Goal: Task Accomplishment & Management: Use online tool/utility

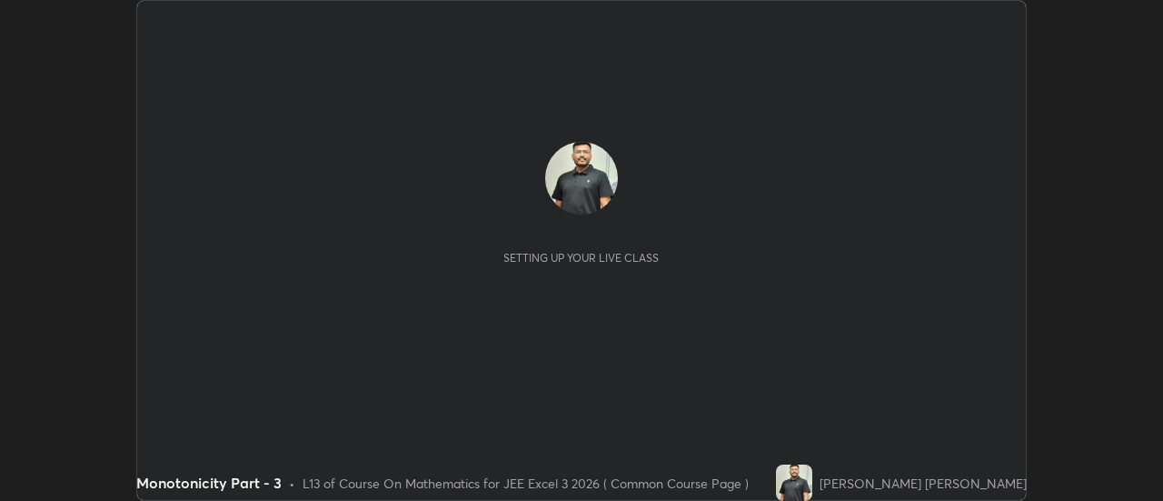
scroll to position [501, 1163]
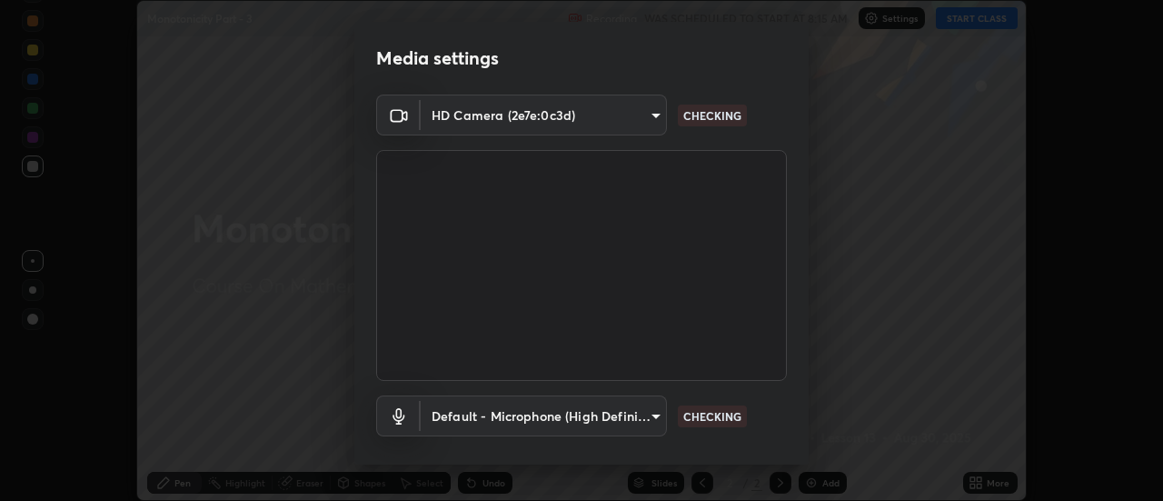
type input "e2aa400b7bb40988937289f1826270d99bb774d75893401bafd8ee5ef144e594"
type input "default"
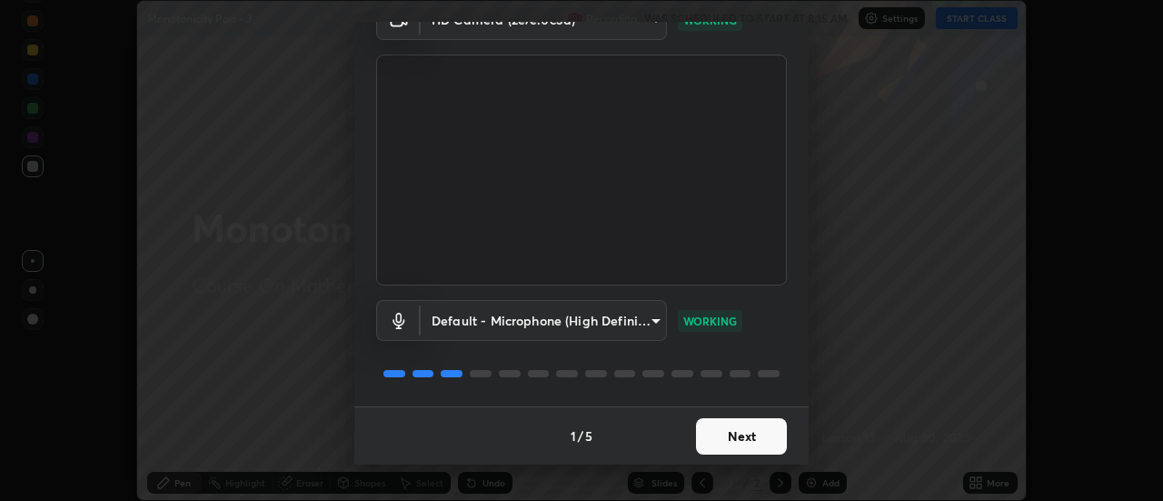
click at [738, 446] on button "Next" at bounding box center [741, 436] width 91 height 36
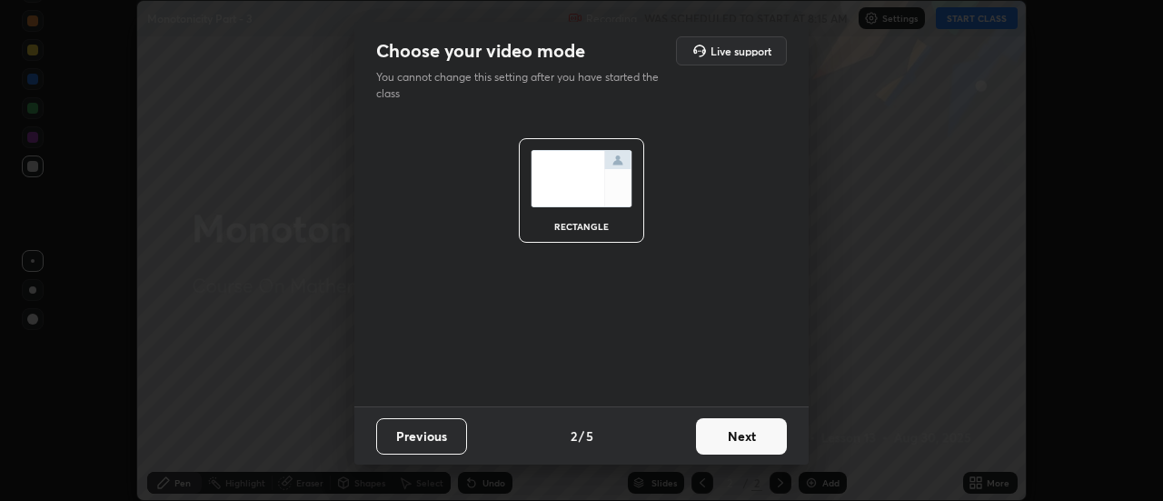
click at [762, 429] on button "Next" at bounding box center [741, 436] width 91 height 36
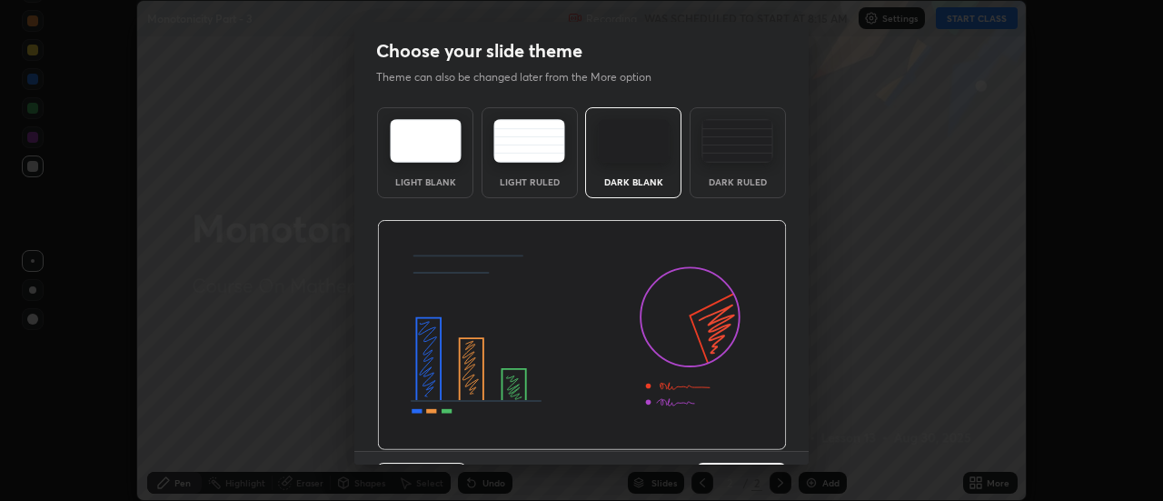
scroll to position [45, 0]
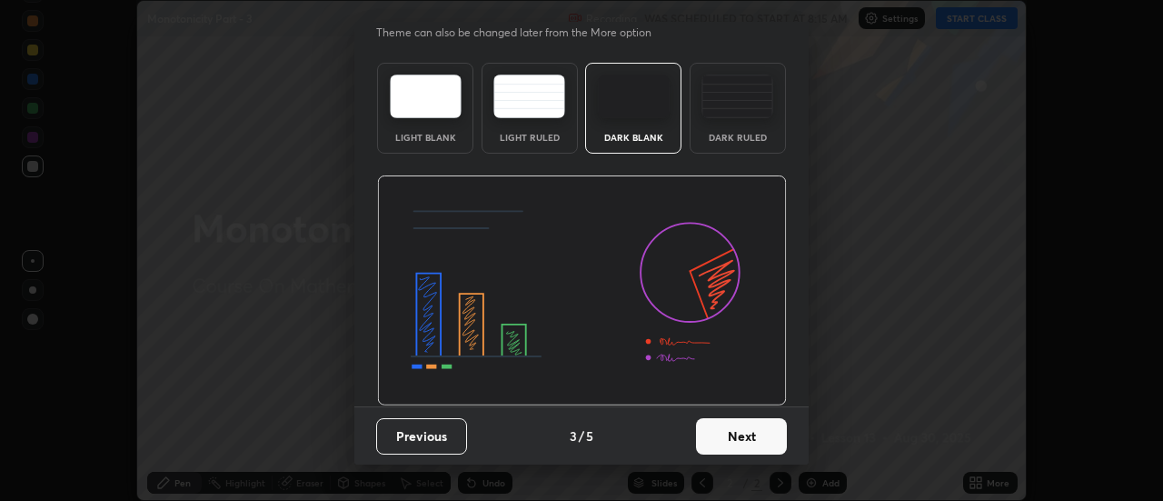
click at [755, 436] on button "Next" at bounding box center [741, 436] width 91 height 36
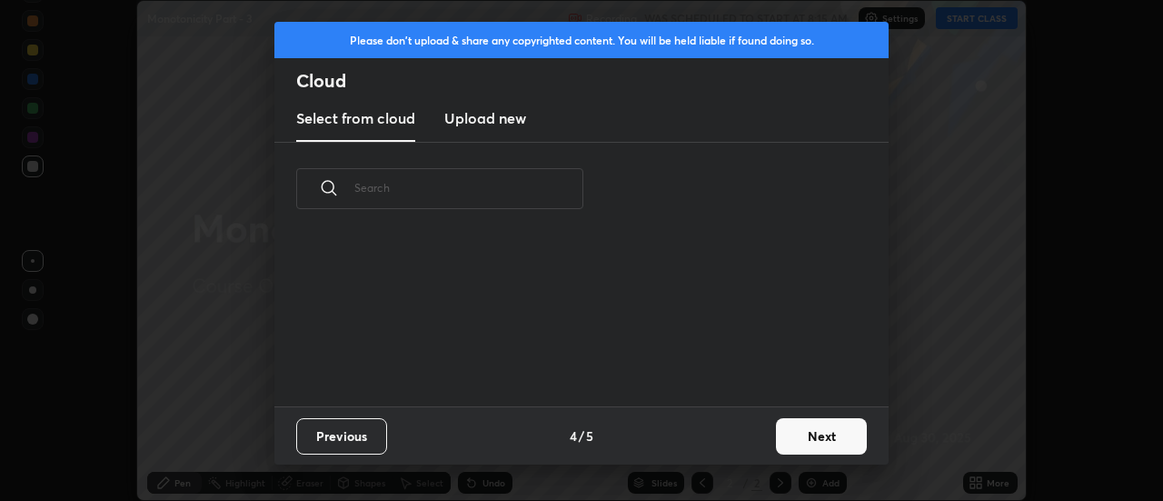
click at [782, 435] on button "Next" at bounding box center [821, 436] width 91 height 36
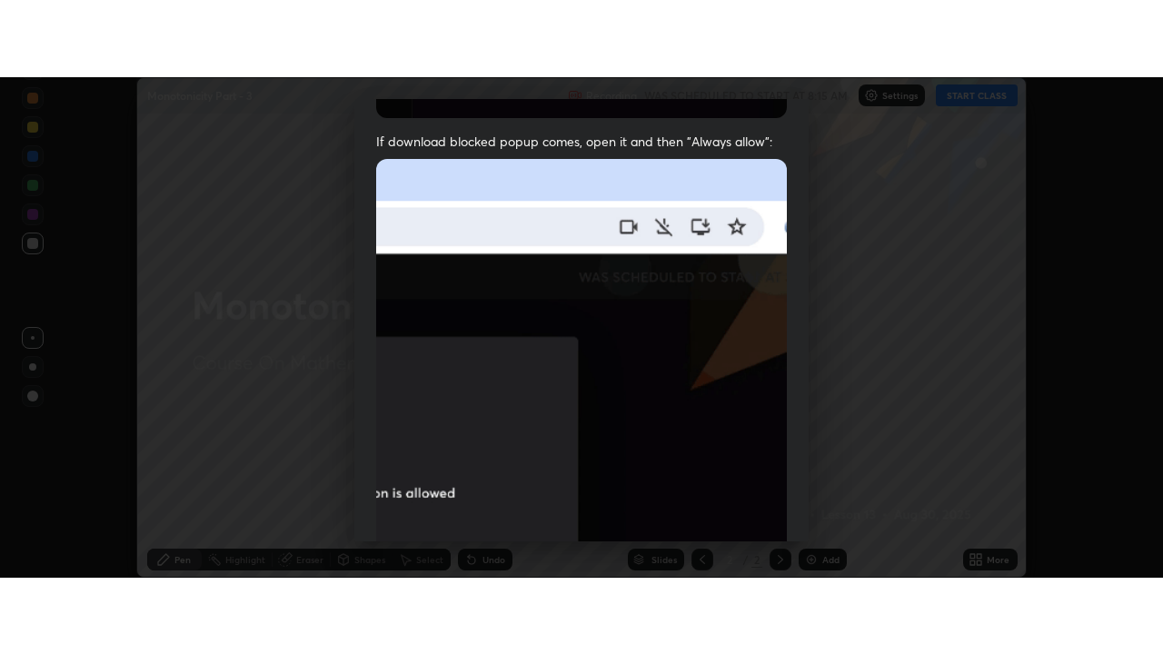
scroll to position [466, 0]
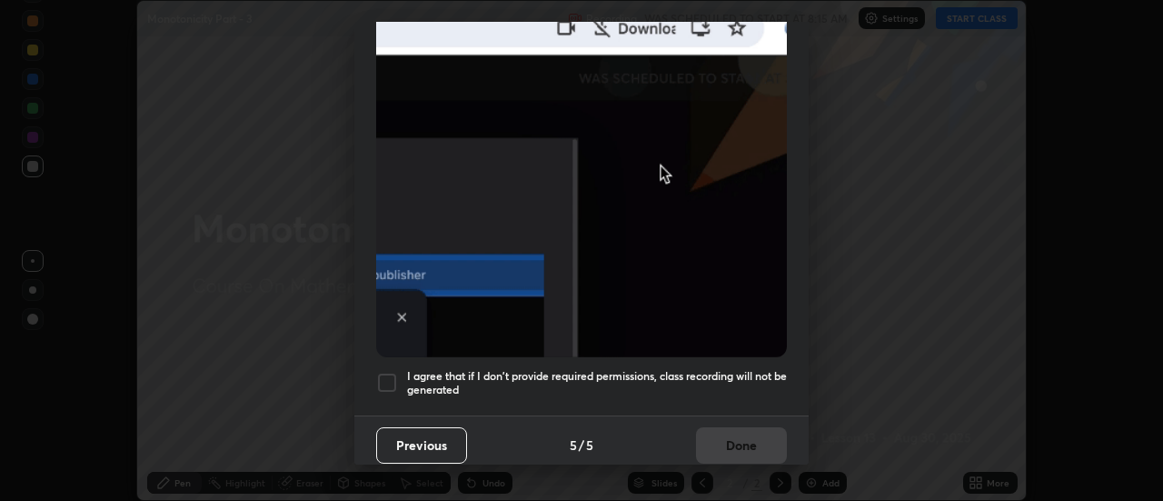
click at [393, 372] on div at bounding box center [387, 383] width 22 height 22
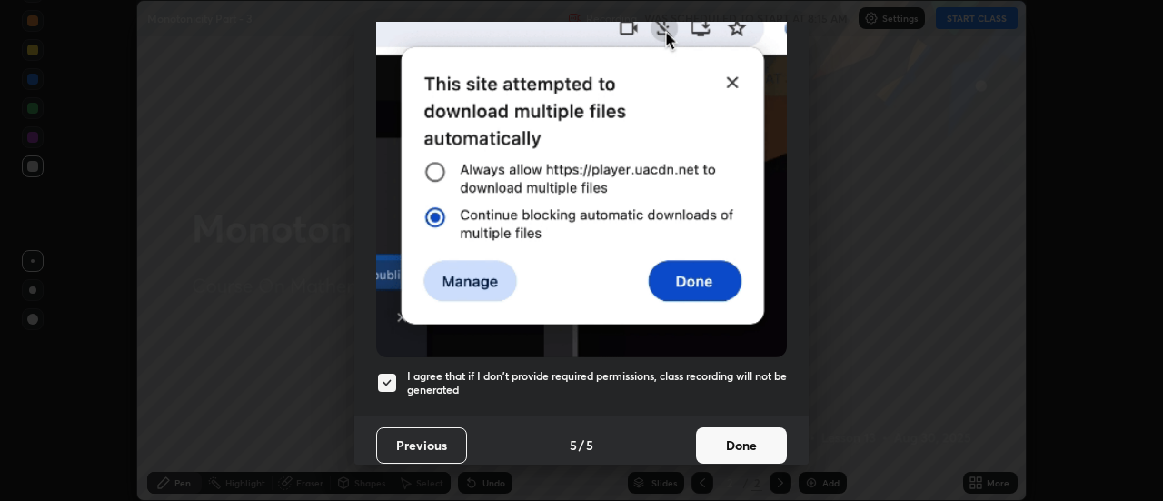
click at [763, 437] on button "Done" at bounding box center [741, 445] width 91 height 36
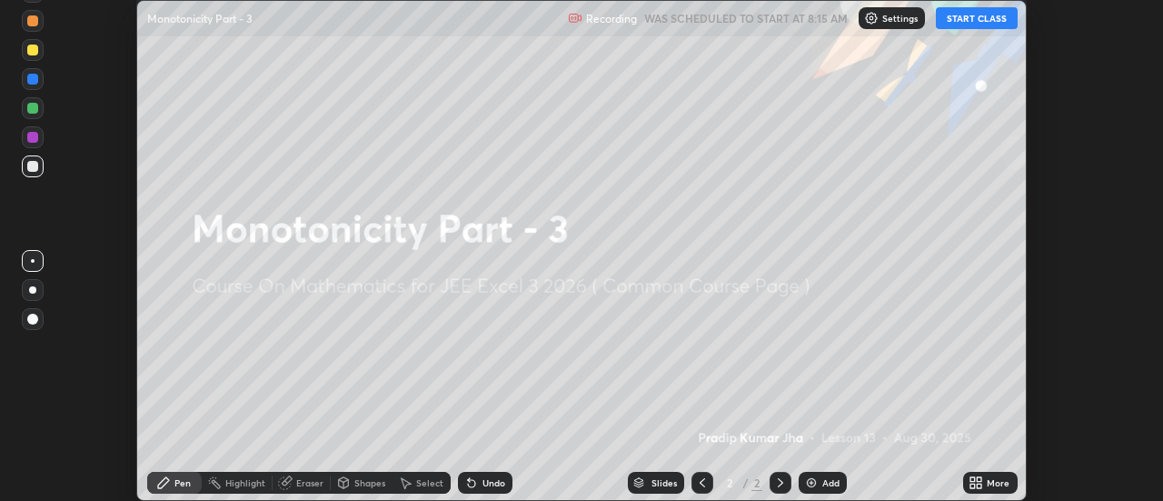
click at [994, 18] on button "START CLASS" at bounding box center [977, 18] width 82 height 22
click at [980, 478] on icon at bounding box center [980, 479] width 5 height 5
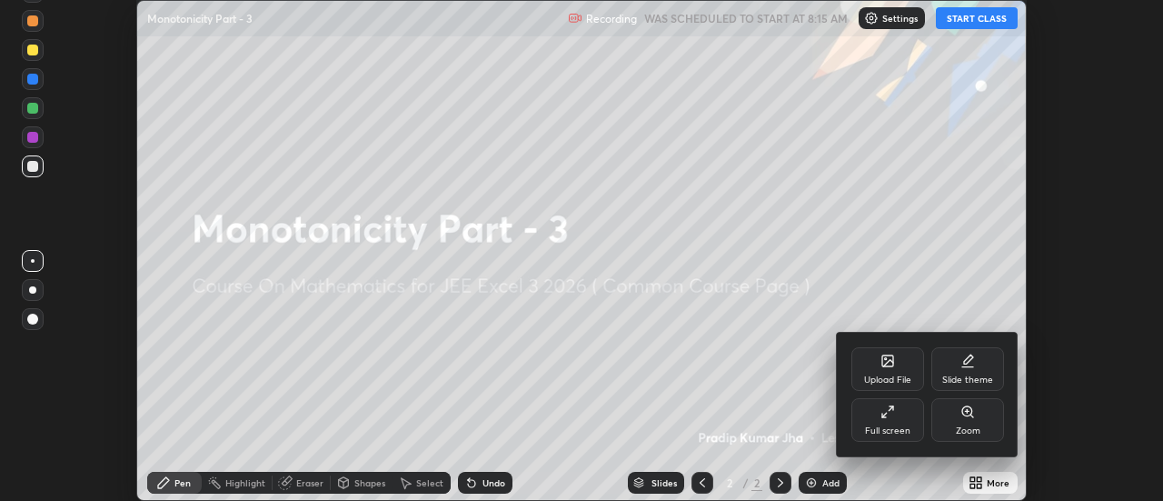
click at [905, 423] on div "Full screen" at bounding box center [888, 420] width 73 height 44
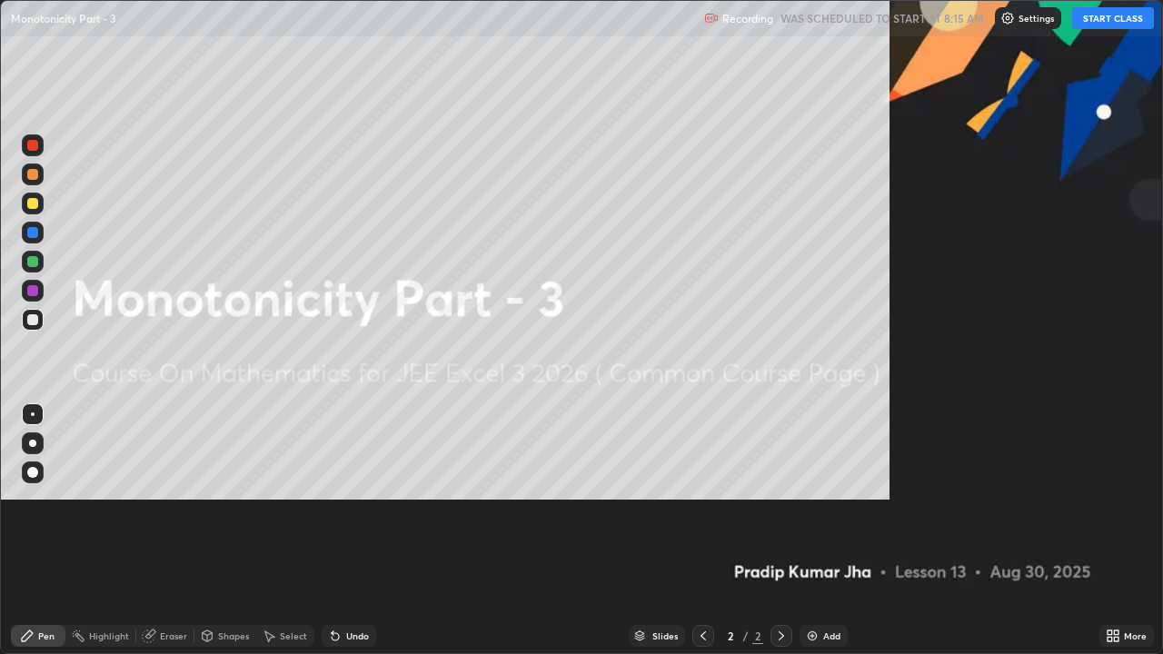
scroll to position [654, 1163]
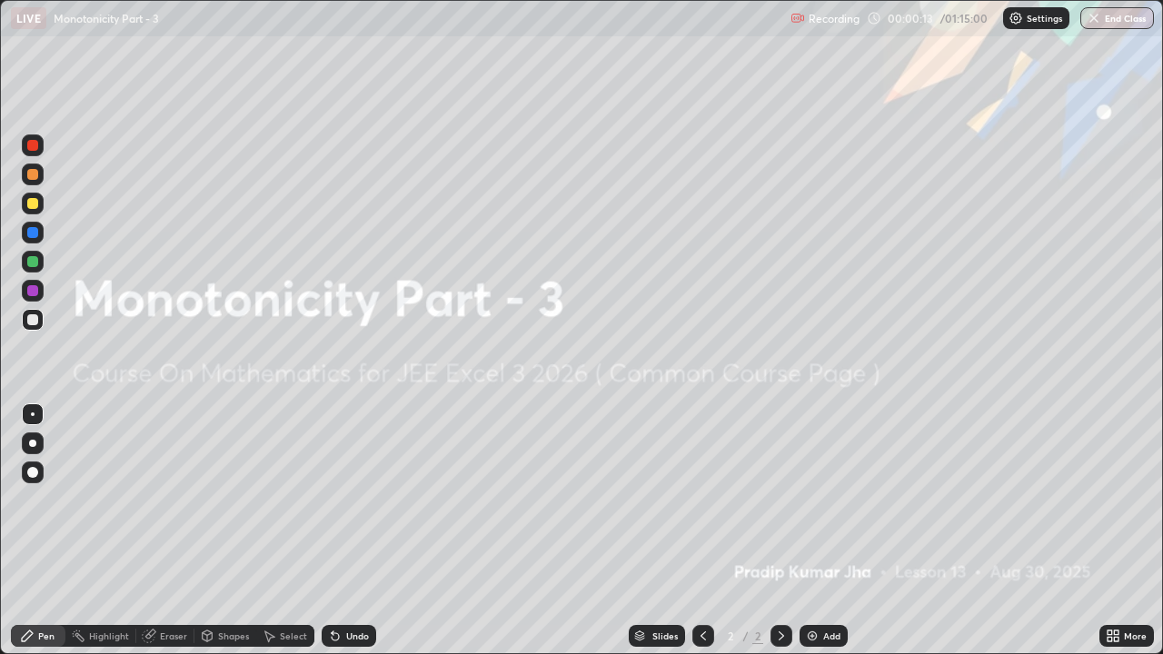
click at [830, 500] on div "Add" at bounding box center [824, 636] width 48 height 22
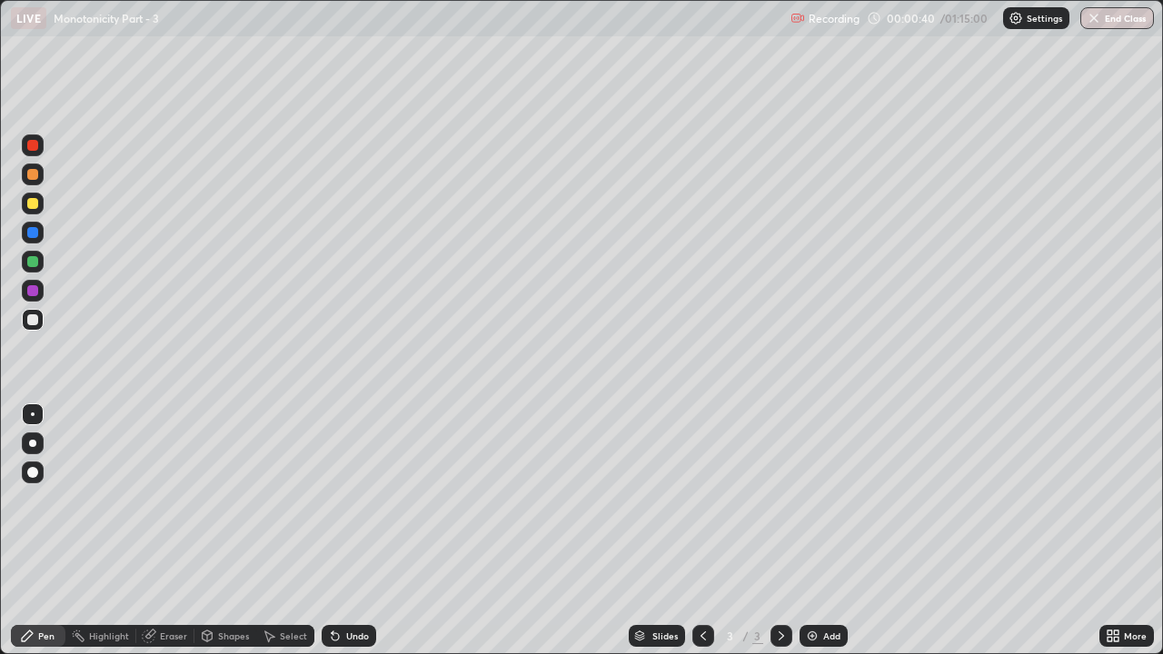
click at [34, 203] on div at bounding box center [32, 203] width 11 height 11
click at [166, 500] on div "Eraser" at bounding box center [173, 636] width 27 height 9
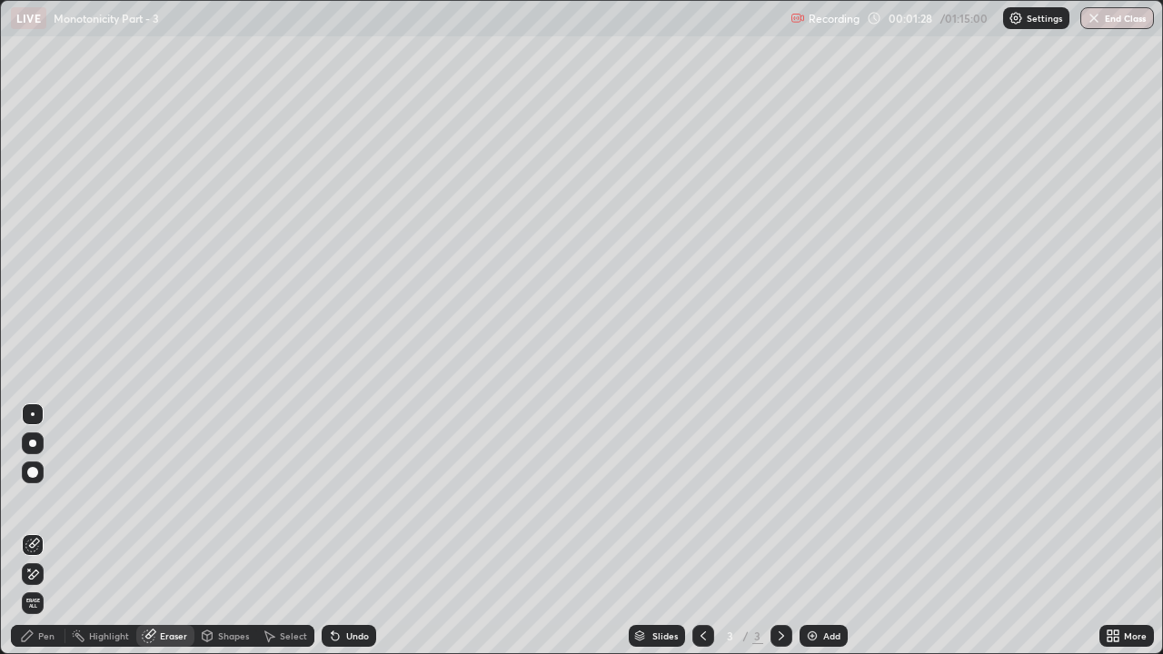
click at [25, 500] on div "Pen" at bounding box center [38, 636] width 55 height 22
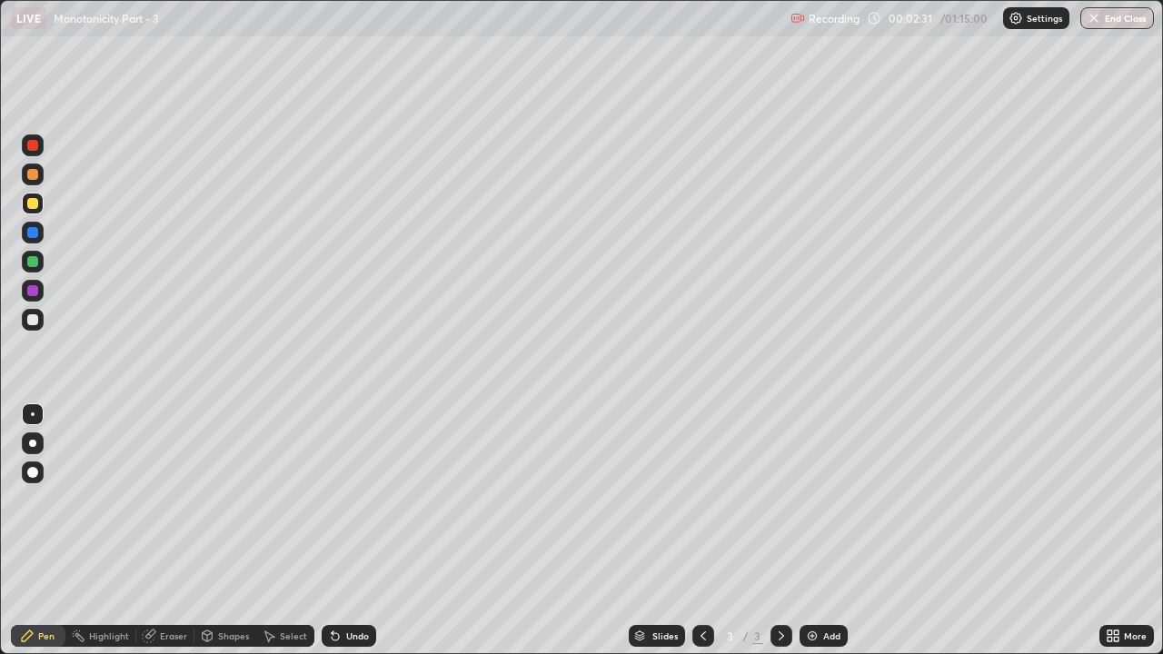
click at [35, 319] on div at bounding box center [32, 319] width 11 height 11
click at [350, 500] on div "Undo" at bounding box center [357, 636] width 23 height 9
click at [342, 500] on div "Undo" at bounding box center [349, 636] width 55 height 22
click at [136, 500] on div "Eraser" at bounding box center [165, 636] width 58 height 22
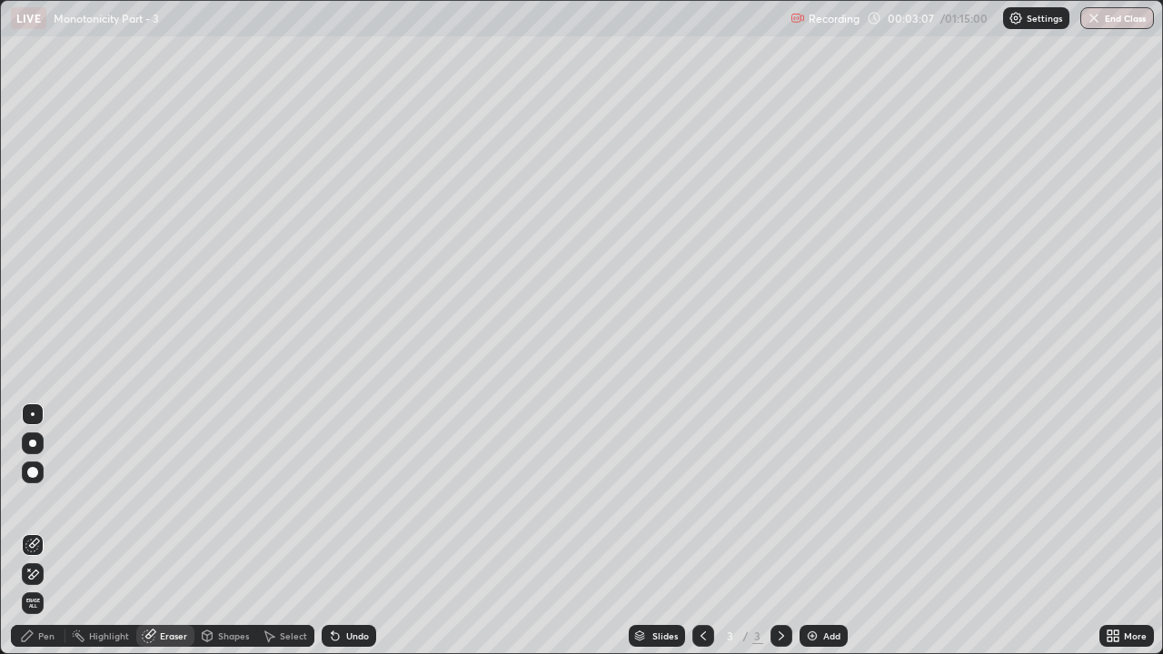
click at [35, 500] on div "Pen" at bounding box center [38, 636] width 55 height 22
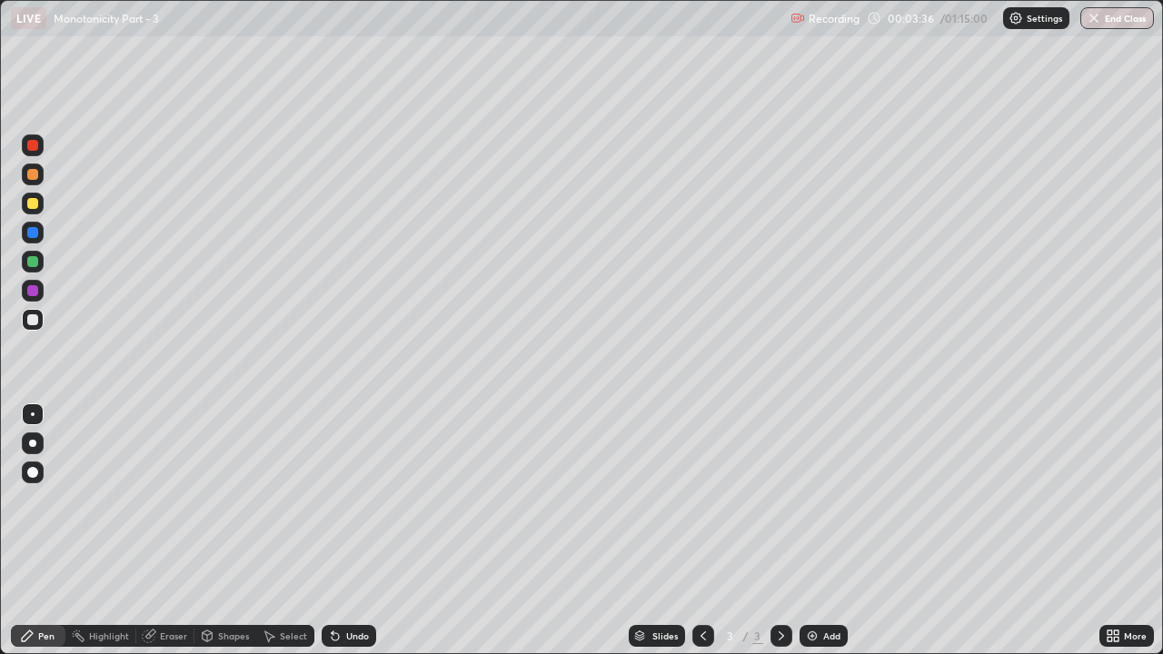
click at [35, 203] on div at bounding box center [32, 203] width 11 height 11
click at [40, 265] on div at bounding box center [33, 262] width 22 height 22
click at [40, 322] on div at bounding box center [33, 320] width 22 height 22
click at [34, 207] on div at bounding box center [32, 203] width 11 height 11
click at [826, 500] on div "Add" at bounding box center [824, 636] width 48 height 22
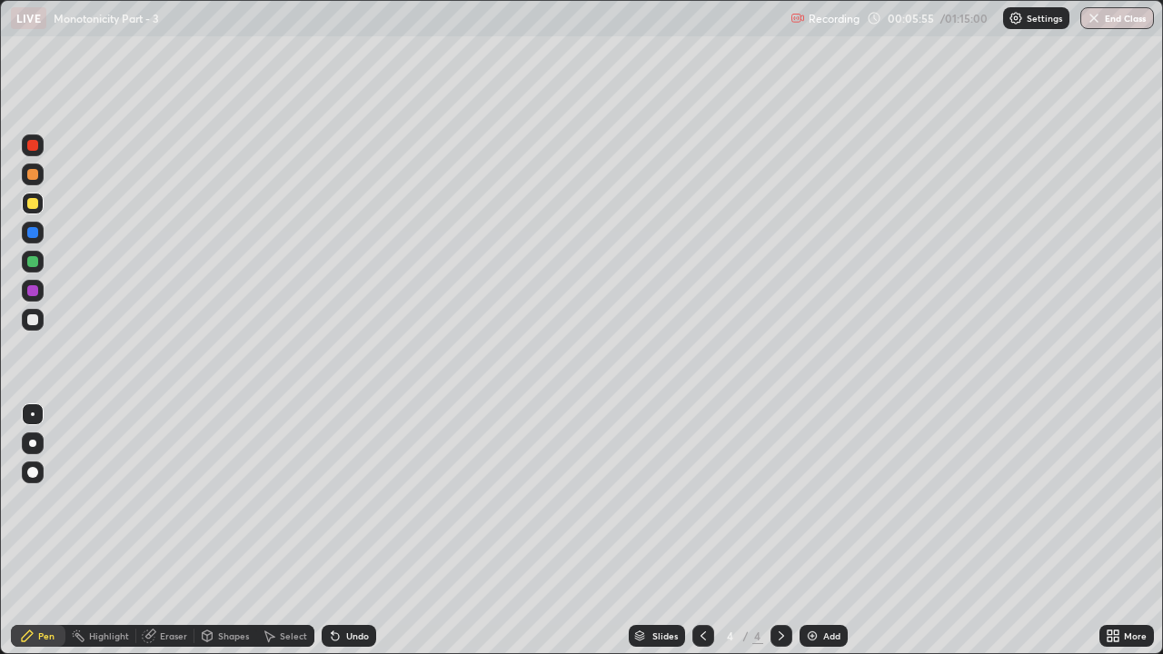
click at [43, 500] on div "Pen" at bounding box center [46, 636] width 16 height 9
click at [33, 205] on div at bounding box center [32, 203] width 11 height 11
click at [354, 500] on div "Undo" at bounding box center [357, 636] width 23 height 9
click at [35, 321] on div at bounding box center [32, 319] width 11 height 11
click at [813, 500] on img at bounding box center [812, 636] width 15 height 15
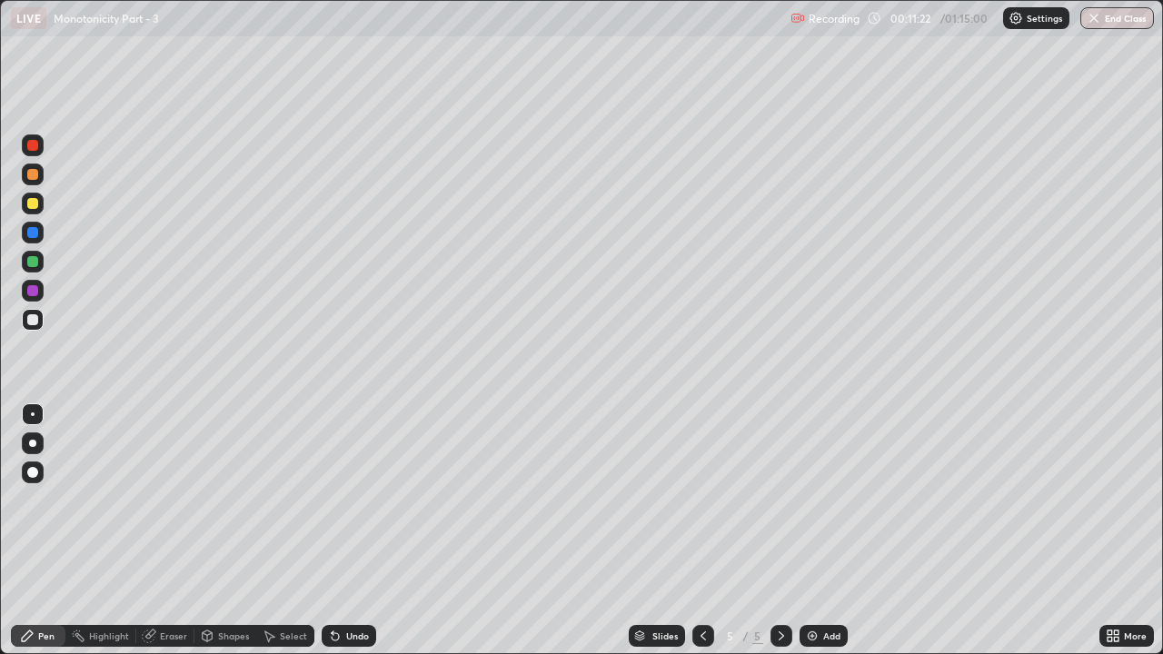
click at [780, 500] on icon at bounding box center [781, 636] width 15 height 15
click at [704, 500] on icon at bounding box center [703, 636] width 15 height 15
click at [780, 500] on icon at bounding box center [781, 636] width 15 height 15
click at [33, 235] on div at bounding box center [32, 232] width 11 height 11
click at [34, 205] on div at bounding box center [32, 203] width 11 height 11
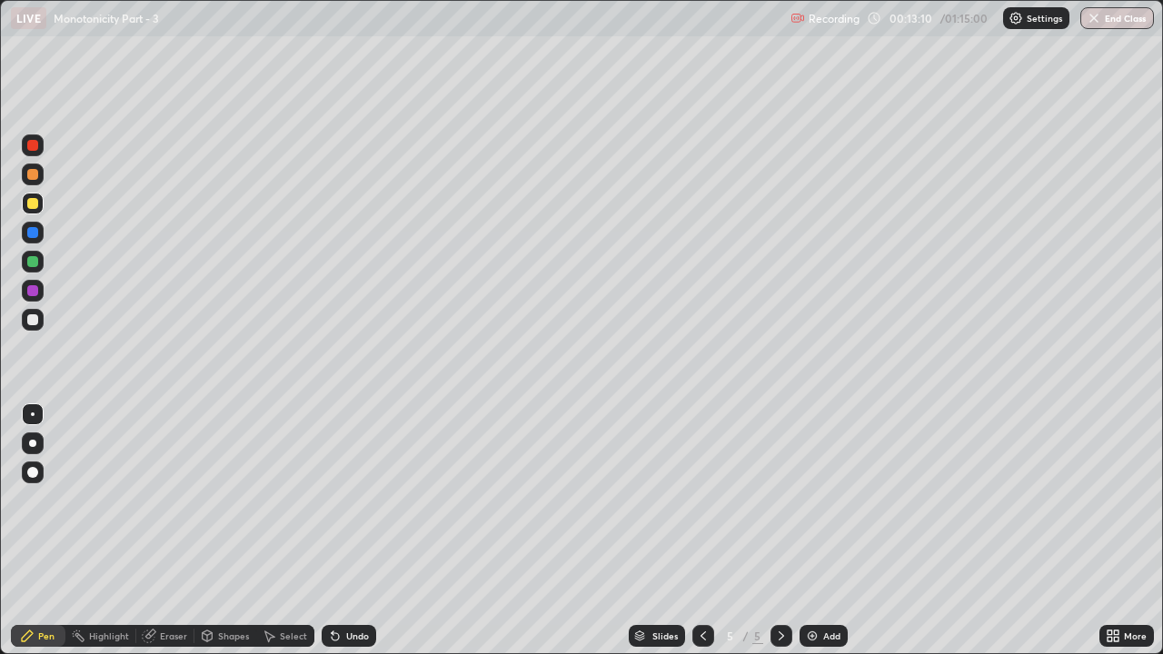
click at [696, 500] on icon at bounding box center [703, 636] width 15 height 15
click at [780, 500] on icon at bounding box center [781, 636] width 15 height 15
click at [699, 500] on icon at bounding box center [703, 636] width 15 height 15
click at [782, 500] on div at bounding box center [782, 636] width 22 height 22
click at [903, 500] on div "Slides 5 / 5 Add" at bounding box center [738, 636] width 724 height 36
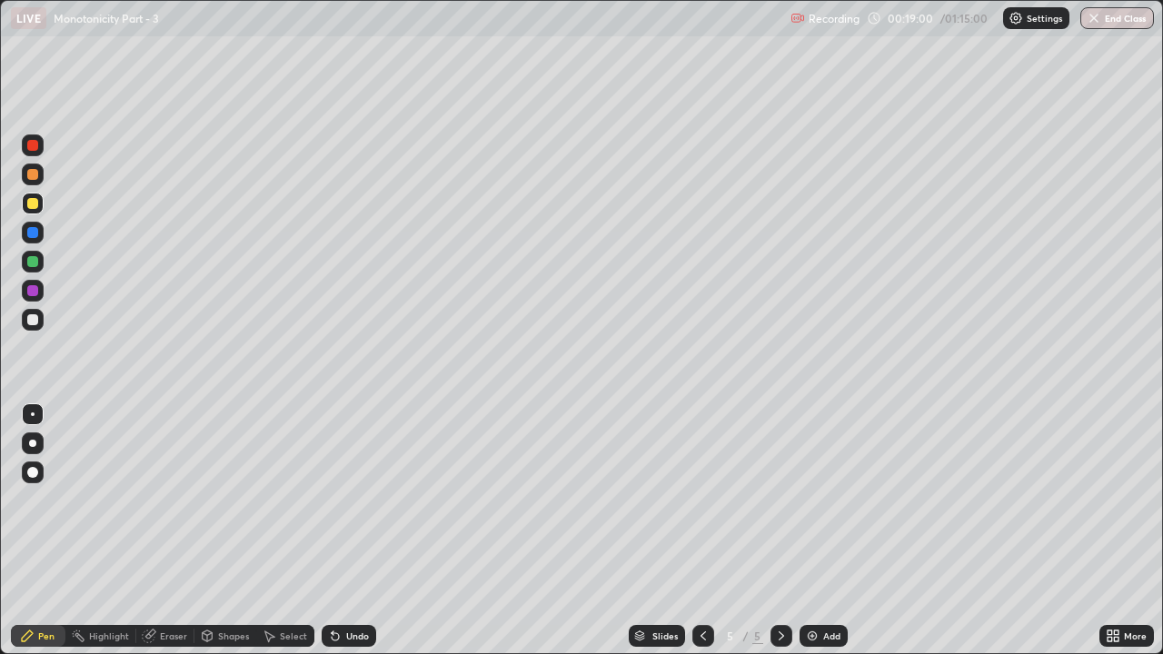
click at [817, 500] on img at bounding box center [812, 636] width 15 height 15
click at [37, 500] on div "Pen" at bounding box center [38, 636] width 55 height 22
click at [34, 178] on div at bounding box center [32, 174] width 11 height 11
click at [232, 500] on div "Shapes" at bounding box center [233, 636] width 31 height 9
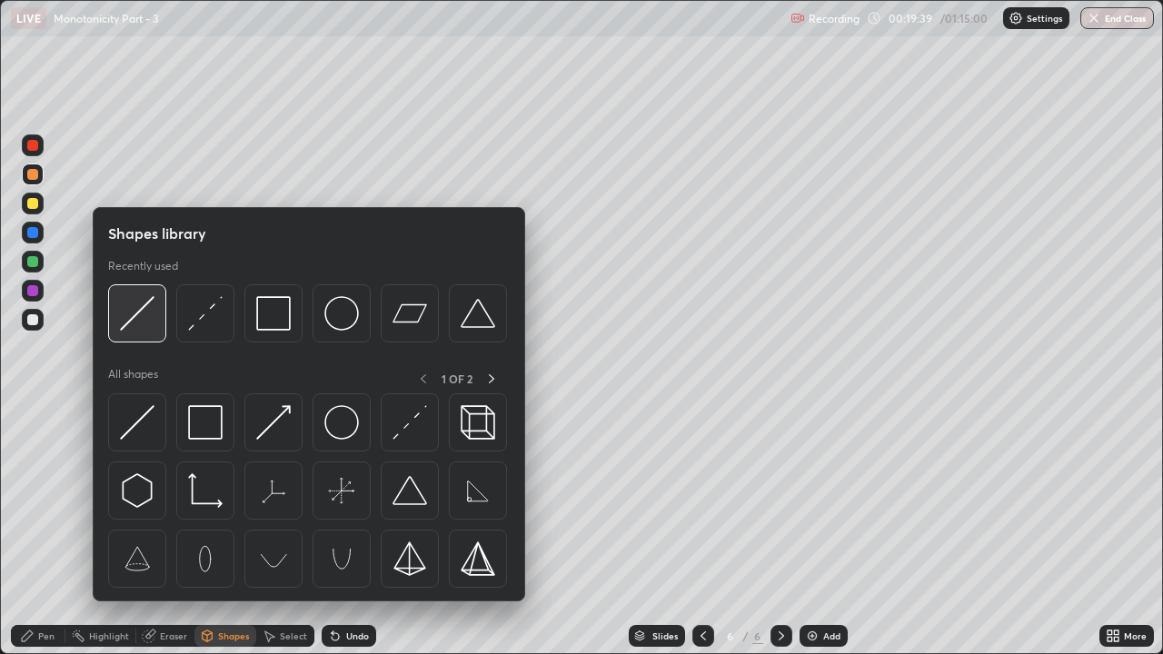
click at [143, 314] on img at bounding box center [137, 313] width 35 height 35
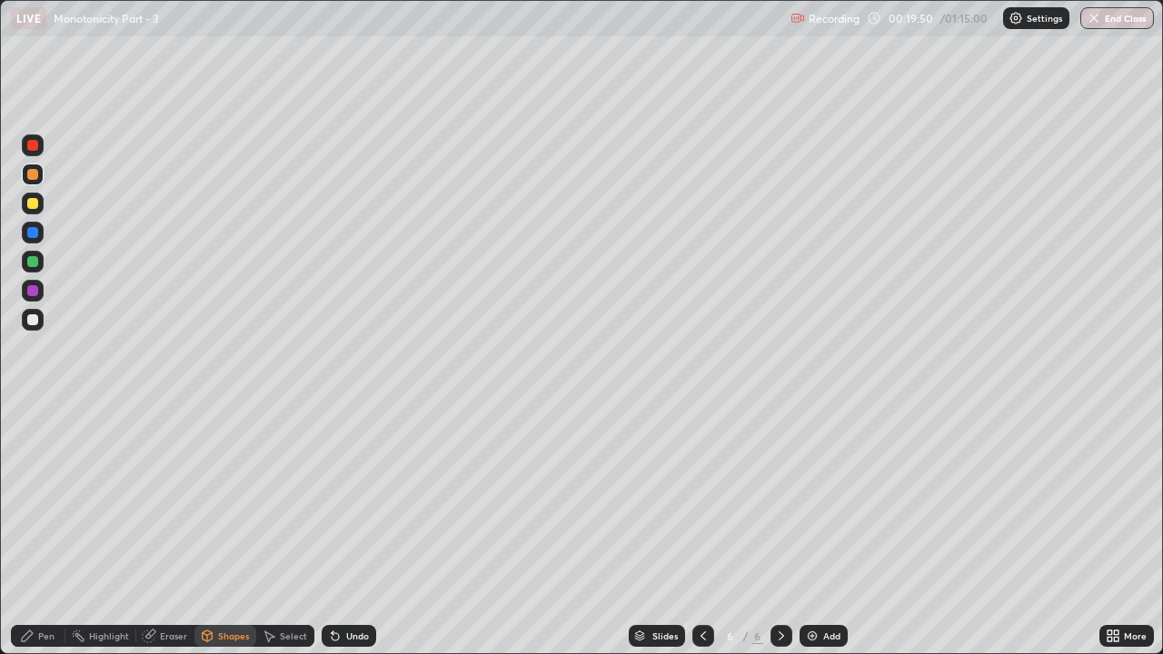
click at [220, 500] on div "Shapes" at bounding box center [233, 636] width 31 height 9
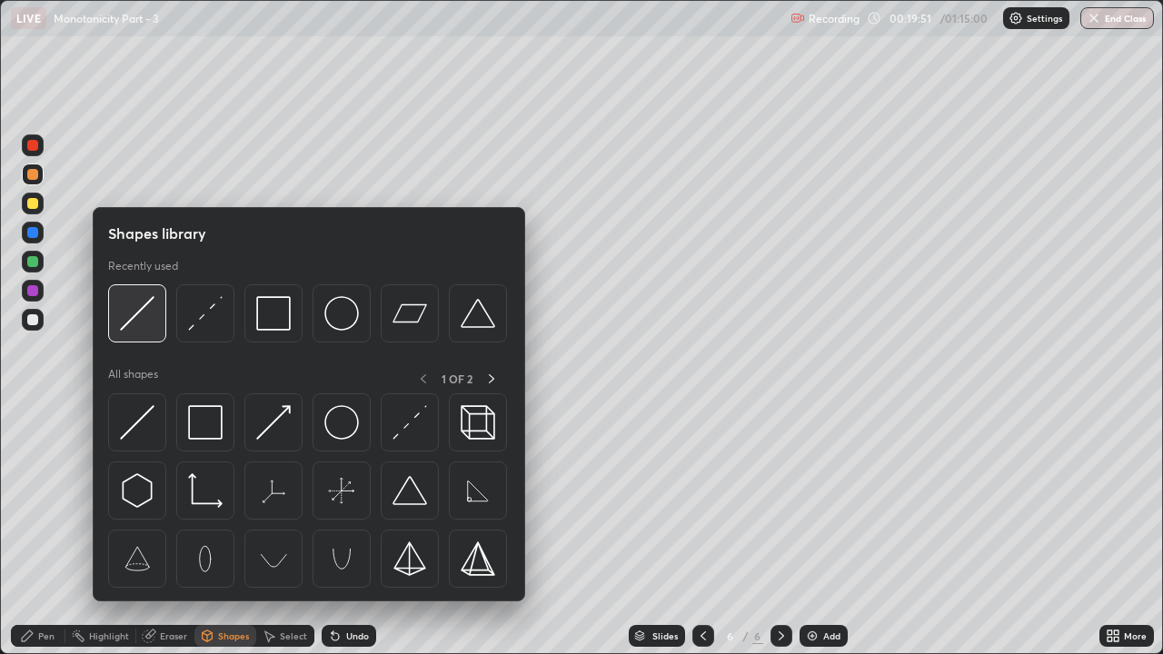
click at [140, 324] on img at bounding box center [137, 313] width 35 height 35
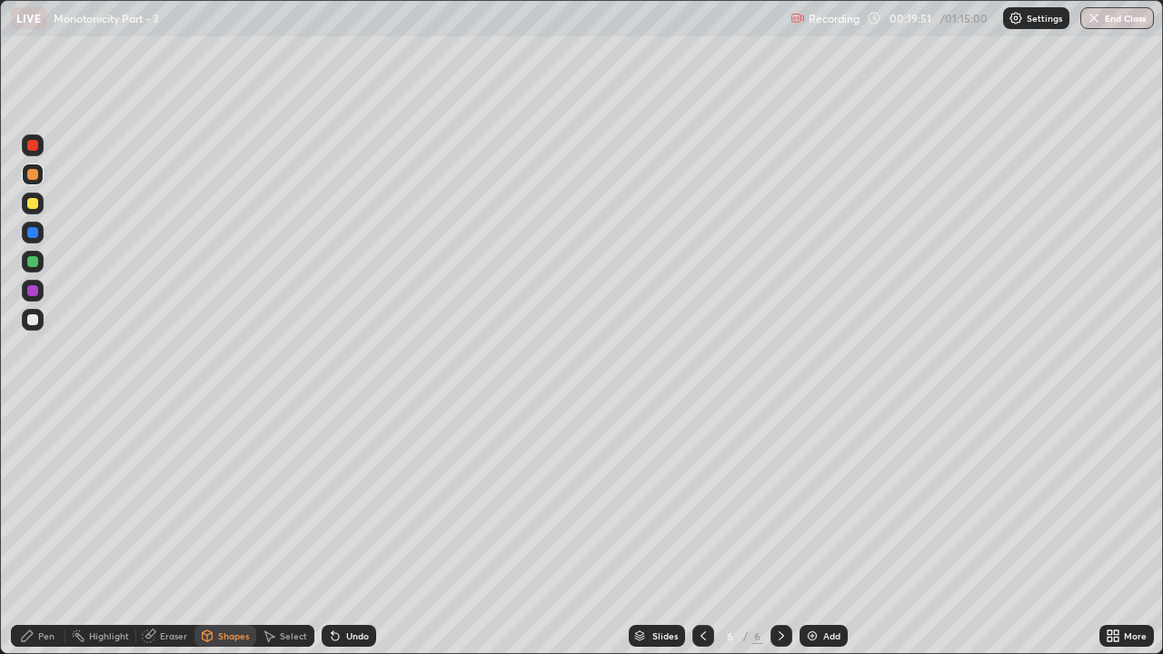
click at [34, 320] on div at bounding box center [32, 319] width 11 height 11
click at [43, 500] on div "Pen" at bounding box center [46, 636] width 16 height 9
click at [32, 211] on div at bounding box center [33, 204] width 22 height 22
click at [222, 500] on div "Shapes" at bounding box center [233, 636] width 31 height 9
click at [33, 500] on icon at bounding box center [27, 636] width 15 height 15
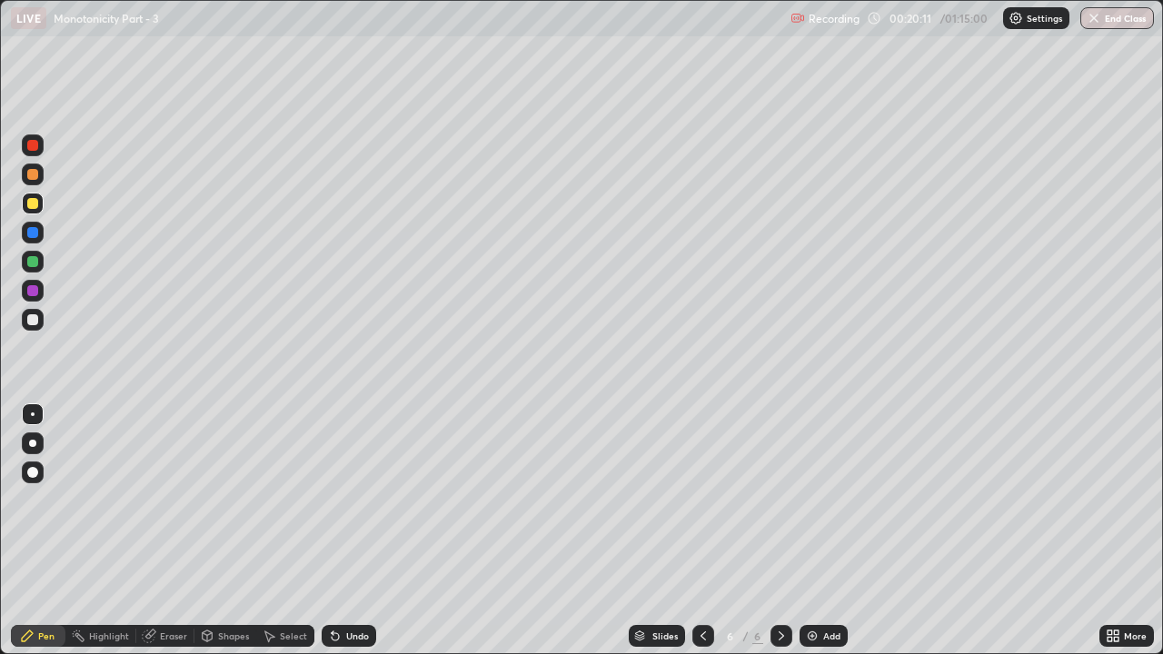
click at [218, 500] on div "Shapes" at bounding box center [226, 636] width 62 height 22
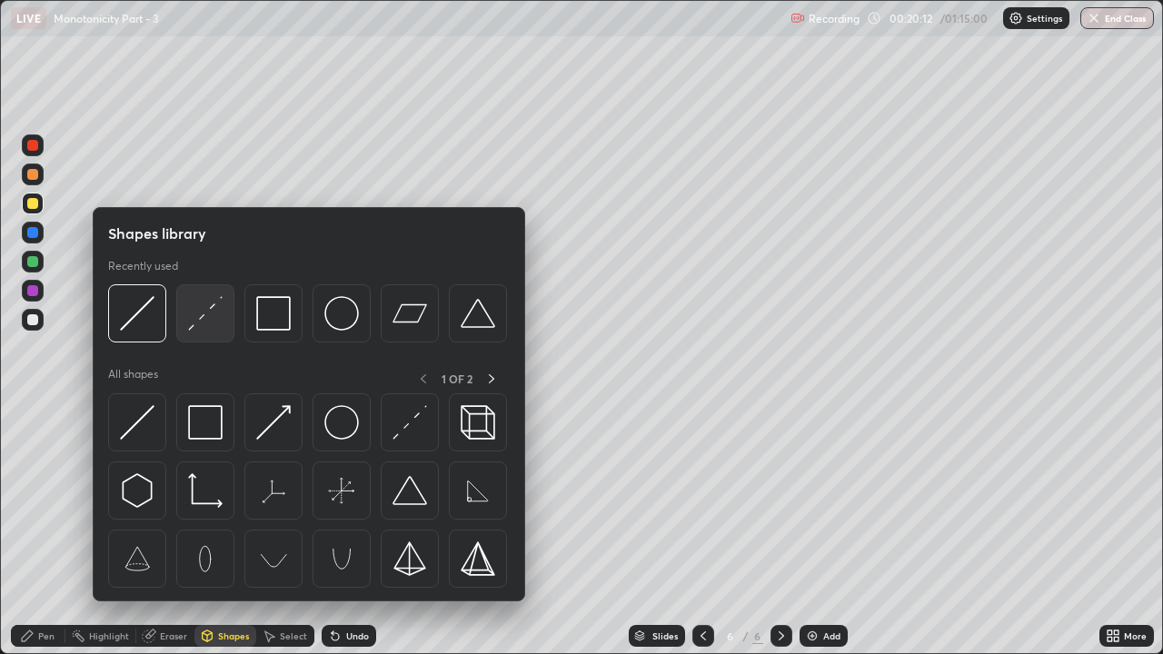
click at [198, 322] on img at bounding box center [205, 313] width 35 height 35
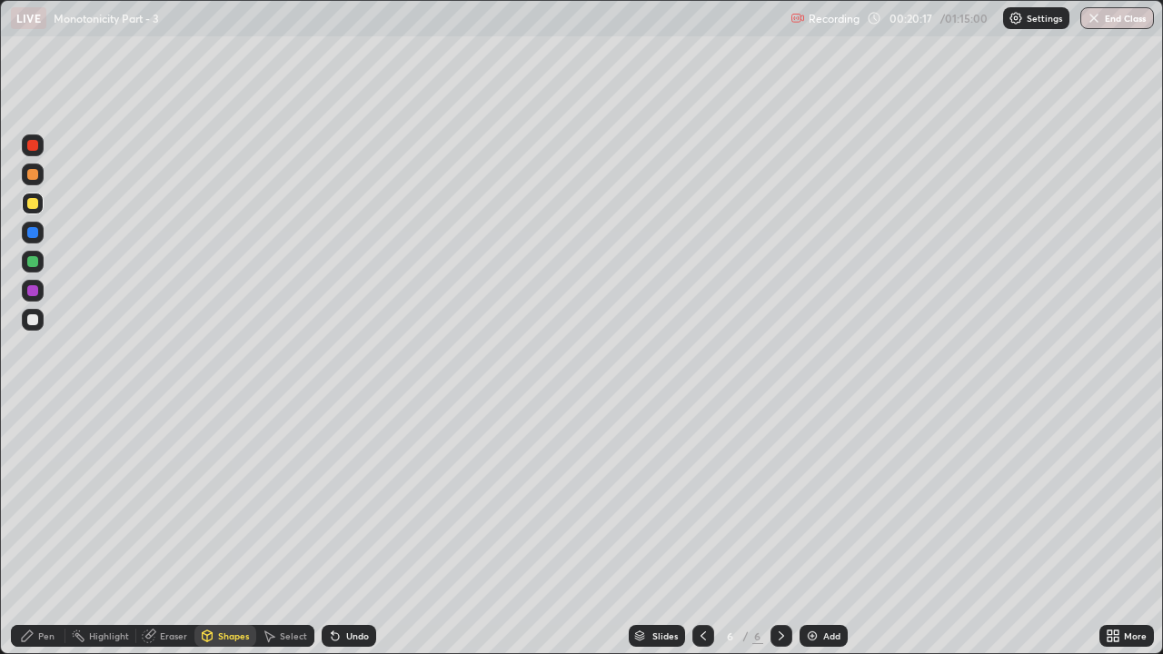
click at [27, 500] on div "Pen" at bounding box center [38, 636] width 55 height 22
click at [35, 260] on div at bounding box center [32, 261] width 11 height 11
click at [222, 500] on div "Shapes" at bounding box center [226, 636] width 62 height 22
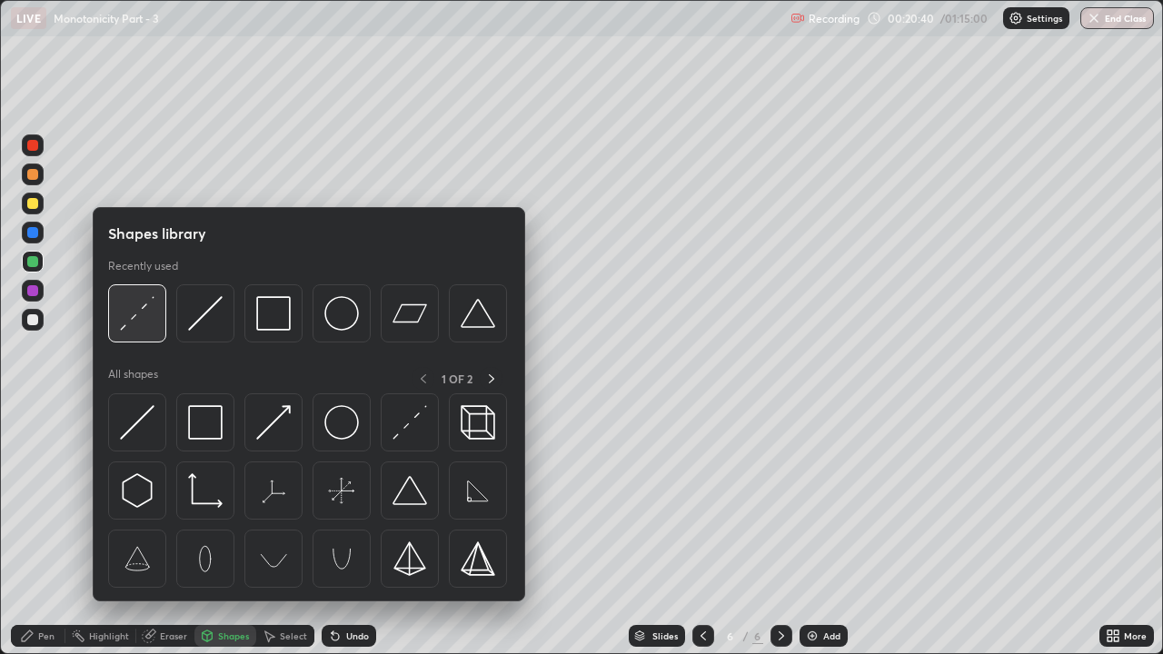
click at [141, 324] on img at bounding box center [137, 313] width 35 height 35
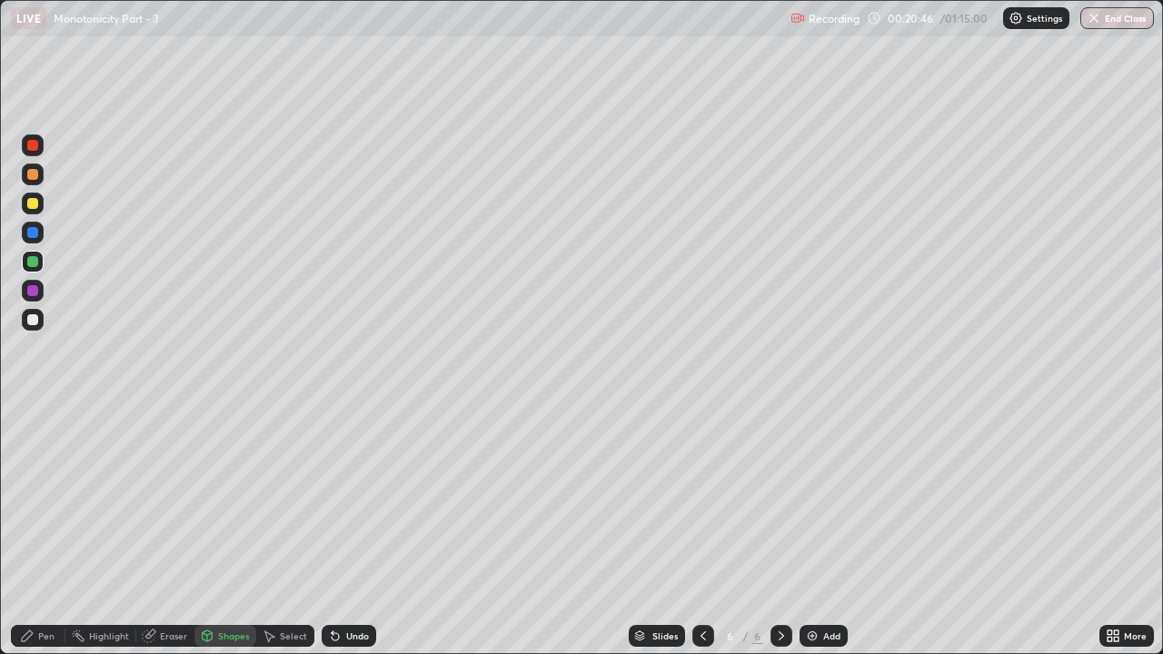
click at [23, 500] on icon at bounding box center [27, 636] width 15 height 15
click at [29, 171] on div at bounding box center [32, 174] width 11 height 11
click at [223, 500] on div "Shapes" at bounding box center [233, 636] width 31 height 9
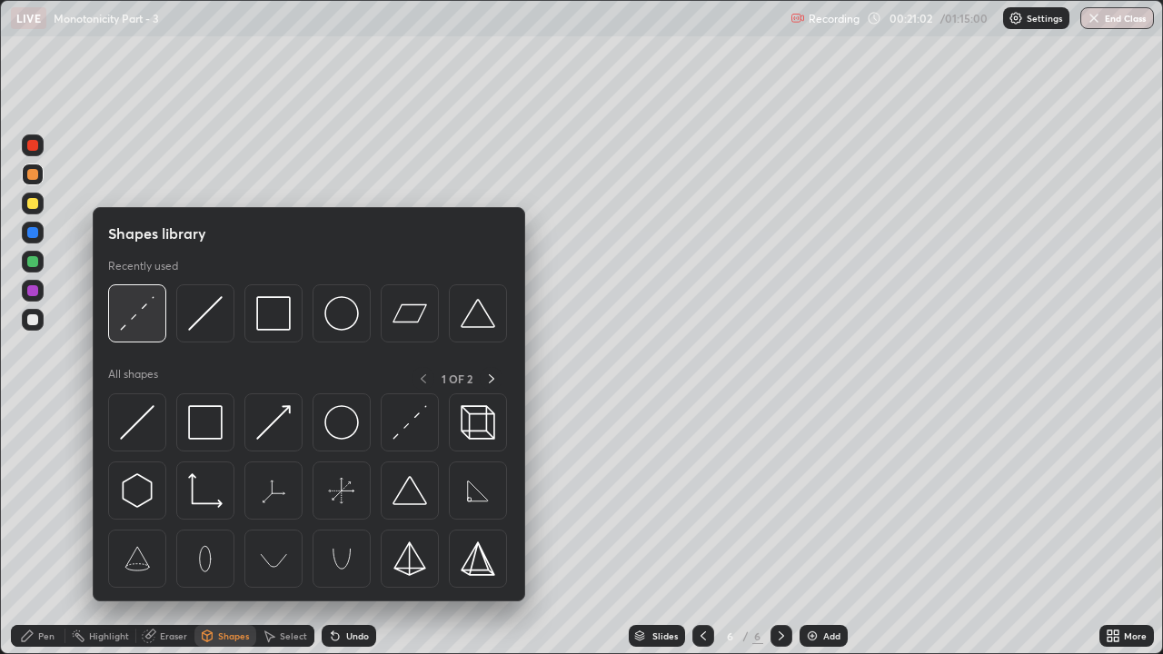
click at [139, 314] on img at bounding box center [137, 313] width 35 height 35
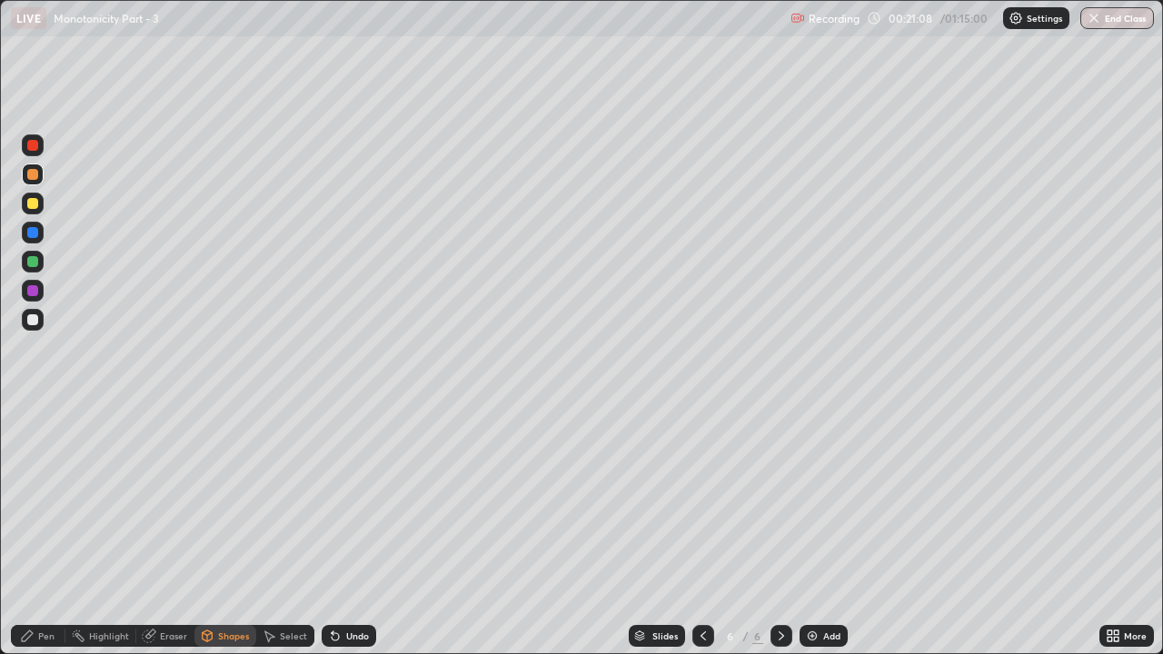
click at [22, 500] on icon at bounding box center [27, 636] width 15 height 15
click at [37, 500] on div "Pen" at bounding box center [38, 636] width 55 height 22
click at [35, 297] on div at bounding box center [33, 291] width 22 height 22
click at [30, 318] on div at bounding box center [32, 319] width 11 height 11
click at [340, 500] on icon at bounding box center [335, 636] width 15 height 15
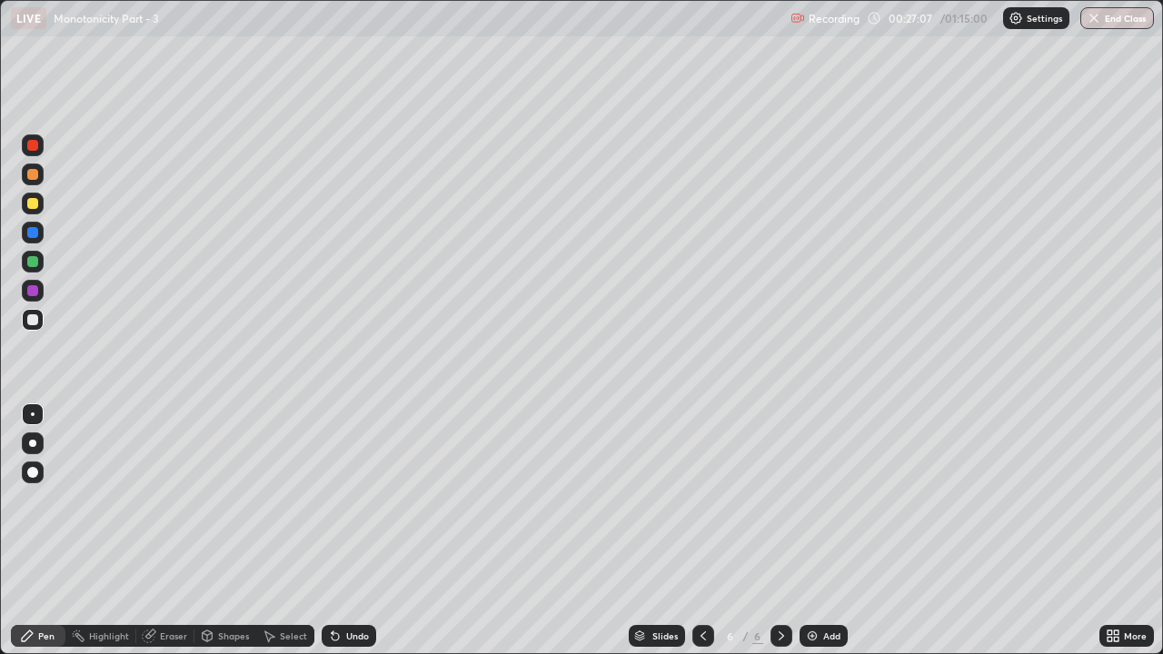
click at [827, 500] on div "Add" at bounding box center [831, 636] width 17 height 9
click at [33, 500] on div "Pen" at bounding box center [38, 636] width 55 height 22
click at [33, 202] on div at bounding box center [32, 203] width 11 height 11
click at [218, 500] on div "Shapes" at bounding box center [233, 636] width 31 height 9
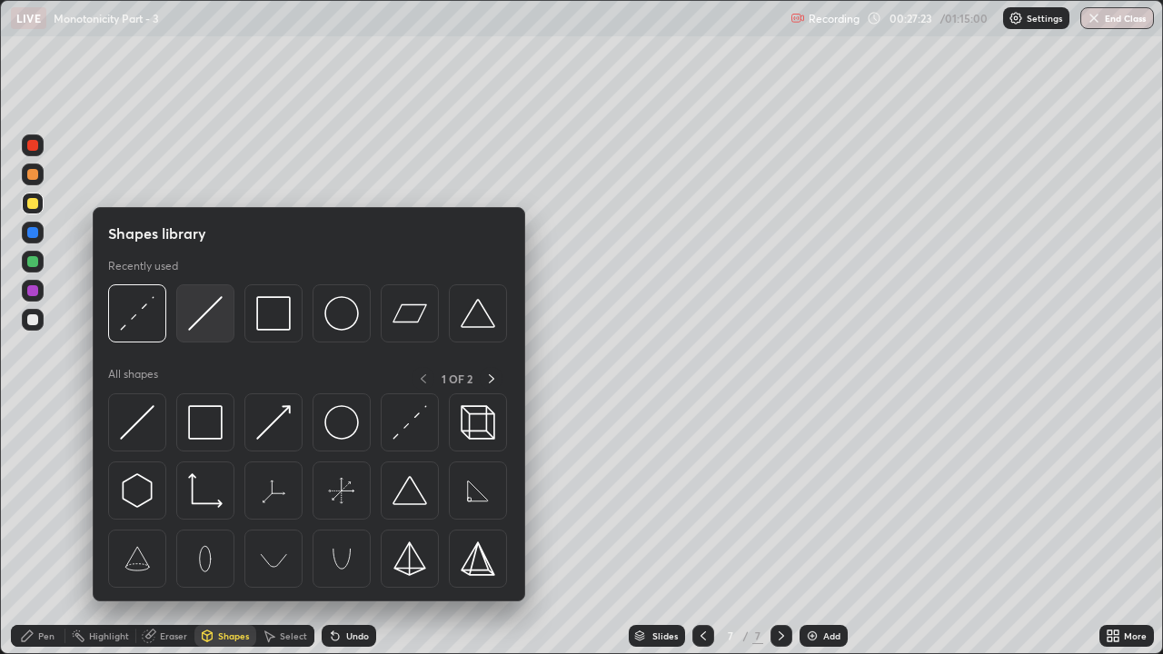
click at [198, 320] on img at bounding box center [205, 313] width 35 height 35
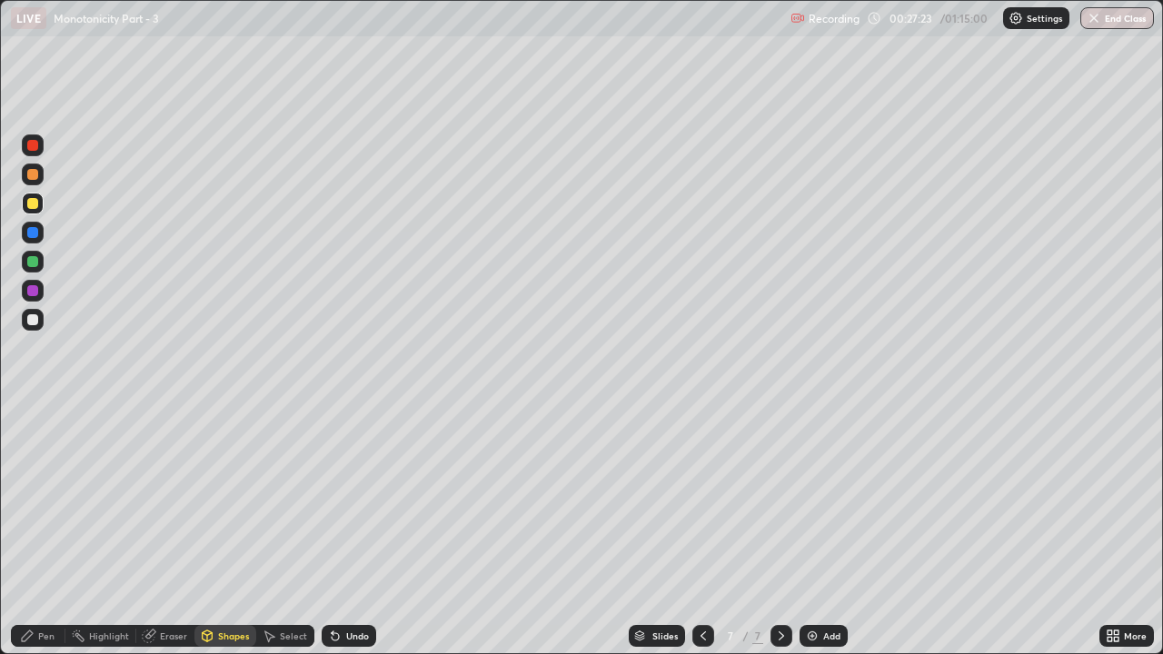
click at [35, 323] on div at bounding box center [32, 319] width 11 height 11
click at [34, 500] on icon at bounding box center [27, 636] width 15 height 15
click at [35, 264] on div at bounding box center [32, 261] width 11 height 11
click at [223, 500] on div "Shapes" at bounding box center [226, 636] width 62 height 22
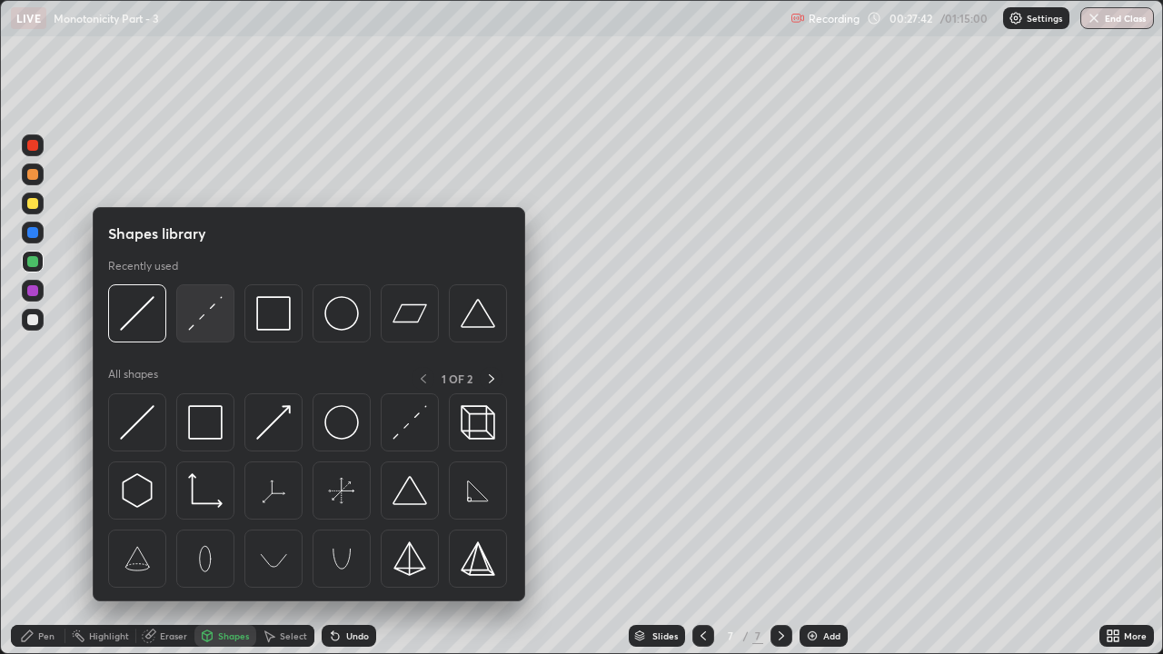
click at [193, 325] on img at bounding box center [205, 313] width 35 height 35
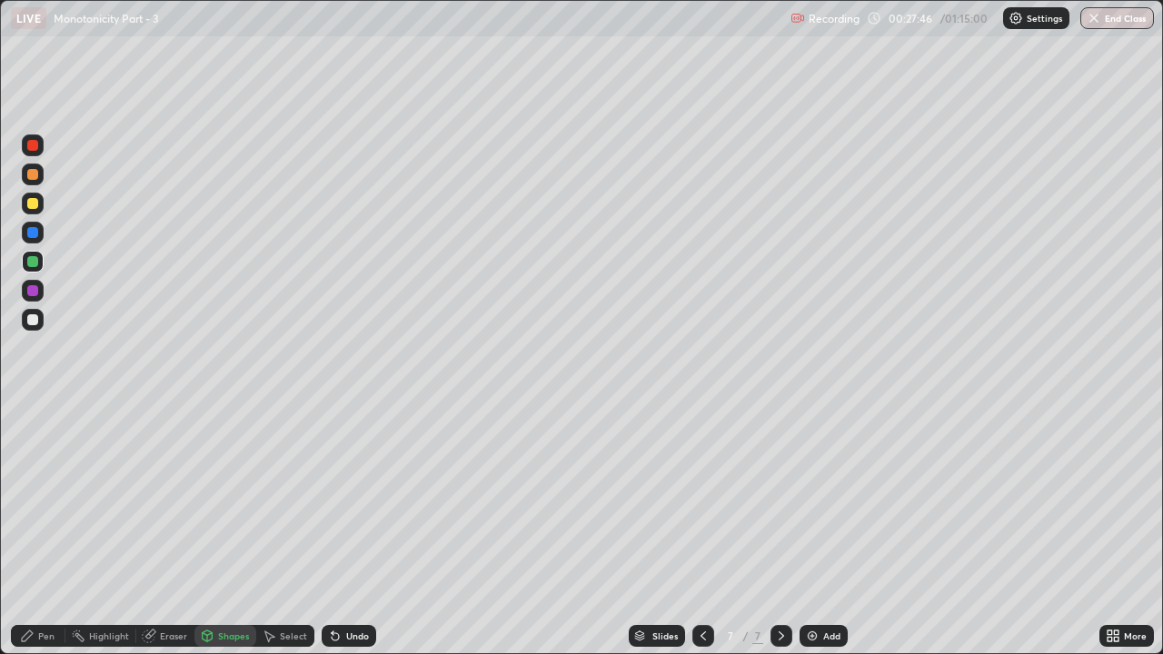
click at [32, 500] on icon at bounding box center [27, 636] width 15 height 15
click at [36, 202] on div at bounding box center [32, 203] width 11 height 11
click at [167, 500] on div "Eraser" at bounding box center [173, 636] width 27 height 9
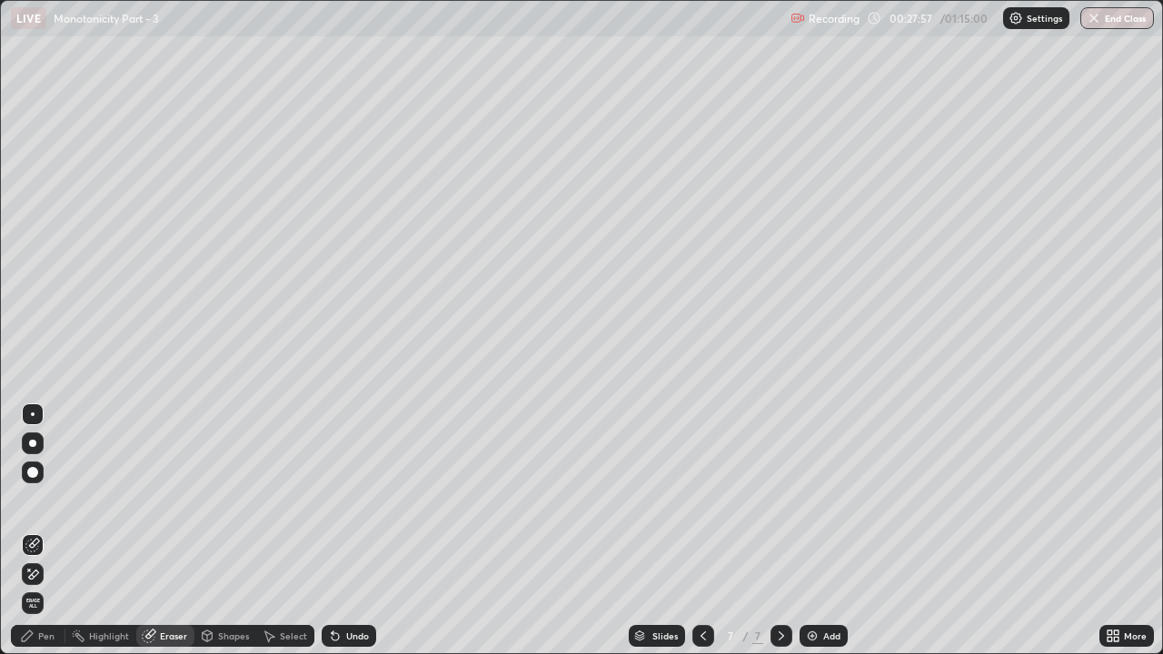
click at [225, 500] on div "Shapes" at bounding box center [233, 636] width 31 height 9
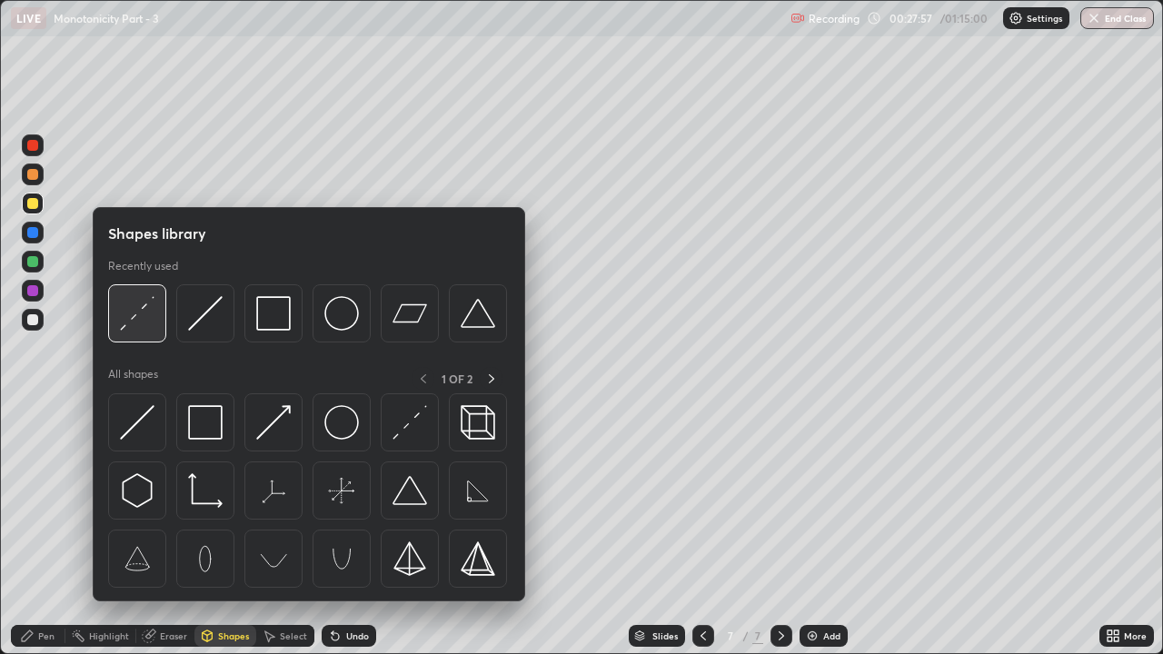
click at [146, 328] on img at bounding box center [137, 313] width 35 height 35
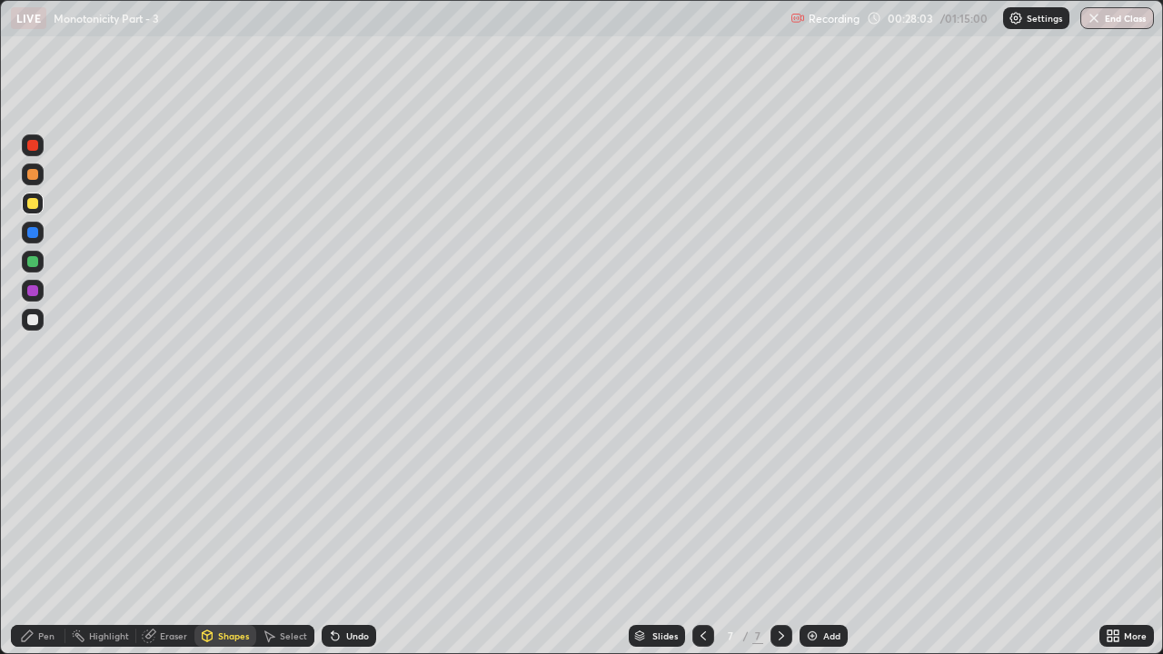
click at [27, 500] on icon at bounding box center [27, 636] width 11 height 11
click at [32, 175] on div at bounding box center [32, 174] width 11 height 11
click at [223, 500] on div "Shapes" at bounding box center [226, 636] width 62 height 22
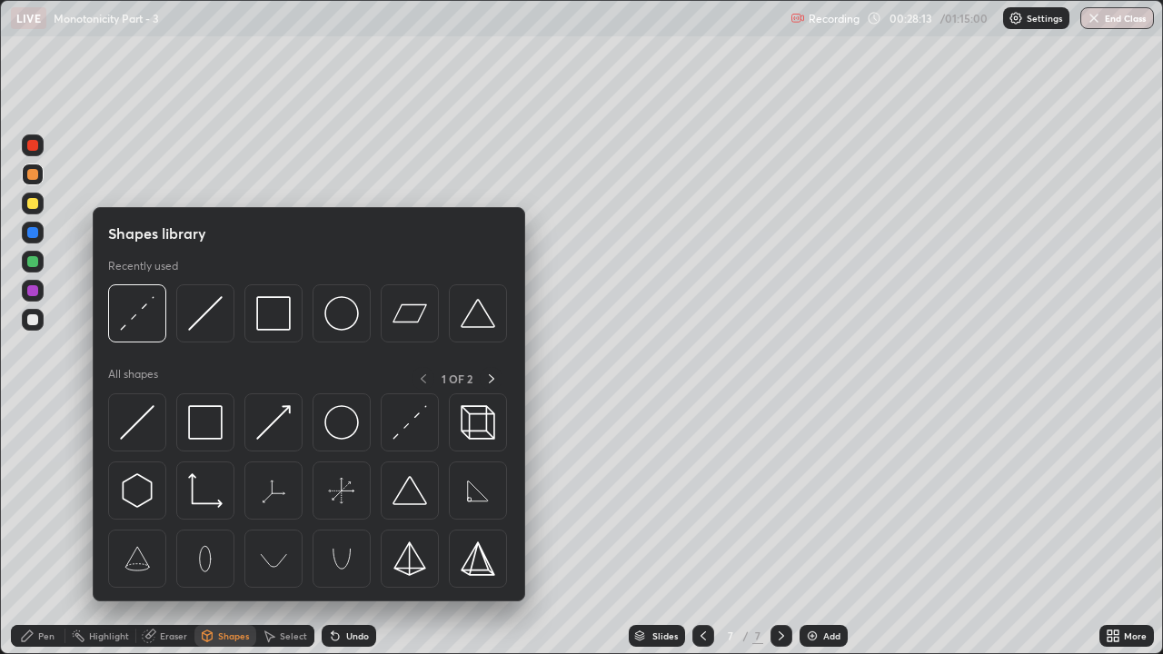
click at [54, 387] on div "Erase all" at bounding box center [33, 327] width 44 height 582
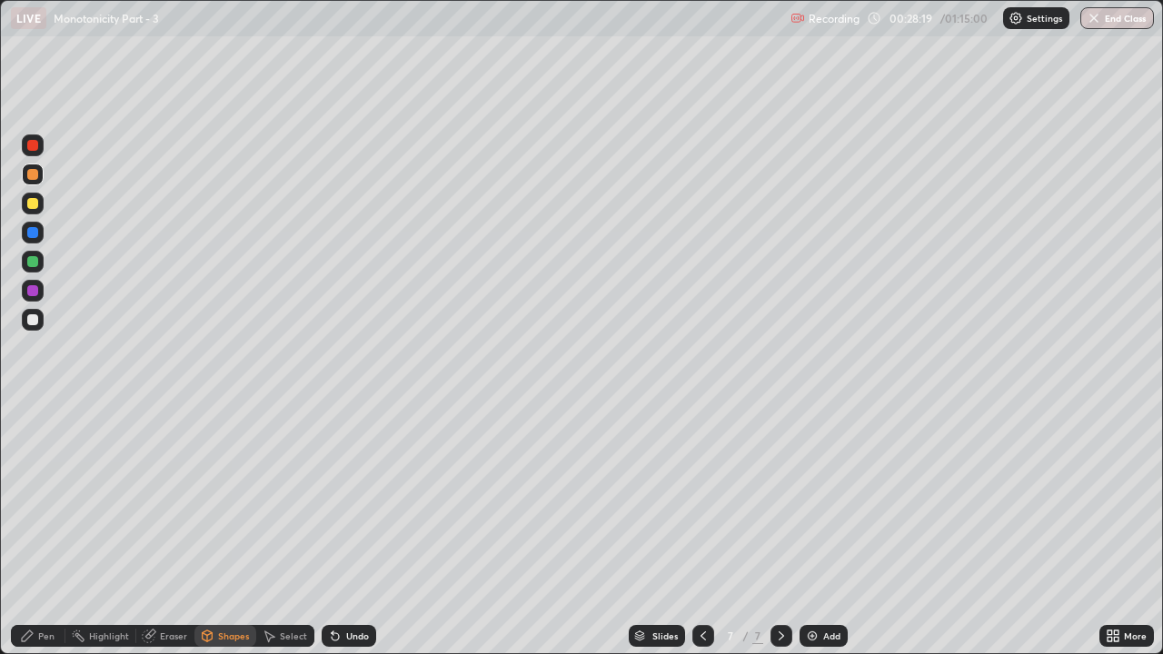
click at [35, 500] on div "Pen" at bounding box center [38, 636] width 55 height 22
click at [37, 328] on div at bounding box center [33, 320] width 22 height 22
click at [37, 257] on div at bounding box center [33, 262] width 22 height 22
click at [28, 323] on div at bounding box center [32, 319] width 11 height 11
click at [787, 500] on div at bounding box center [782, 636] width 22 height 22
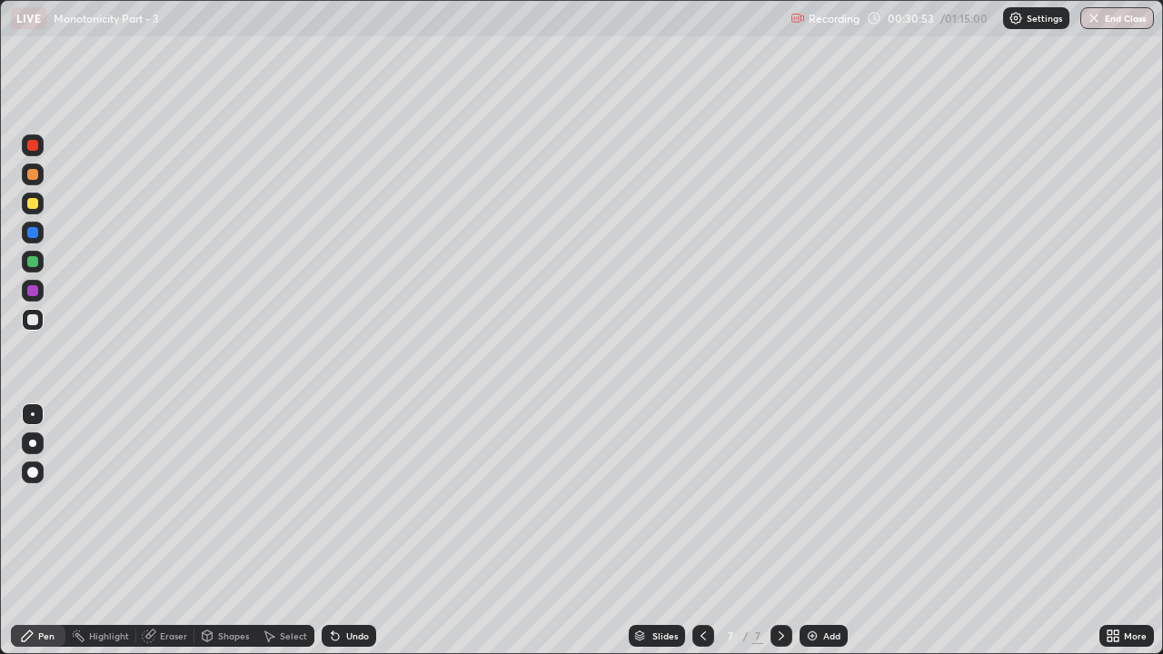
click at [816, 500] on img at bounding box center [812, 636] width 15 height 15
click at [225, 500] on div "Shapes" at bounding box center [233, 636] width 31 height 9
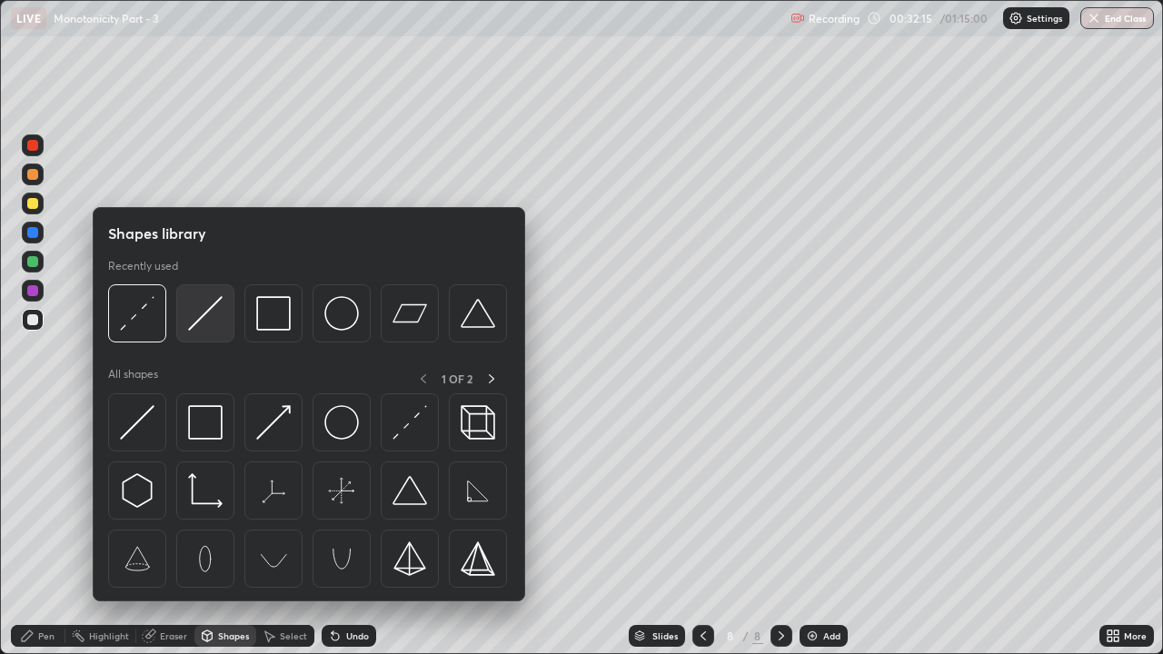
click at [189, 321] on img at bounding box center [205, 313] width 35 height 35
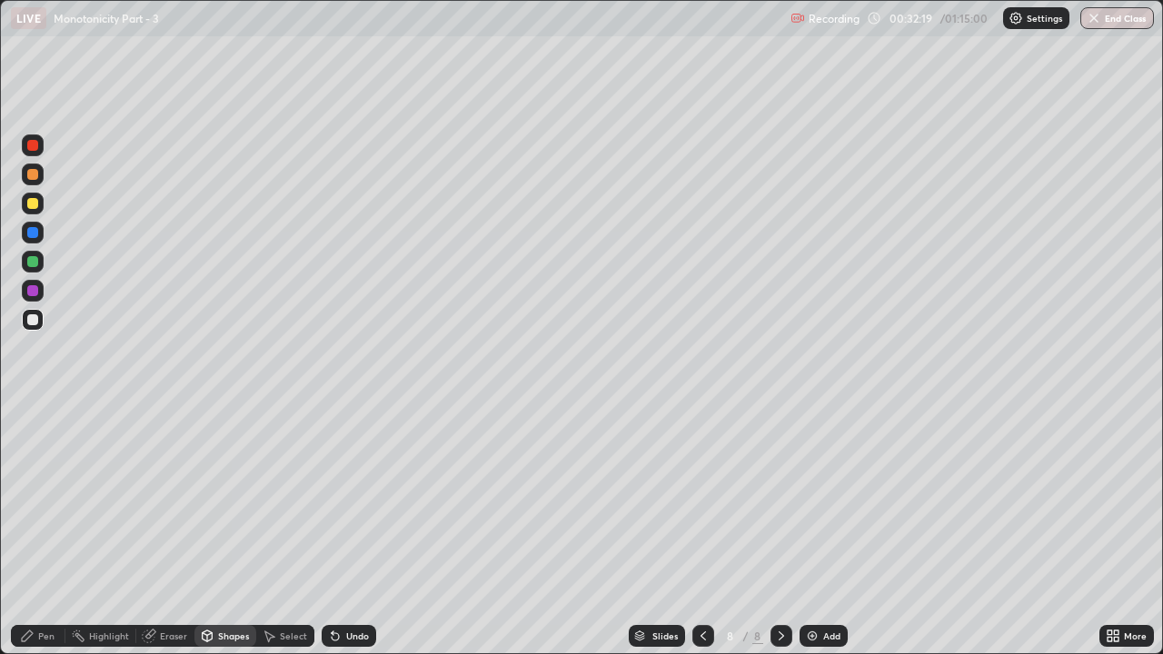
click at [29, 500] on div "Pen" at bounding box center [38, 636] width 55 height 22
click at [36, 203] on div at bounding box center [32, 203] width 11 height 11
click at [346, 500] on div "Undo" at bounding box center [357, 636] width 23 height 9
click at [34, 174] on div at bounding box center [32, 174] width 11 height 11
click at [205, 500] on icon at bounding box center [208, 635] width 10 height 3
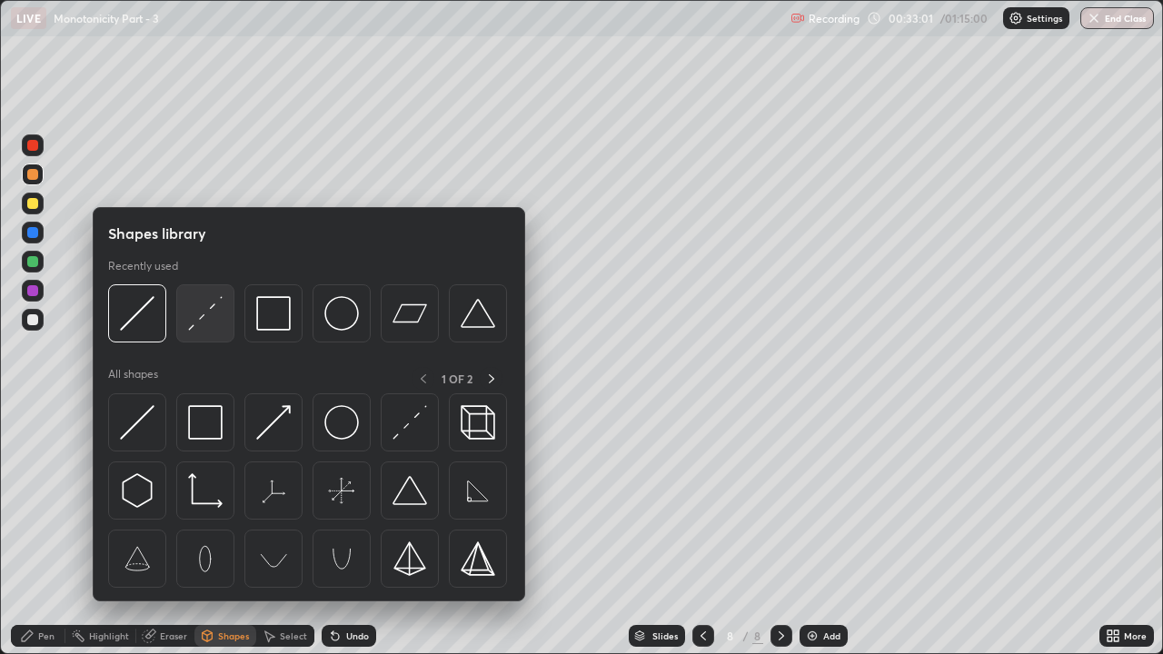
click at [201, 313] on img at bounding box center [205, 313] width 35 height 35
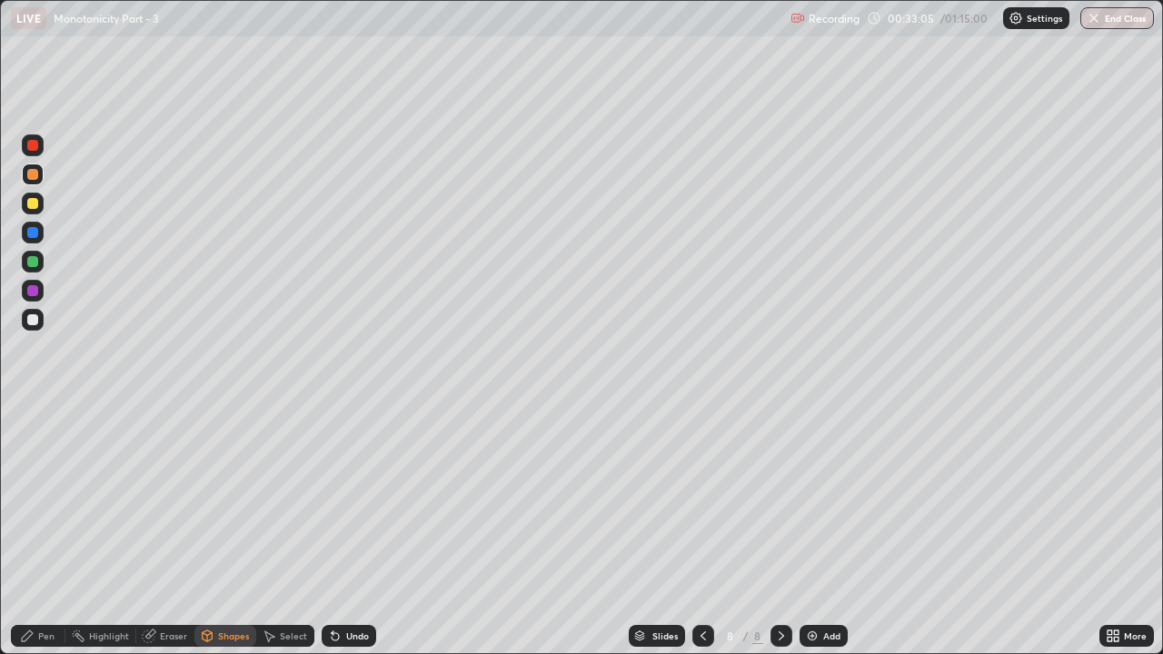
click at [33, 205] on div at bounding box center [32, 203] width 11 height 11
click at [25, 500] on icon at bounding box center [27, 636] width 15 height 15
click at [165, 500] on div "Eraser" at bounding box center [173, 636] width 27 height 9
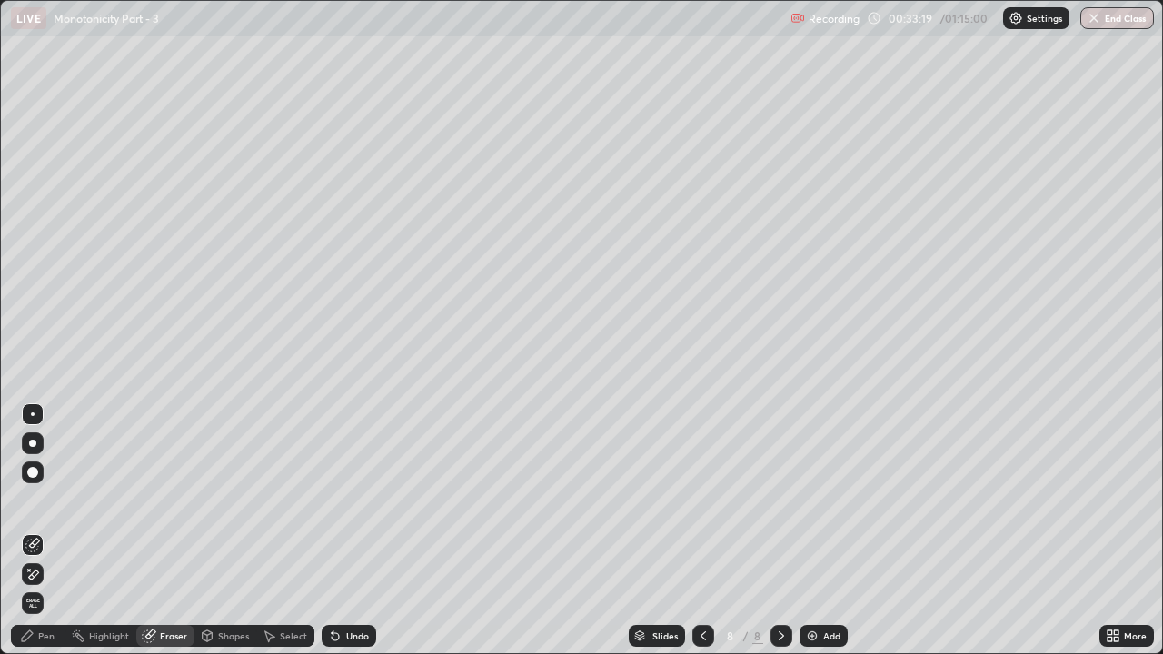
click at [32, 500] on icon at bounding box center [32, 545] width 15 height 15
click at [35, 500] on div "Pen" at bounding box center [38, 636] width 55 height 22
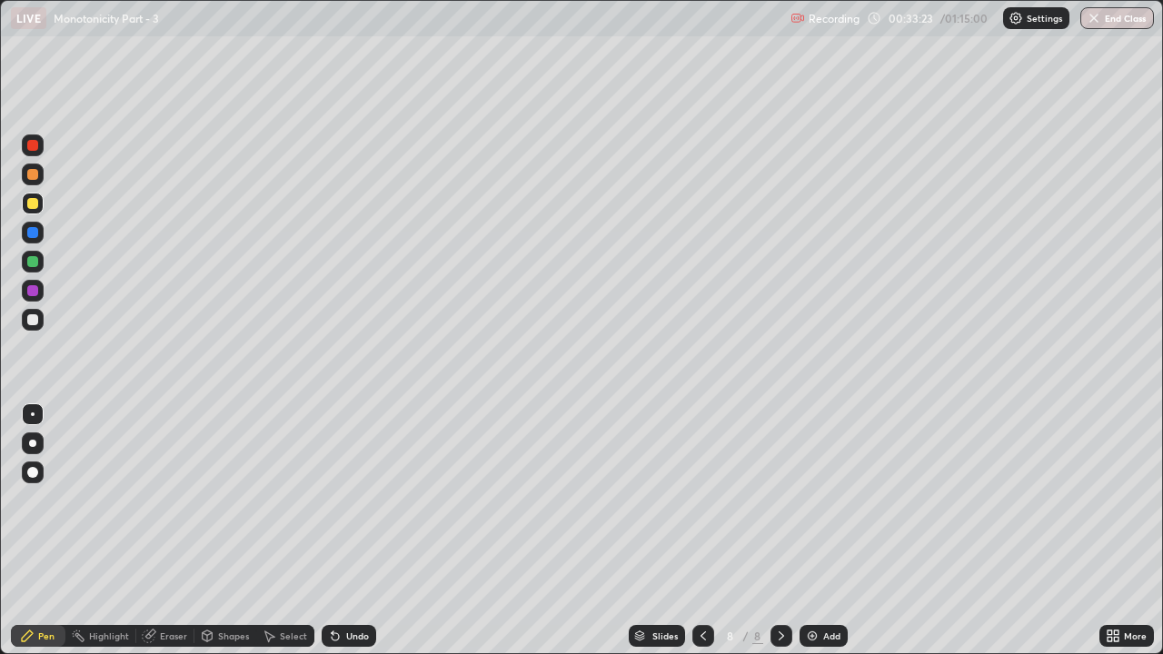
click at [36, 205] on div at bounding box center [32, 203] width 11 height 11
click at [215, 500] on div "Shapes" at bounding box center [226, 636] width 62 height 22
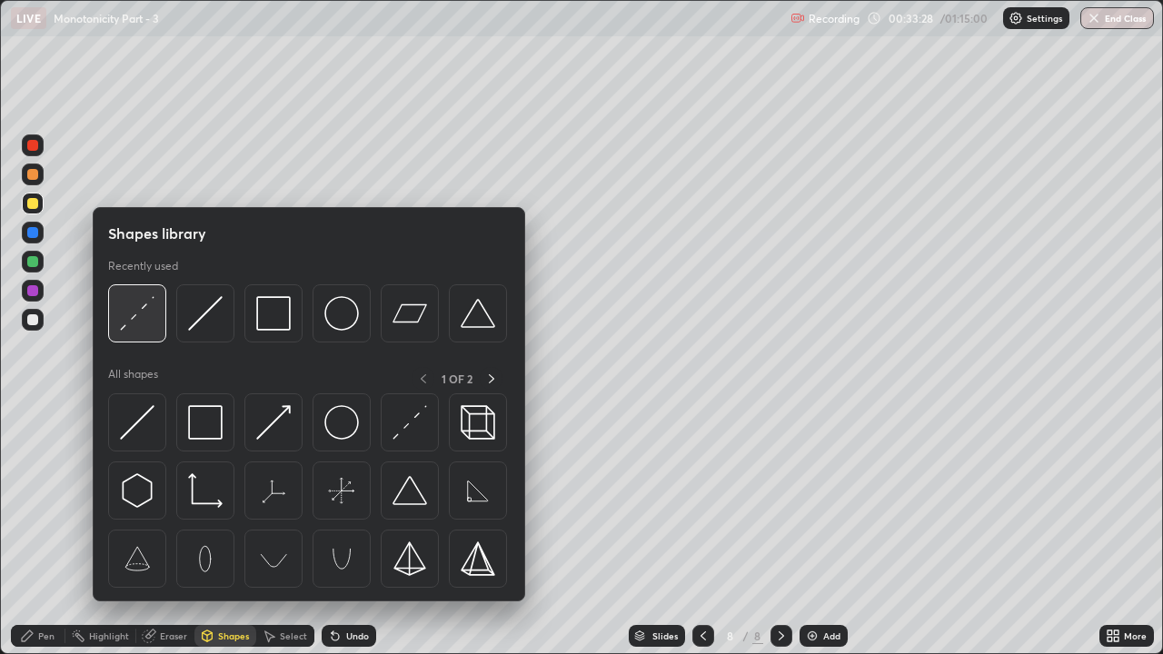
click at [139, 318] on img at bounding box center [137, 313] width 35 height 35
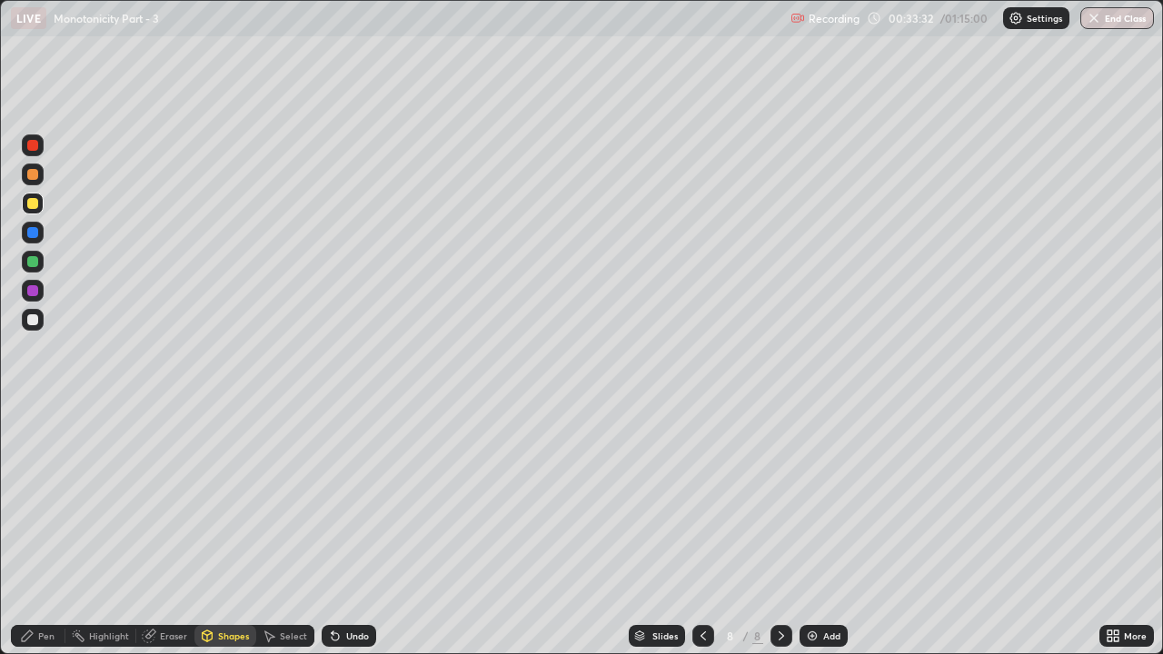
click at [353, 500] on div "Undo" at bounding box center [357, 636] width 23 height 9
click at [352, 500] on div "Undo" at bounding box center [357, 636] width 23 height 9
click at [26, 500] on icon at bounding box center [27, 636] width 11 height 11
click at [156, 500] on div "Eraser" at bounding box center [165, 636] width 58 height 22
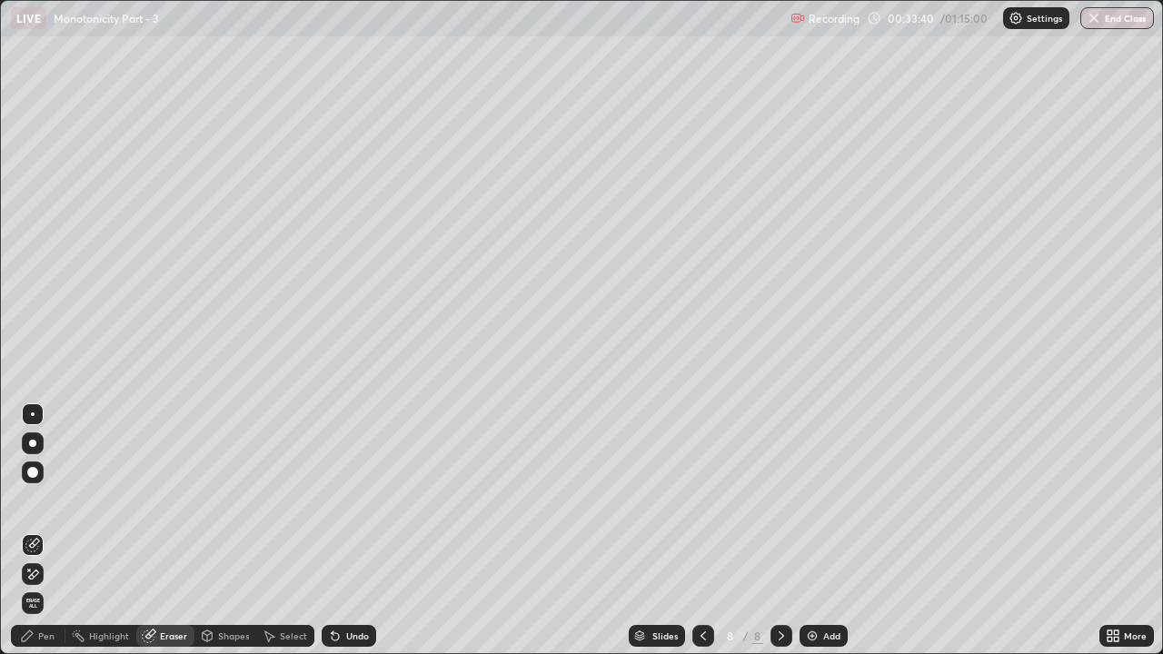
click at [46, 500] on div "Pen" at bounding box center [46, 636] width 16 height 9
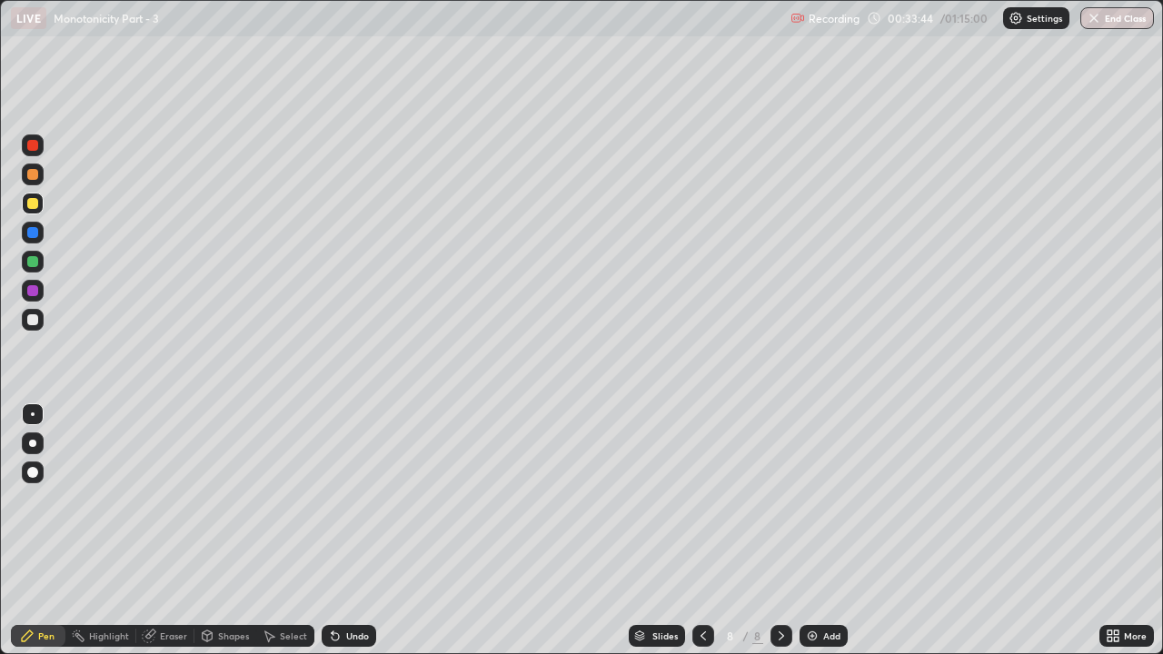
click at [225, 500] on div "Shapes" at bounding box center [233, 636] width 31 height 9
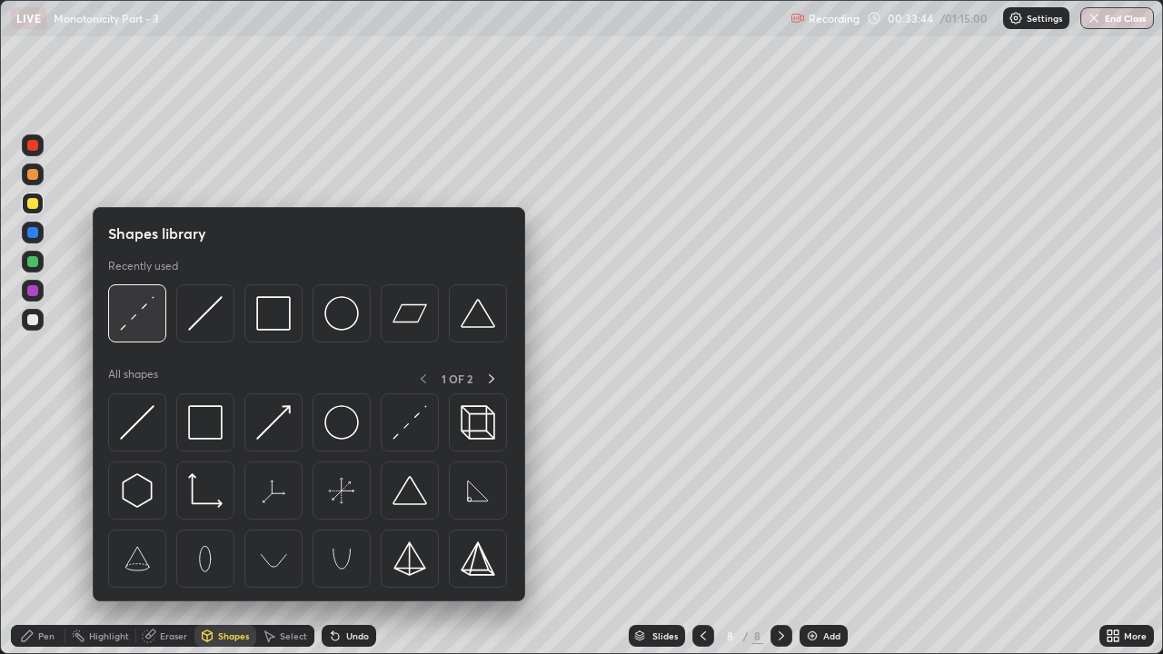
click at [144, 313] on img at bounding box center [137, 313] width 35 height 35
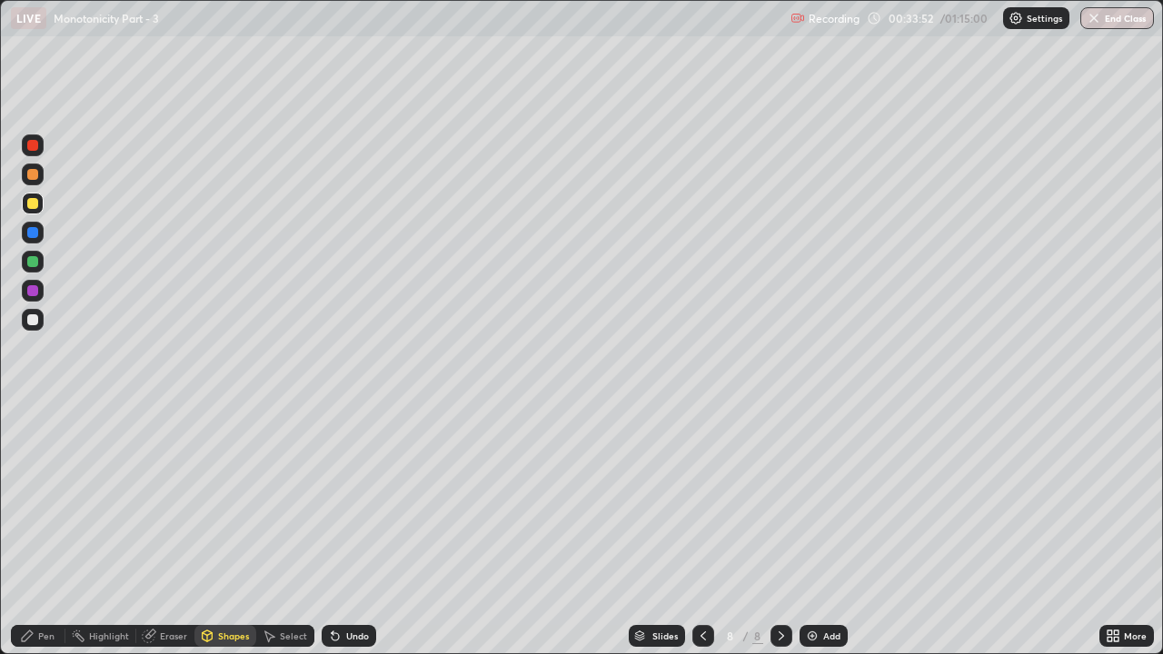
click at [19, 500] on div "Pen" at bounding box center [38, 636] width 55 height 22
click at [227, 500] on div "Shapes" at bounding box center [226, 636] width 62 height 22
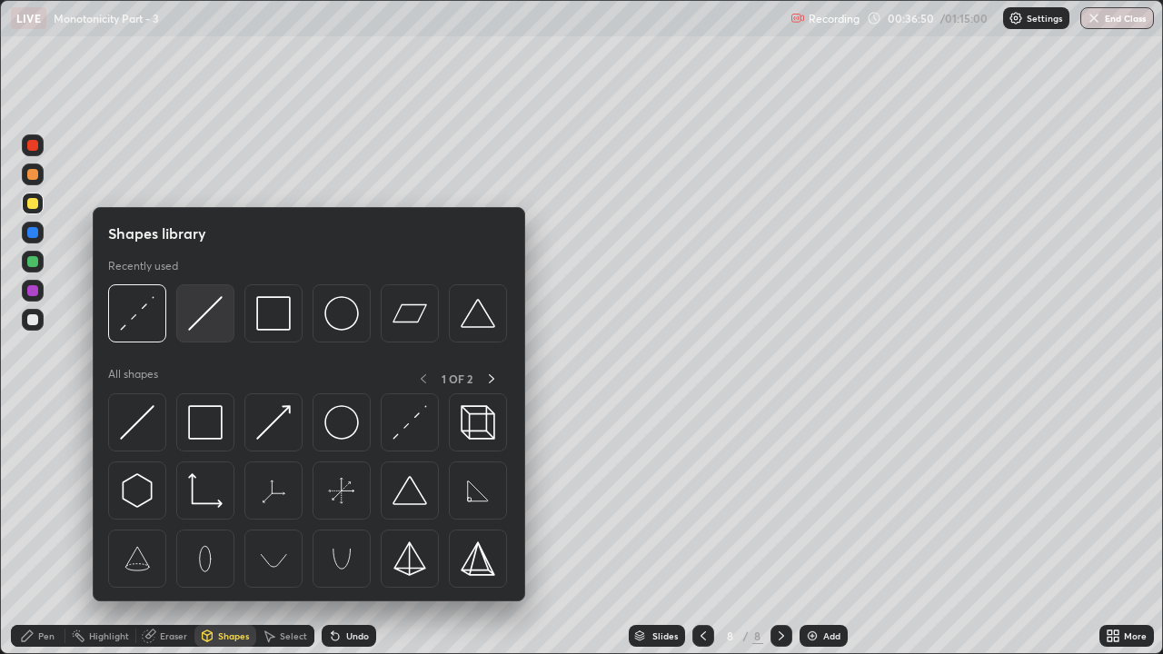
click at [205, 315] on img at bounding box center [205, 313] width 35 height 35
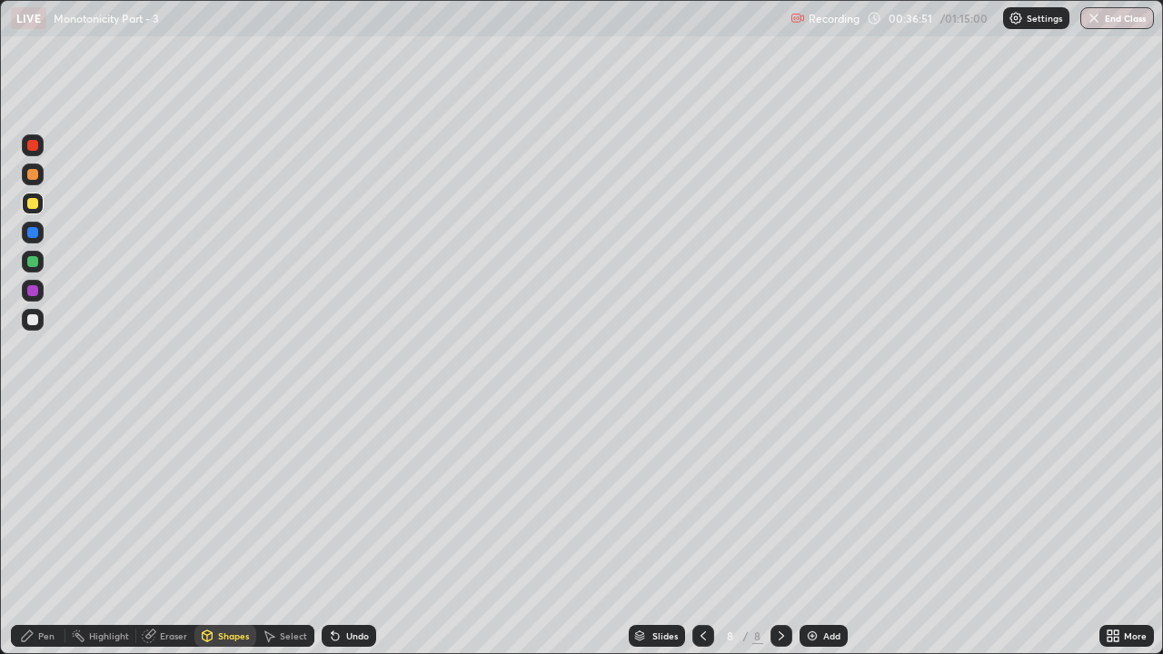
click at [36, 264] on div at bounding box center [32, 261] width 11 height 11
click at [225, 500] on div "Shapes" at bounding box center [233, 636] width 31 height 9
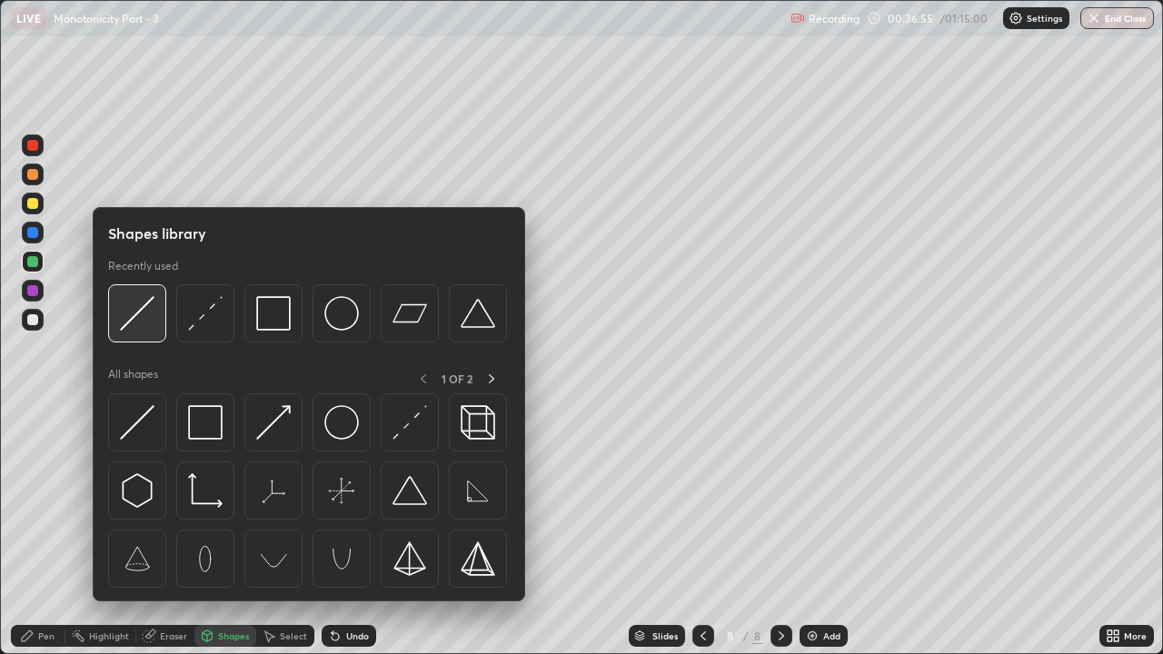
click at [140, 318] on img at bounding box center [137, 313] width 35 height 35
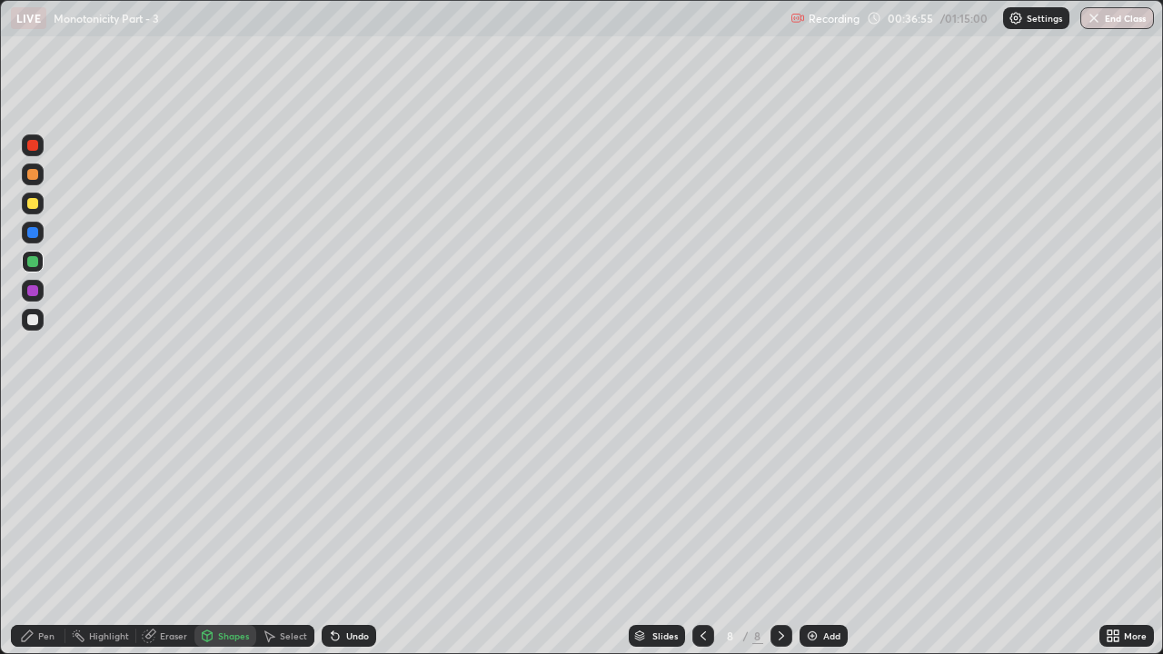
click at [34, 324] on div at bounding box center [32, 319] width 11 height 11
click at [47, 500] on div "Pen" at bounding box center [38, 636] width 55 height 22
click at [40, 199] on div at bounding box center [33, 204] width 22 height 22
click at [823, 500] on div "Add" at bounding box center [831, 636] width 17 height 9
click at [34, 175] on div at bounding box center [32, 174] width 11 height 11
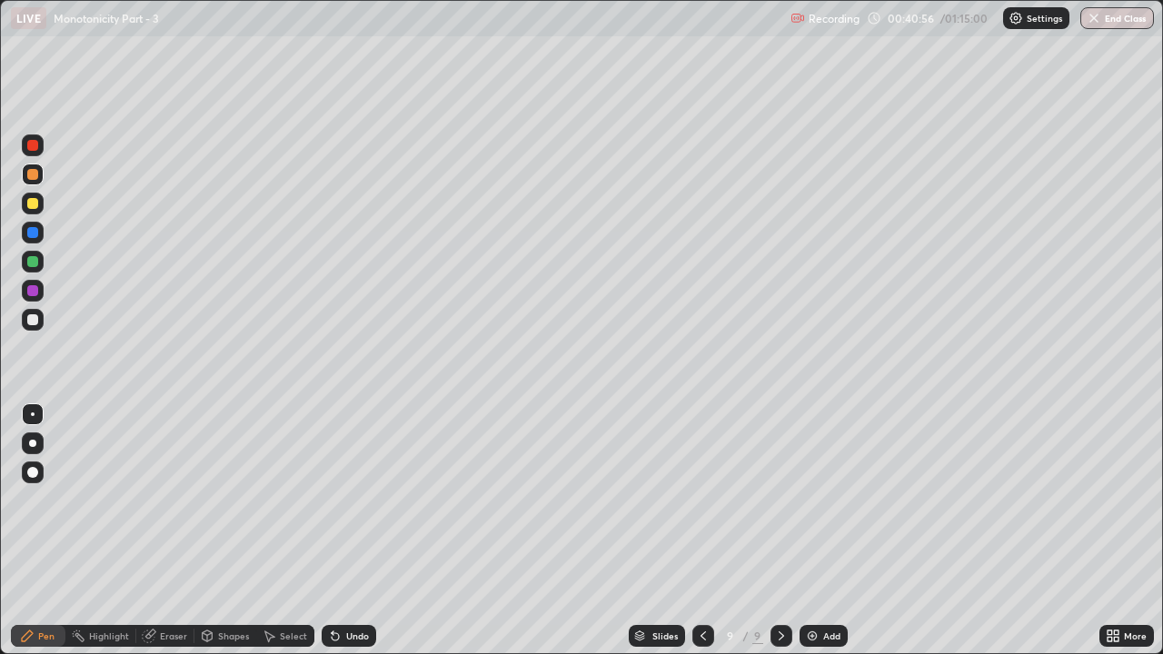
click at [1007, 28] on div "Recording 00:40:56 / 01:15:00 Settings End Class" at bounding box center [973, 18] width 364 height 35
click at [231, 500] on div "Shapes" at bounding box center [233, 636] width 31 height 9
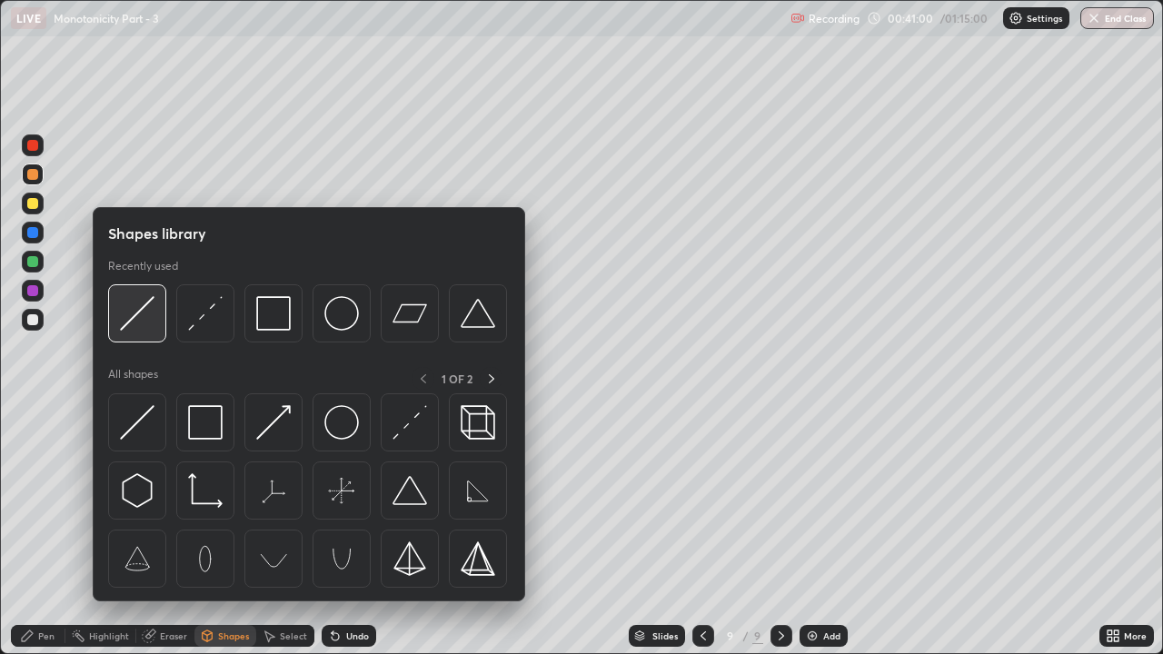
click at [150, 315] on img at bounding box center [137, 313] width 35 height 35
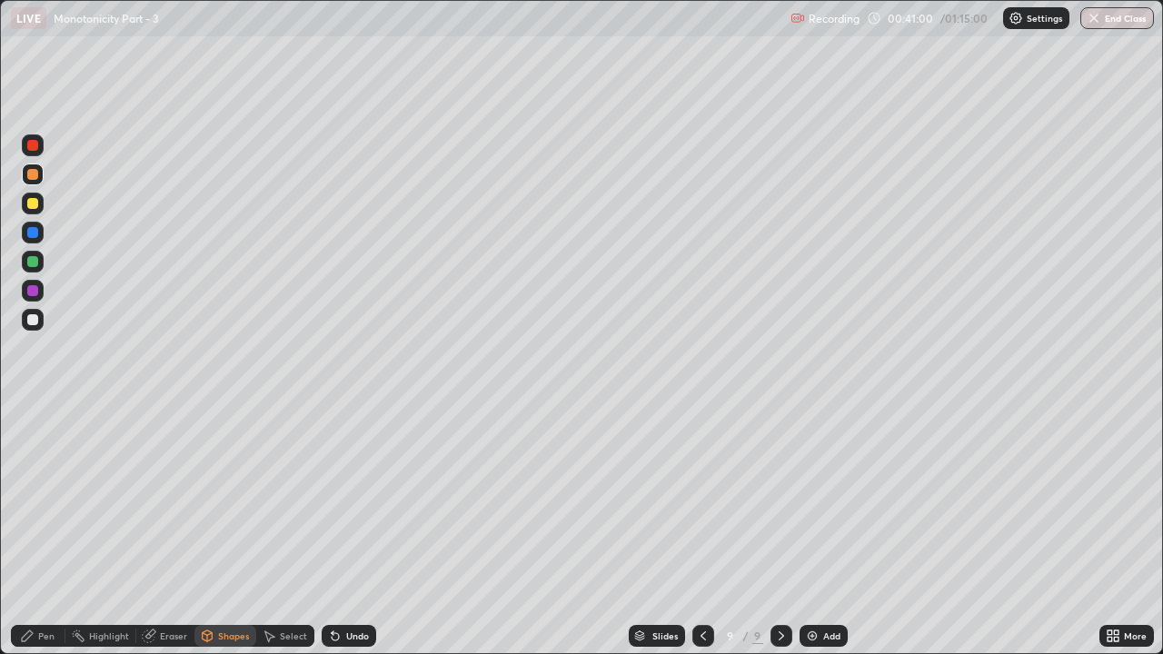
click at [37, 205] on div at bounding box center [32, 203] width 11 height 11
click at [225, 500] on div "Shapes" at bounding box center [233, 636] width 31 height 9
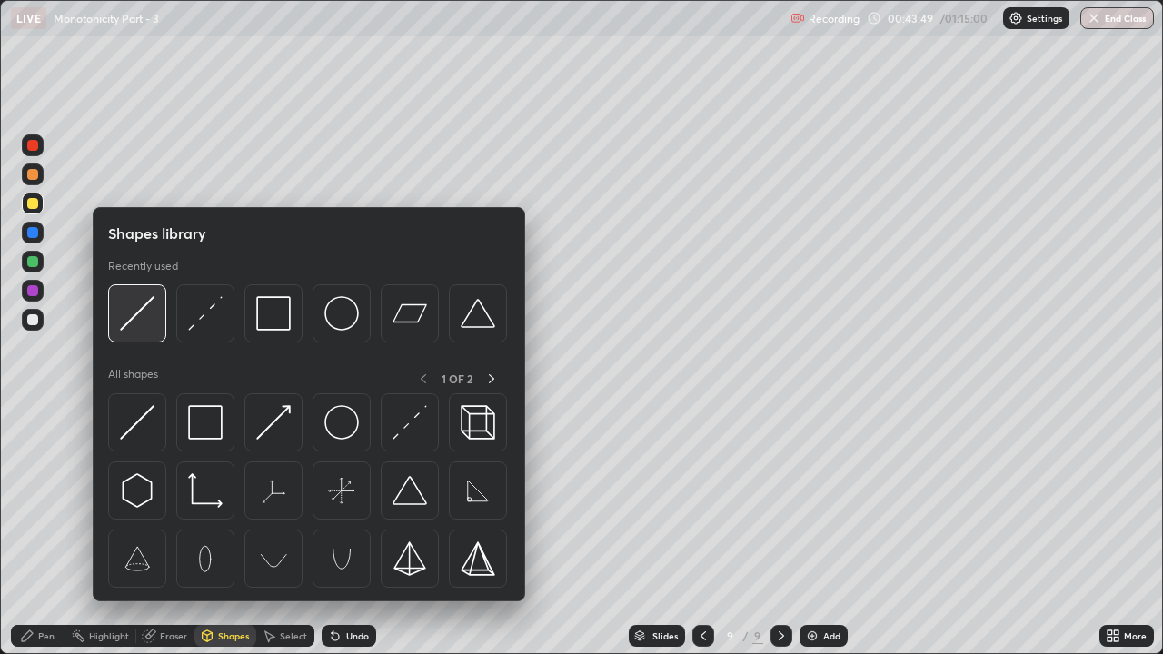
click at [136, 324] on img at bounding box center [137, 313] width 35 height 35
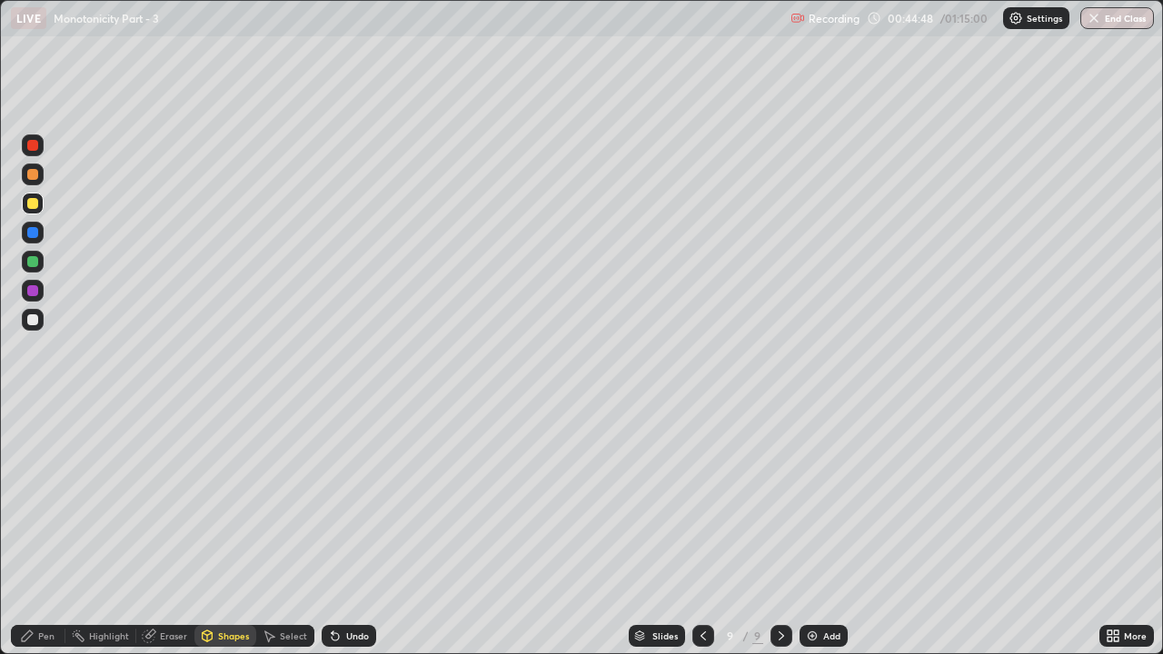
click at [221, 500] on div "Shapes" at bounding box center [233, 636] width 31 height 9
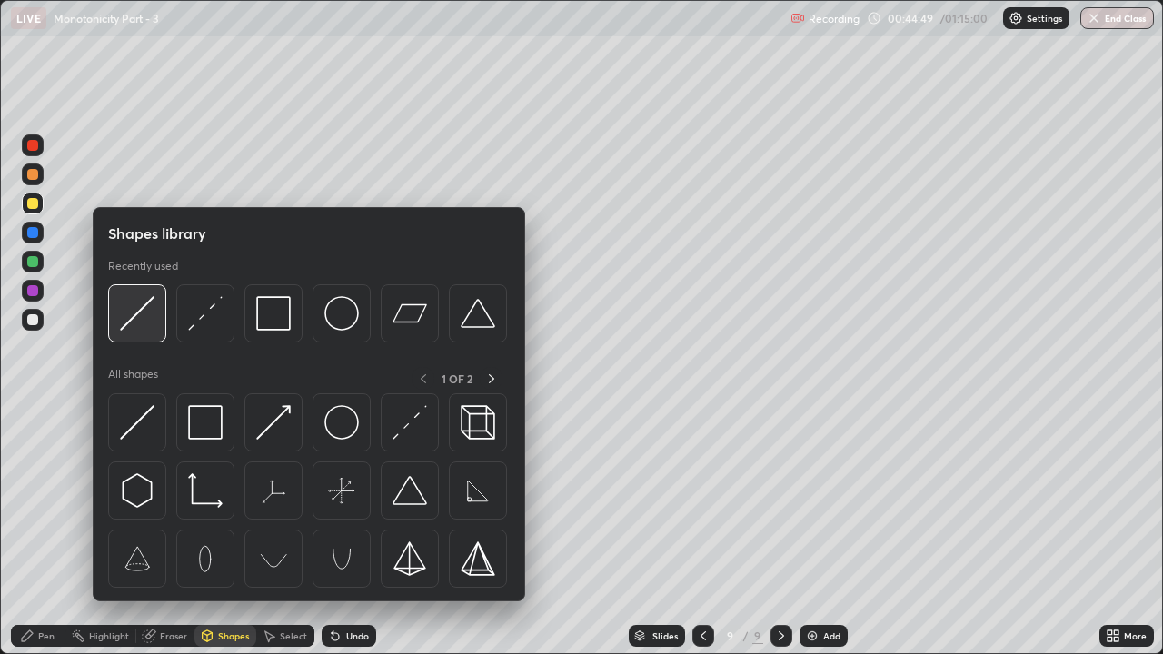
click at [142, 324] on img at bounding box center [137, 313] width 35 height 35
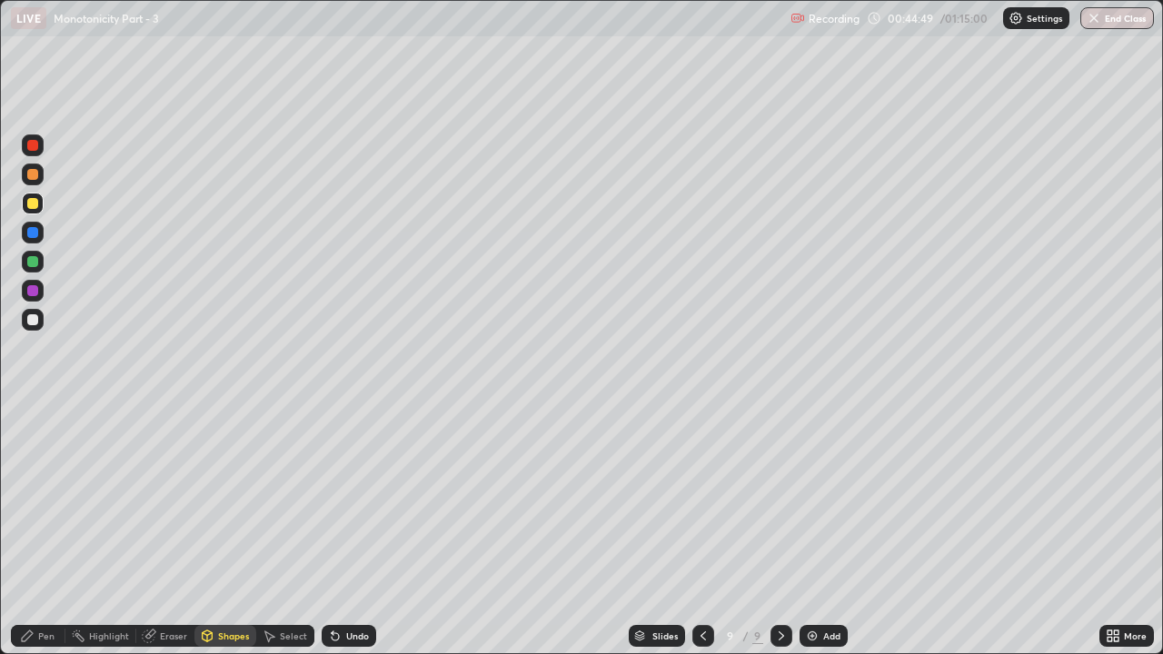
click at [37, 316] on div at bounding box center [32, 319] width 11 height 11
click at [237, 500] on div "Shapes" at bounding box center [233, 636] width 31 height 9
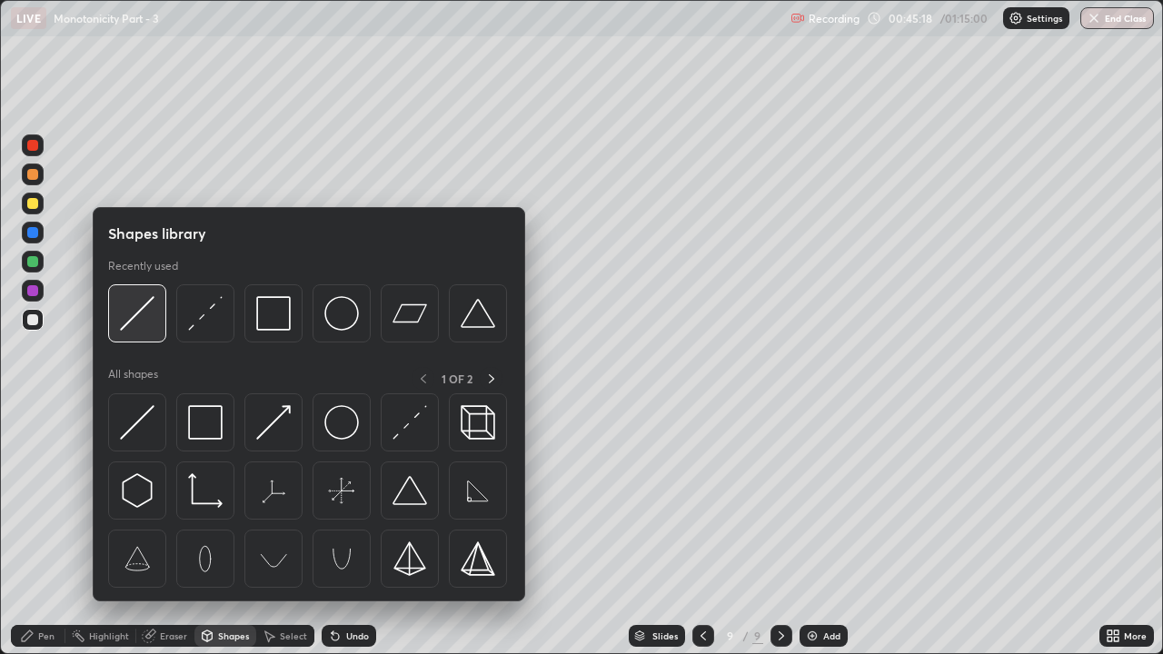
click at [142, 322] on img at bounding box center [137, 313] width 35 height 35
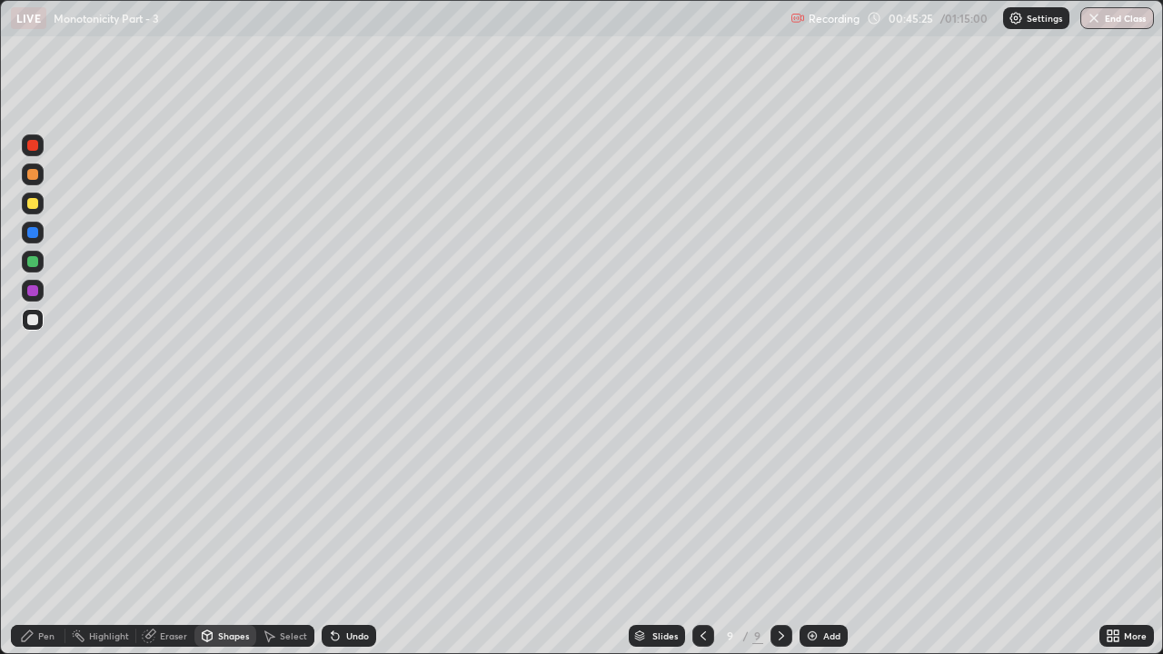
click at [352, 500] on div "Undo" at bounding box center [349, 636] width 55 height 22
click at [42, 500] on div "Pen" at bounding box center [38, 636] width 55 height 22
click at [34, 321] on div at bounding box center [32, 319] width 11 height 11
click at [32, 198] on div at bounding box center [32, 203] width 11 height 11
click at [223, 500] on div "Shapes" at bounding box center [233, 636] width 31 height 9
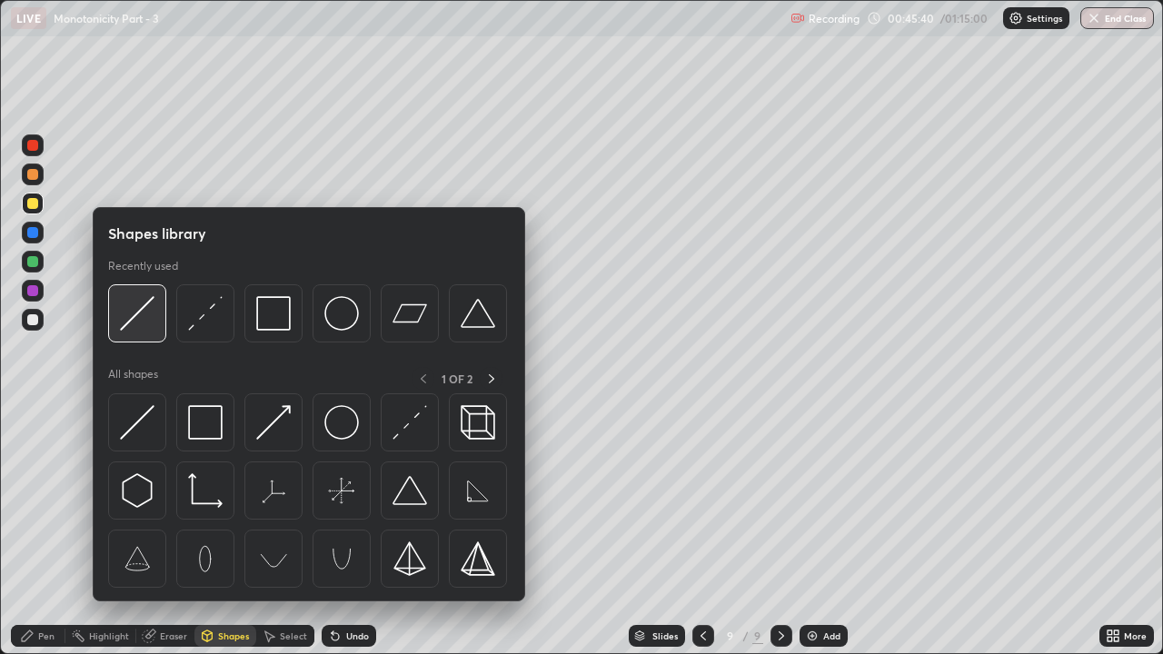
click at [145, 317] on img at bounding box center [137, 313] width 35 height 35
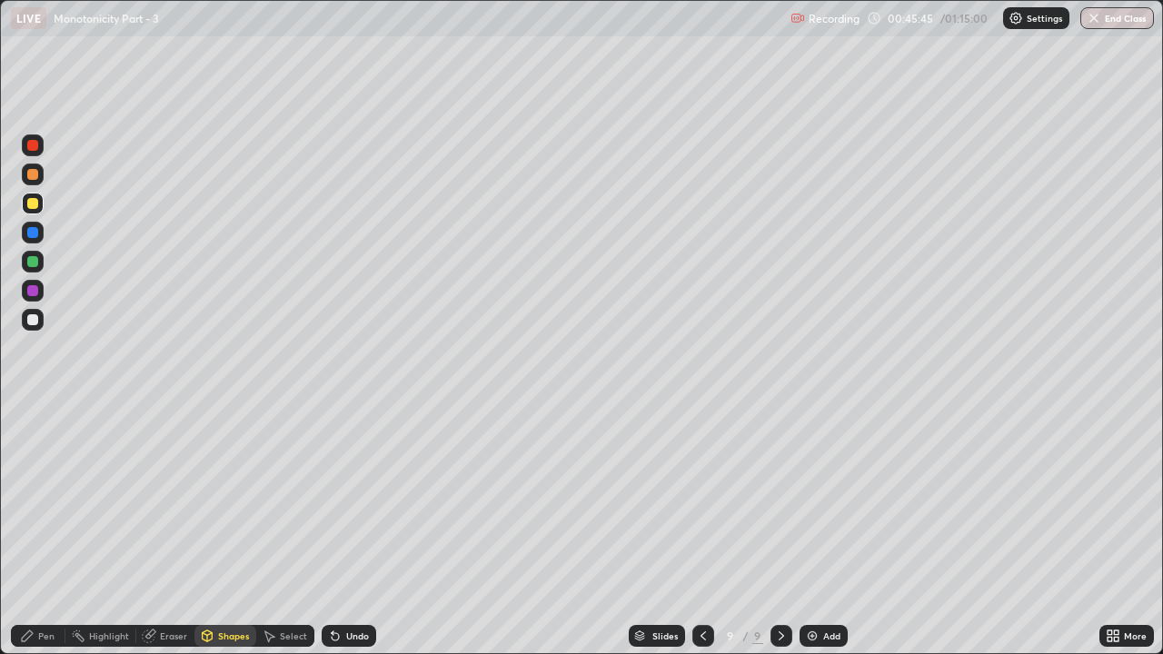
click at [232, 500] on div "Shapes" at bounding box center [233, 636] width 31 height 9
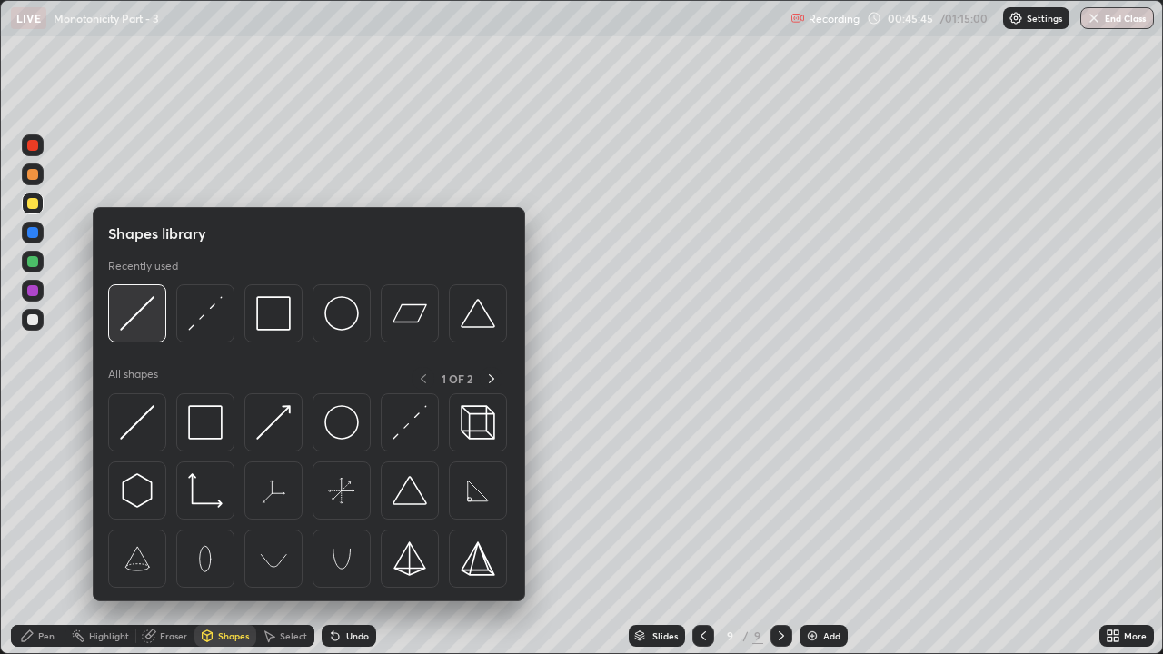
click at [135, 318] on img at bounding box center [137, 313] width 35 height 35
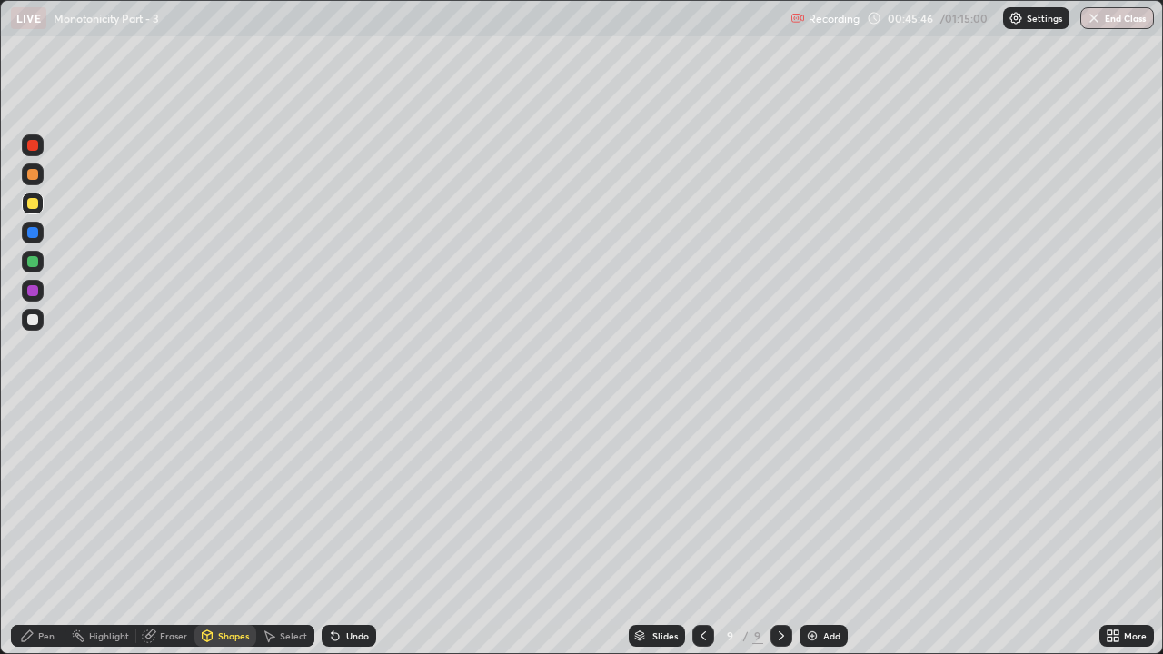
click at [32, 318] on div at bounding box center [32, 319] width 11 height 11
click at [35, 266] on div at bounding box center [32, 261] width 11 height 11
click at [349, 500] on div "Undo" at bounding box center [349, 636] width 55 height 22
click at [25, 500] on icon at bounding box center [27, 636] width 15 height 15
click at [37, 206] on div at bounding box center [33, 204] width 22 height 22
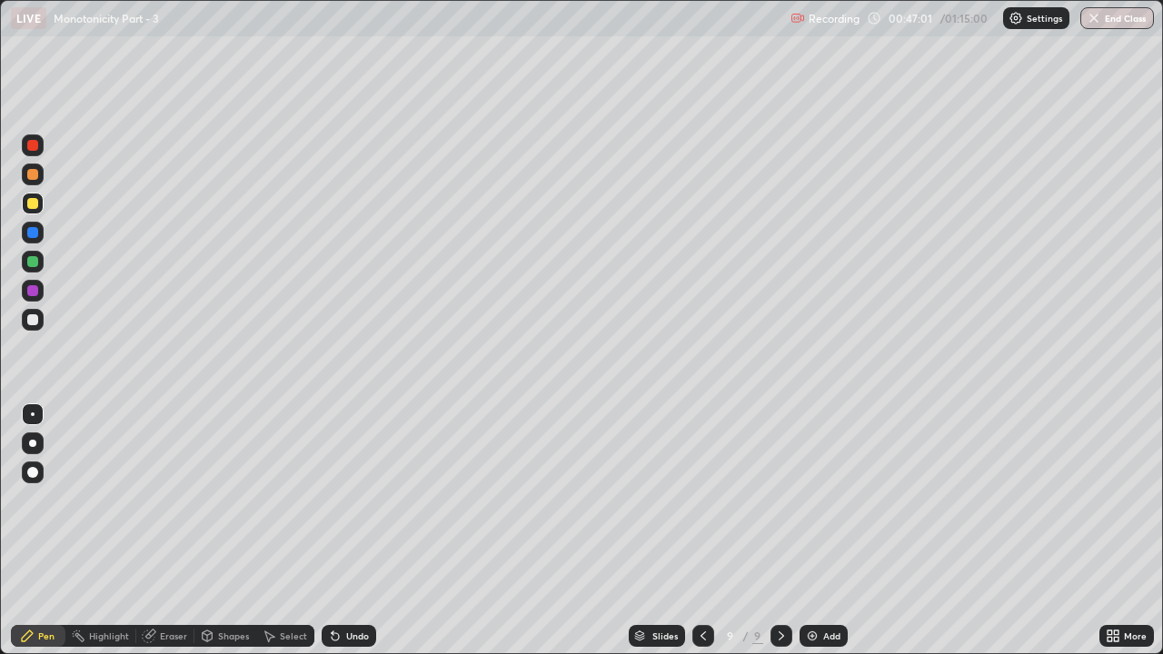
click at [232, 500] on div "Shapes" at bounding box center [226, 636] width 62 height 22
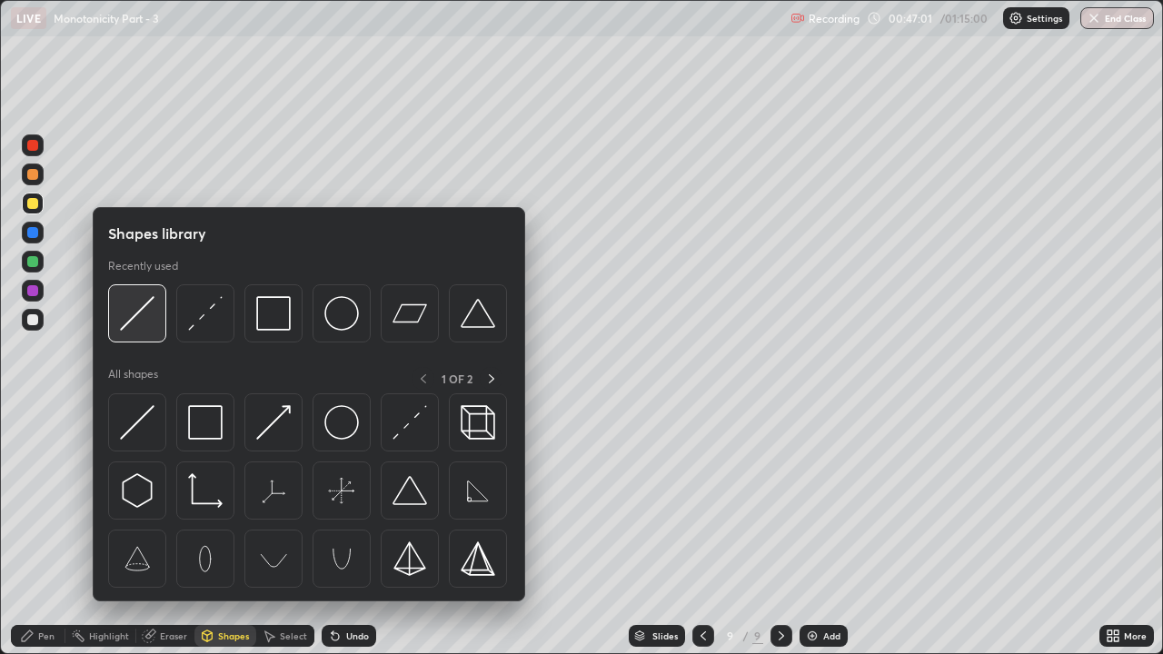
click at [135, 324] on img at bounding box center [137, 313] width 35 height 35
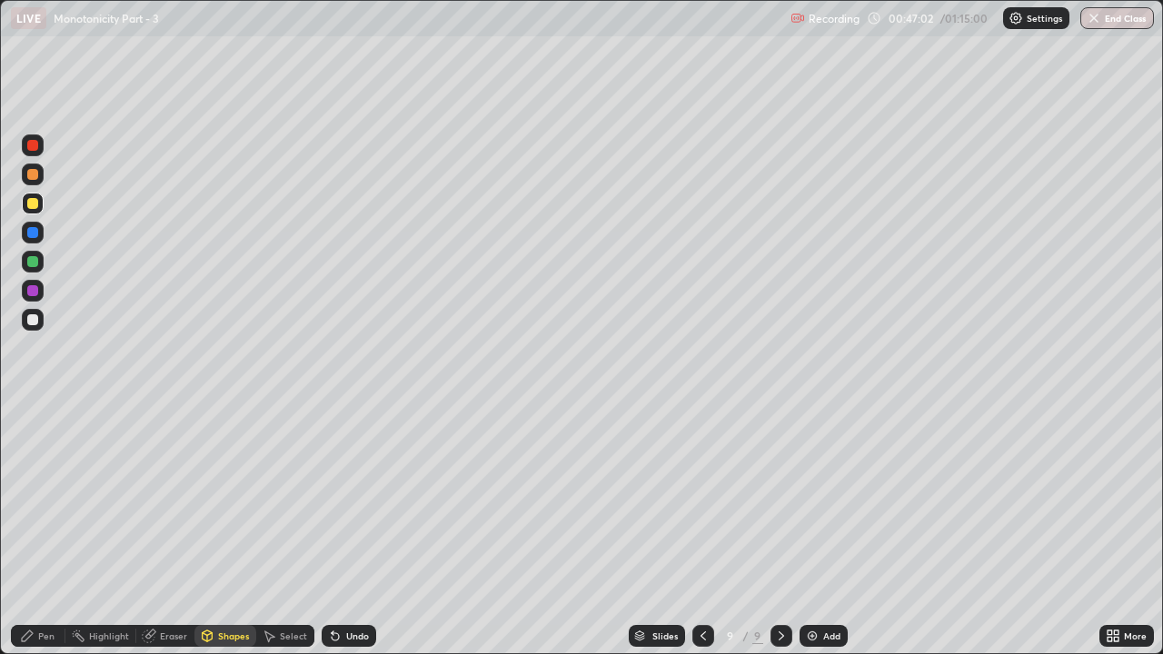
click at [28, 321] on div at bounding box center [32, 319] width 11 height 11
click at [168, 500] on div "Eraser" at bounding box center [173, 636] width 27 height 9
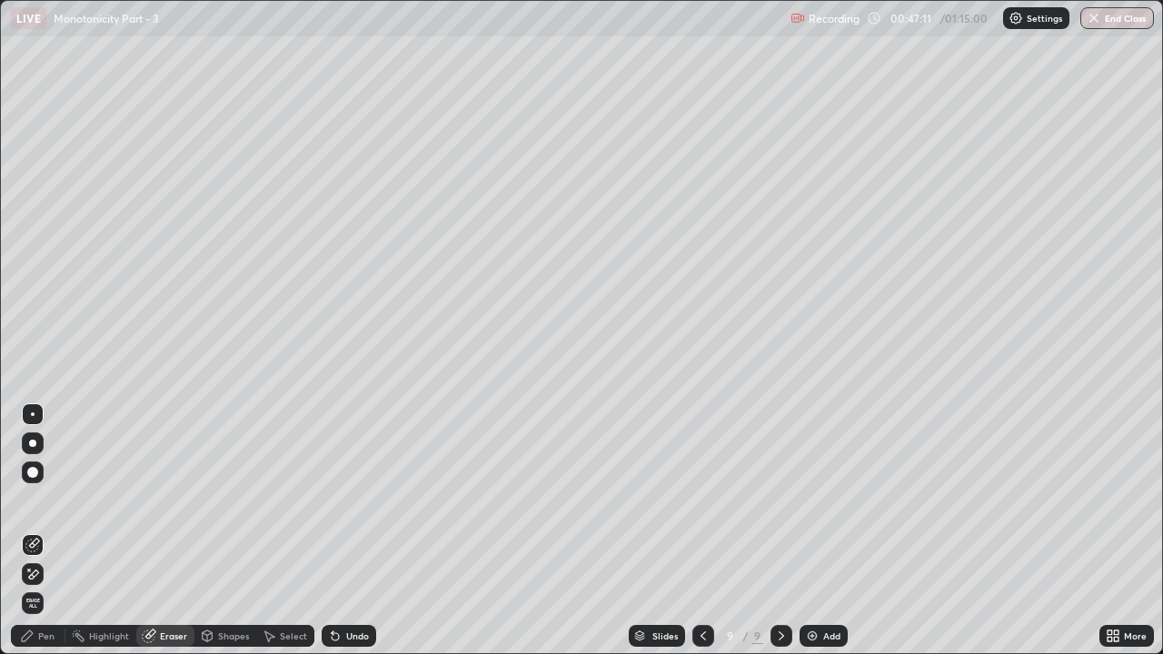
click at [34, 500] on div "Pen" at bounding box center [38, 636] width 55 height 22
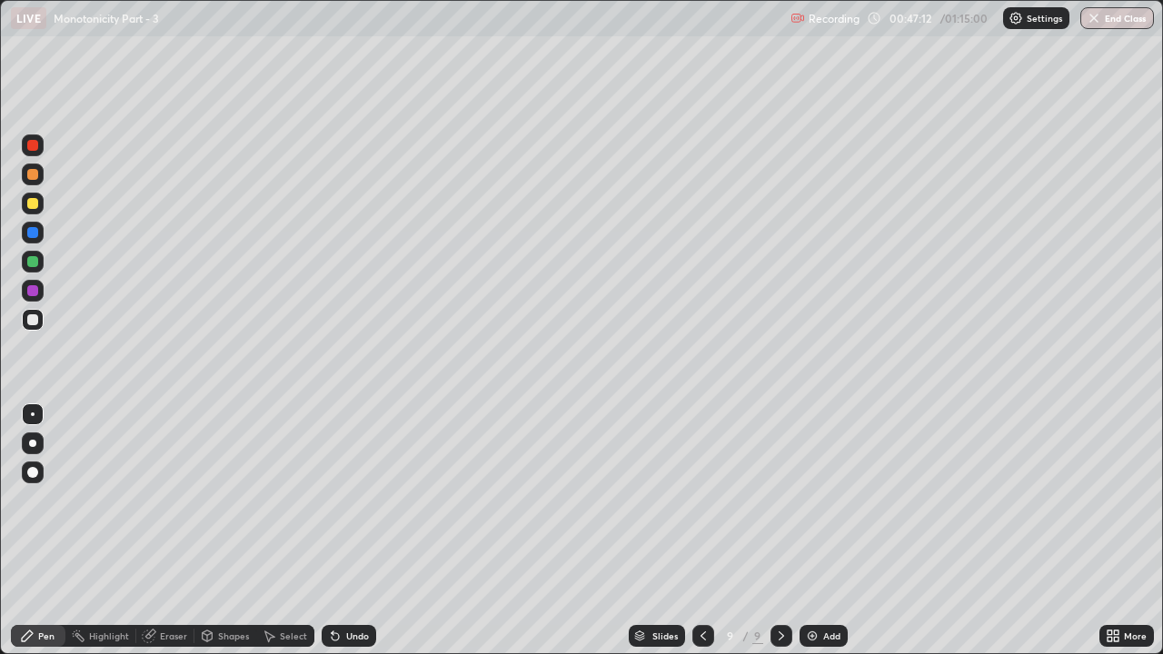
click at [183, 500] on div "Eraser" at bounding box center [173, 636] width 27 height 9
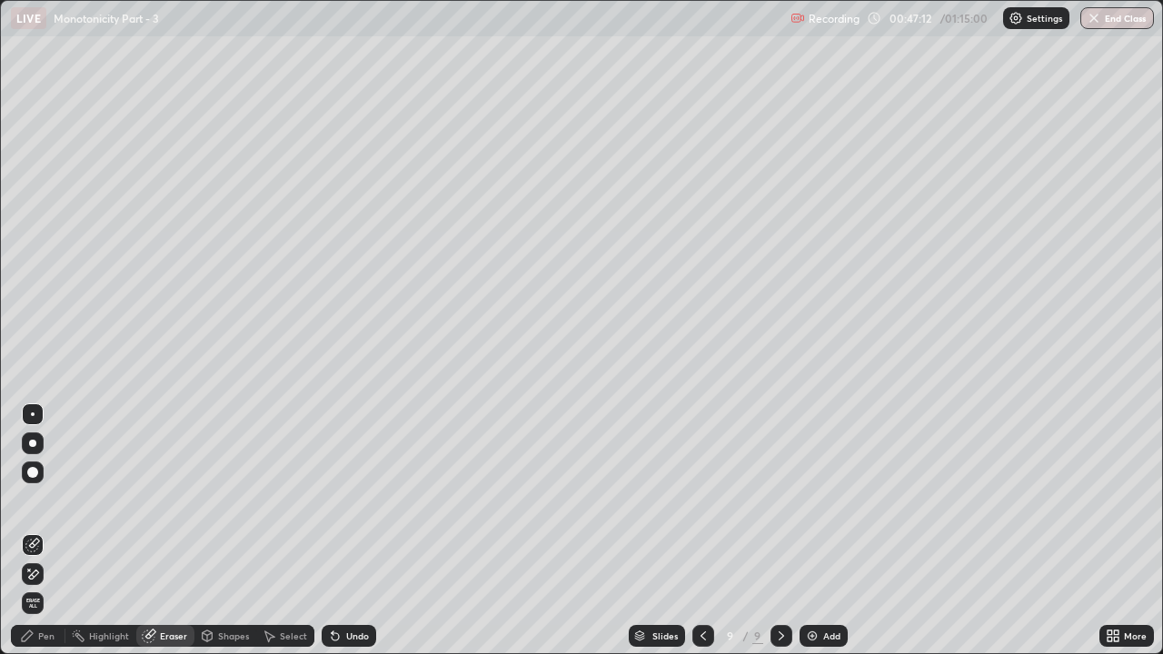
click at [216, 500] on div "Shapes" at bounding box center [226, 636] width 62 height 22
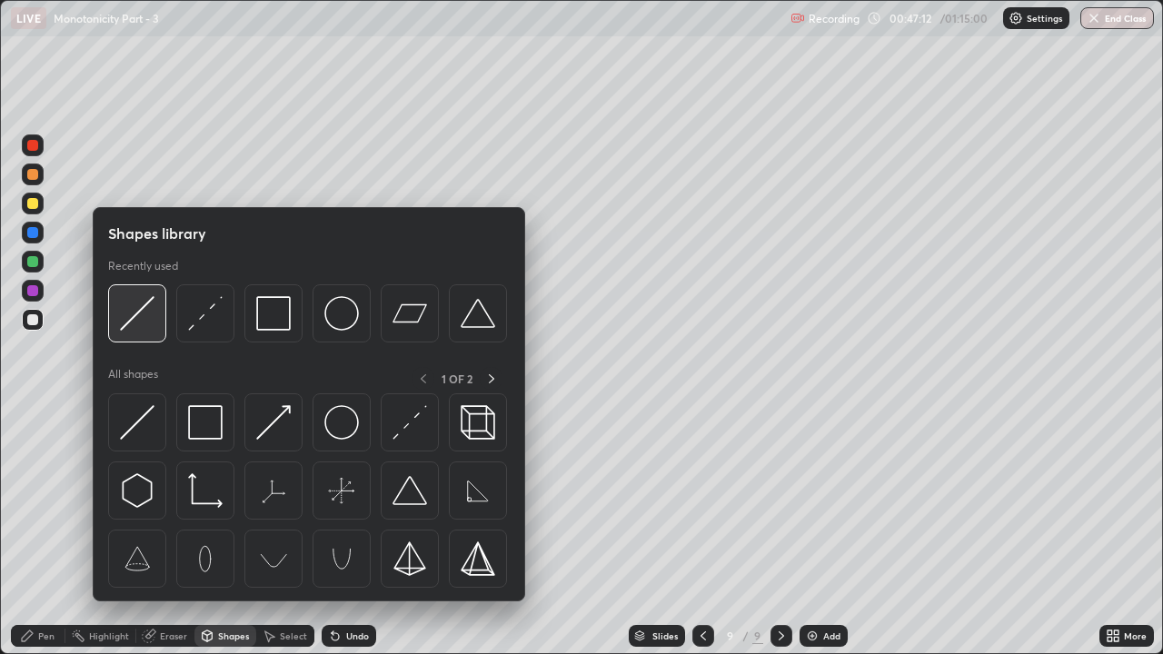
click at [144, 320] on img at bounding box center [137, 313] width 35 height 35
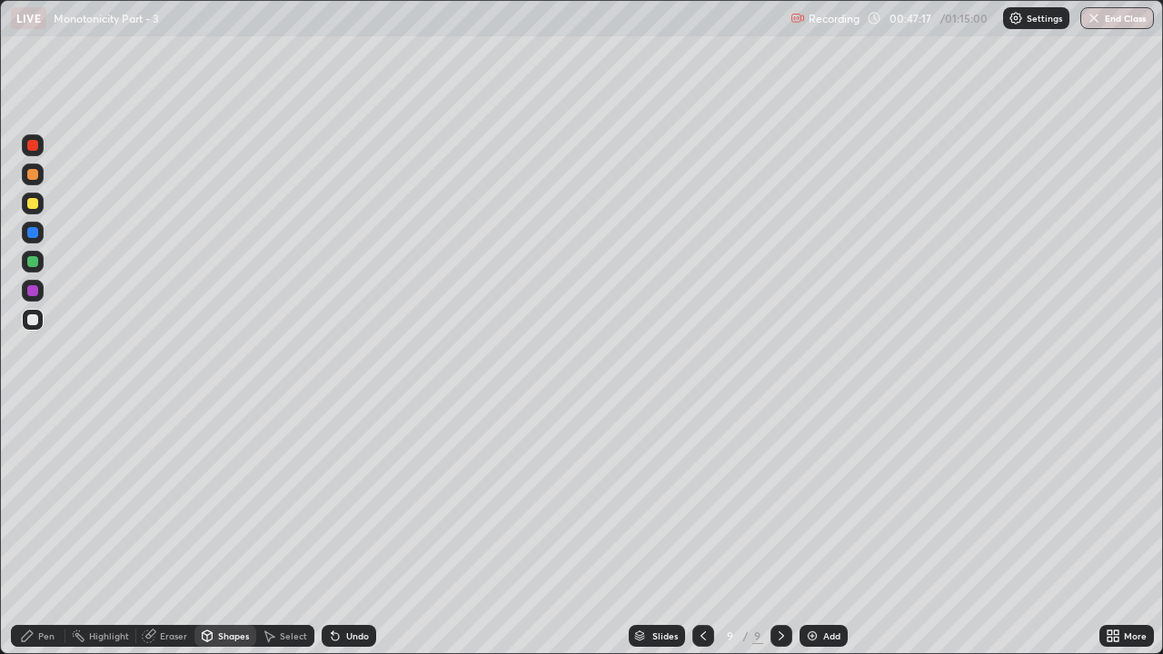
click at [40, 500] on div "Pen" at bounding box center [46, 636] width 16 height 9
click at [37, 175] on div at bounding box center [32, 174] width 11 height 11
click at [821, 500] on div "Add" at bounding box center [824, 636] width 48 height 22
click at [38, 500] on div "Pen" at bounding box center [46, 636] width 16 height 9
click at [33, 175] on div at bounding box center [32, 174] width 11 height 11
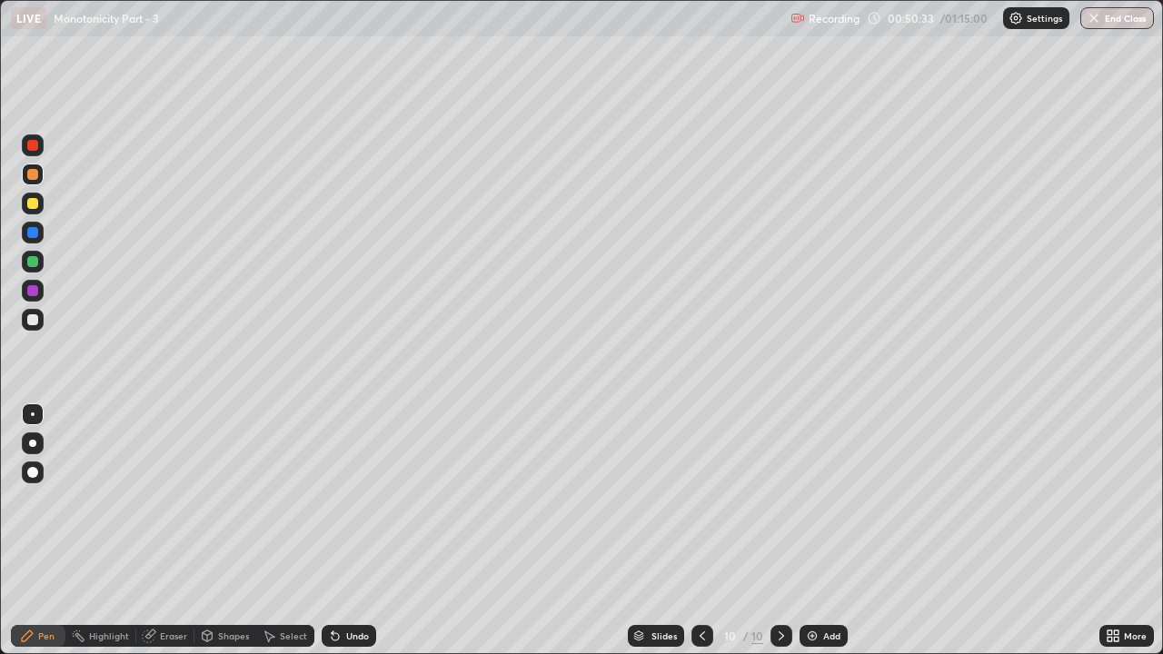
click at [214, 500] on div "Shapes" at bounding box center [226, 636] width 62 height 22
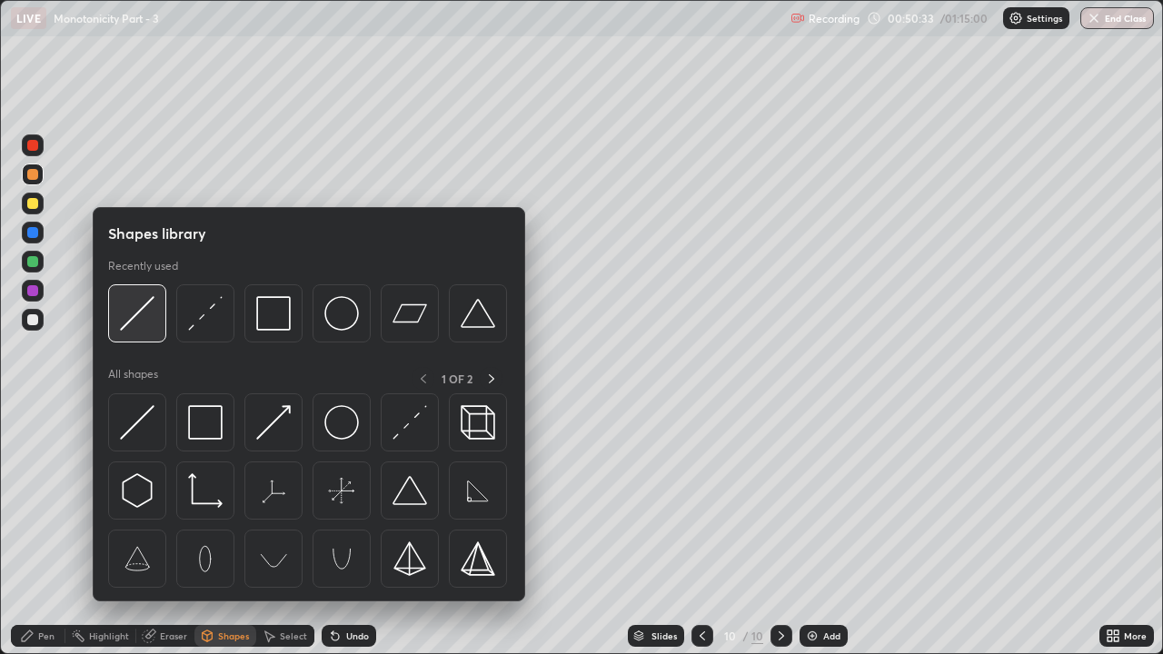
click at [137, 325] on img at bounding box center [137, 313] width 35 height 35
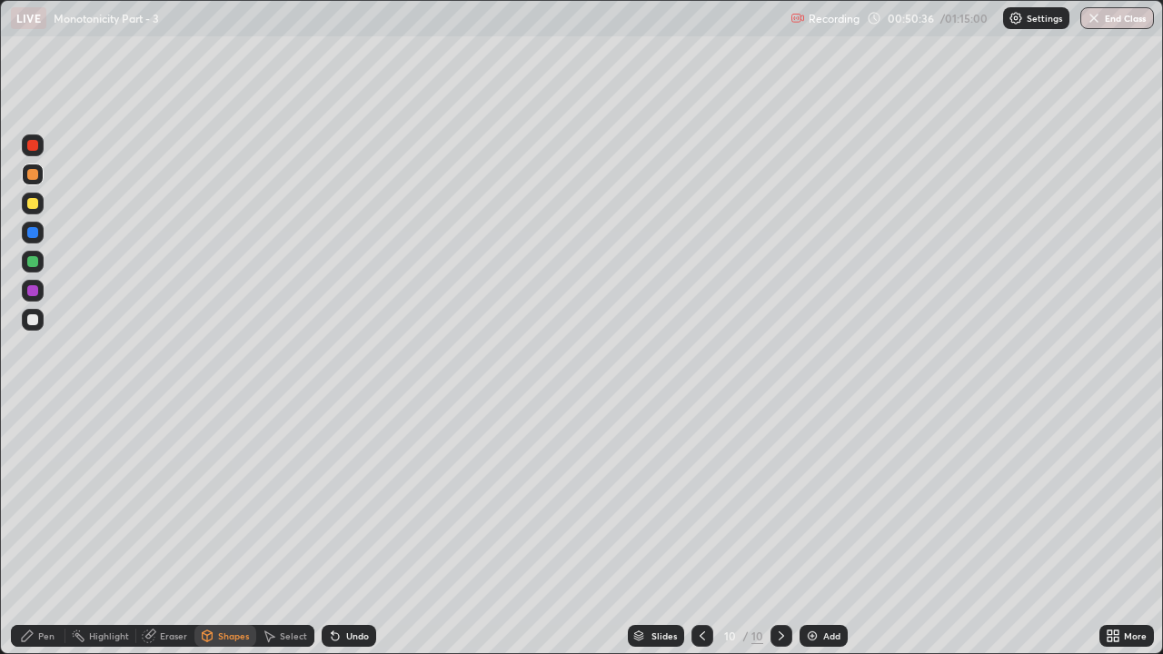
click at [37, 500] on div "Pen" at bounding box center [38, 636] width 55 height 22
click at [35, 324] on div at bounding box center [32, 319] width 11 height 11
click at [29, 201] on div at bounding box center [32, 203] width 11 height 11
click at [346, 500] on div "Undo" at bounding box center [357, 636] width 23 height 9
click at [36, 321] on div at bounding box center [32, 319] width 11 height 11
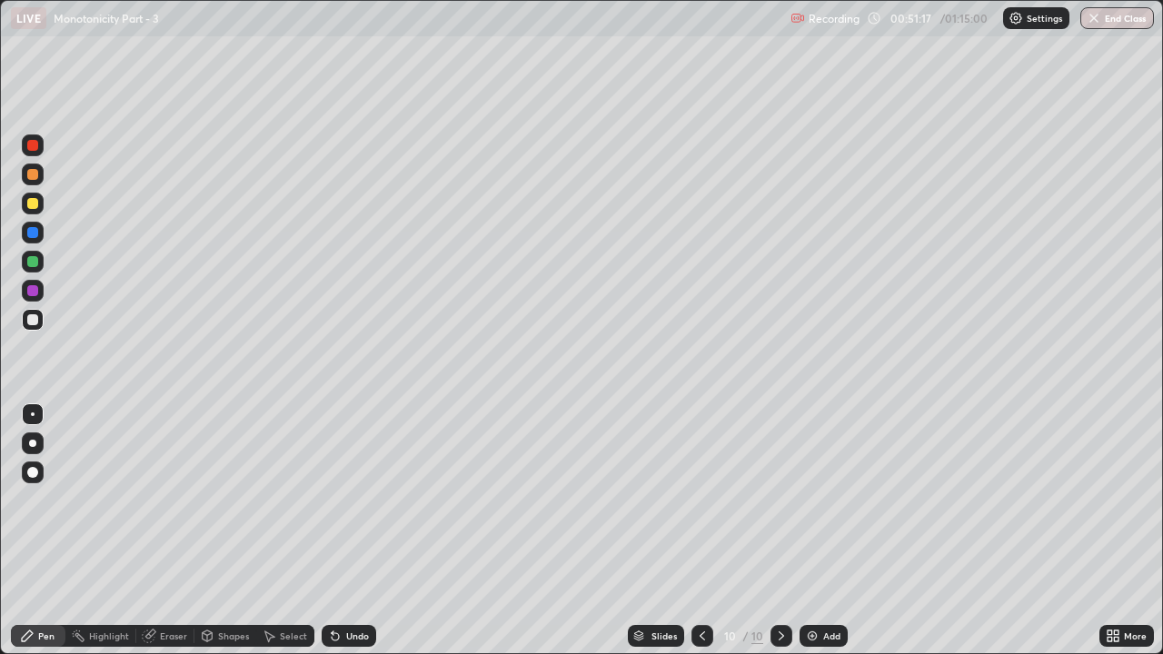
click at [34, 259] on div at bounding box center [32, 261] width 11 height 11
click at [35, 309] on div at bounding box center [33, 320] width 22 height 22
click at [32, 262] on div at bounding box center [32, 261] width 11 height 11
click at [28, 321] on div at bounding box center [32, 319] width 11 height 11
click at [35, 263] on div at bounding box center [32, 261] width 11 height 11
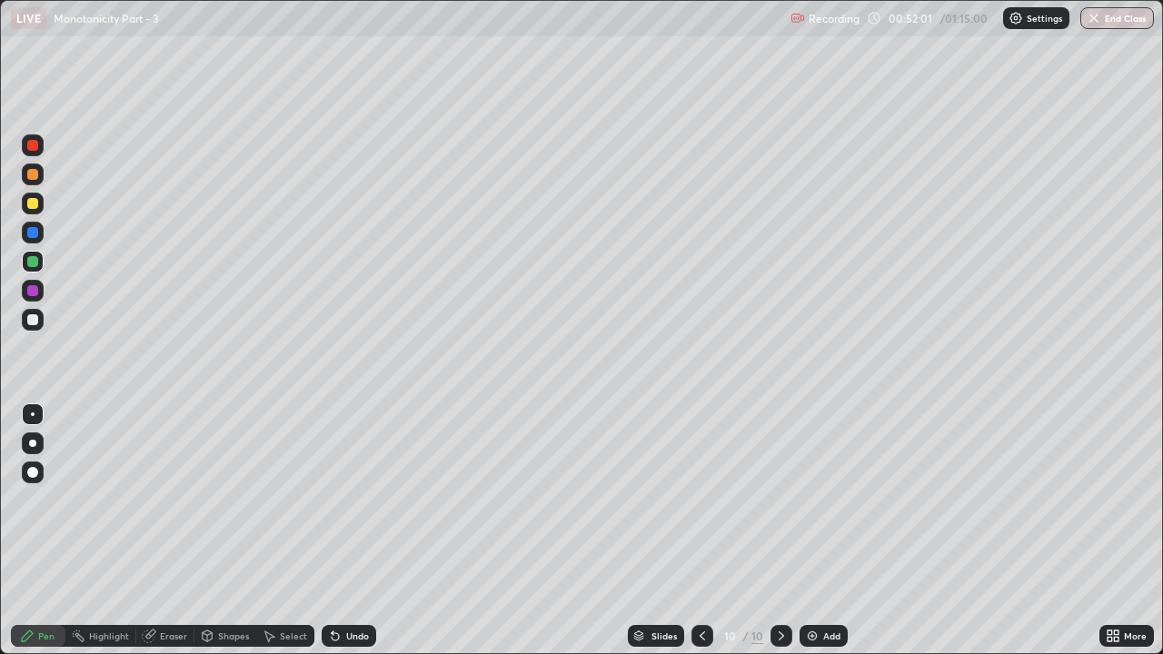
click at [30, 317] on div at bounding box center [32, 319] width 11 height 11
click at [354, 500] on div "Undo" at bounding box center [357, 636] width 23 height 9
click at [30, 172] on div at bounding box center [32, 174] width 11 height 11
click at [34, 288] on div at bounding box center [32, 290] width 11 height 11
click at [36, 263] on div at bounding box center [32, 261] width 11 height 11
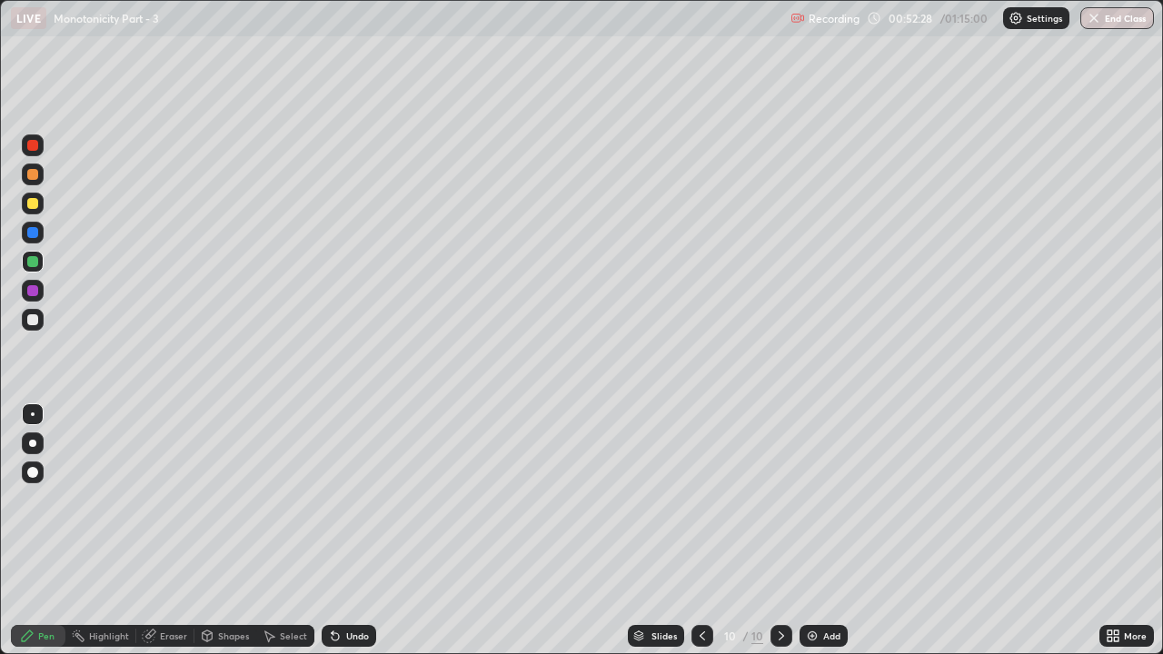
click at [34, 207] on div at bounding box center [32, 203] width 11 height 11
click at [31, 319] on div at bounding box center [32, 319] width 11 height 11
click at [30, 265] on div at bounding box center [32, 261] width 11 height 11
click at [33, 175] on div at bounding box center [32, 174] width 11 height 11
click at [37, 320] on div at bounding box center [32, 319] width 11 height 11
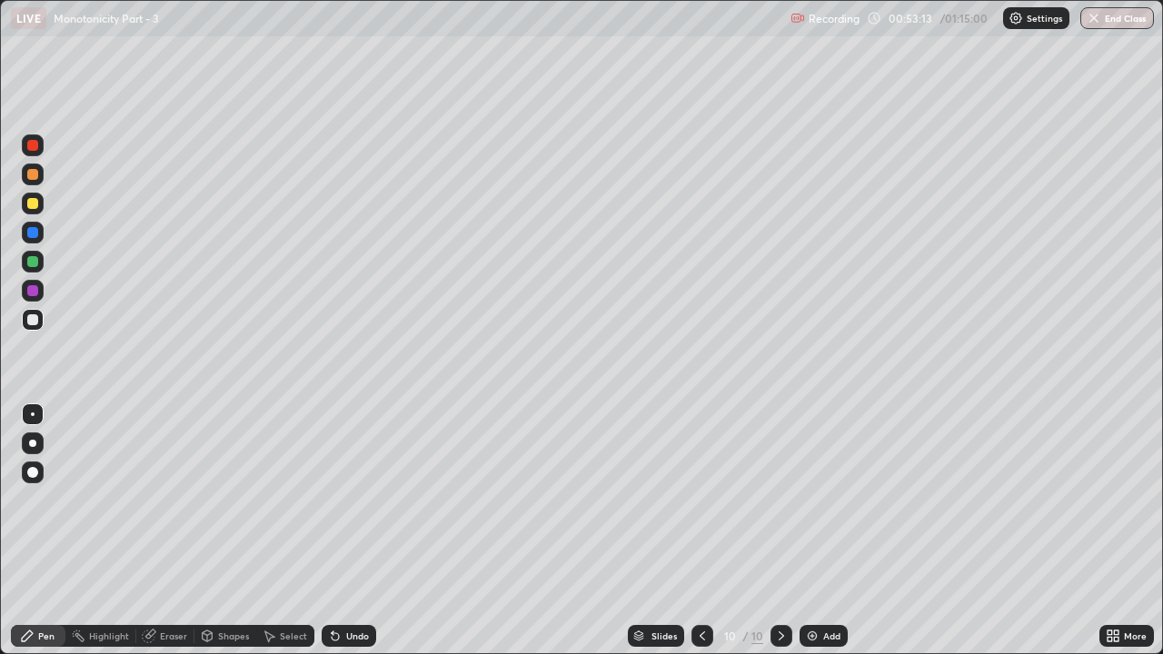
click at [358, 500] on div "Undo" at bounding box center [349, 636] width 55 height 22
click at [353, 500] on div "Undo" at bounding box center [357, 636] width 23 height 9
click at [359, 500] on div "Undo" at bounding box center [349, 636] width 55 height 22
click at [360, 500] on div "Undo" at bounding box center [349, 636] width 55 height 22
click at [347, 500] on div "Undo" at bounding box center [349, 636] width 55 height 22
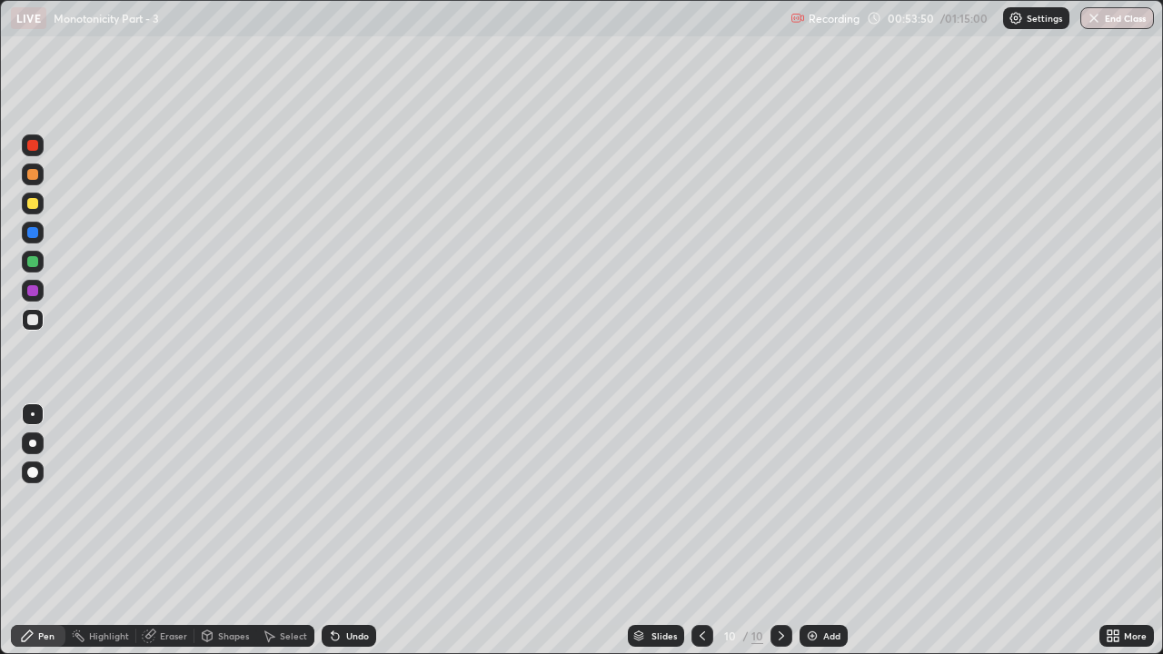
click at [33, 173] on div at bounding box center [32, 174] width 11 height 11
click at [33, 321] on div at bounding box center [32, 319] width 11 height 11
click at [165, 500] on div "Eraser" at bounding box center [173, 636] width 27 height 9
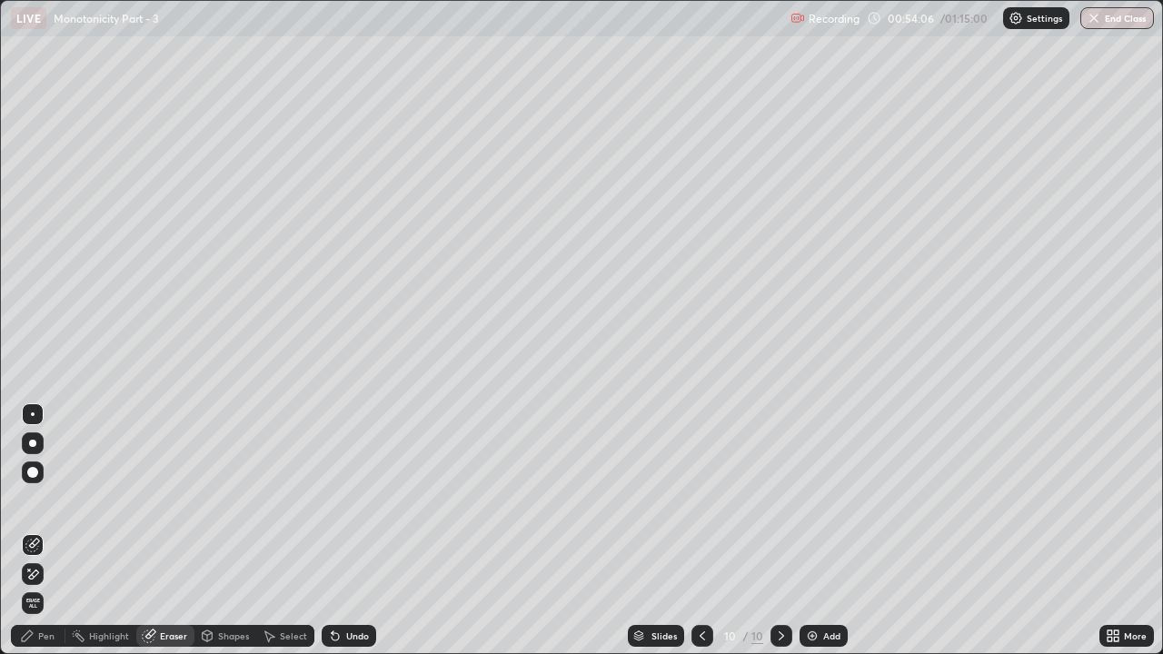
click at [813, 500] on img at bounding box center [812, 636] width 15 height 15
click at [35, 500] on div "Pen" at bounding box center [38, 636] width 55 height 22
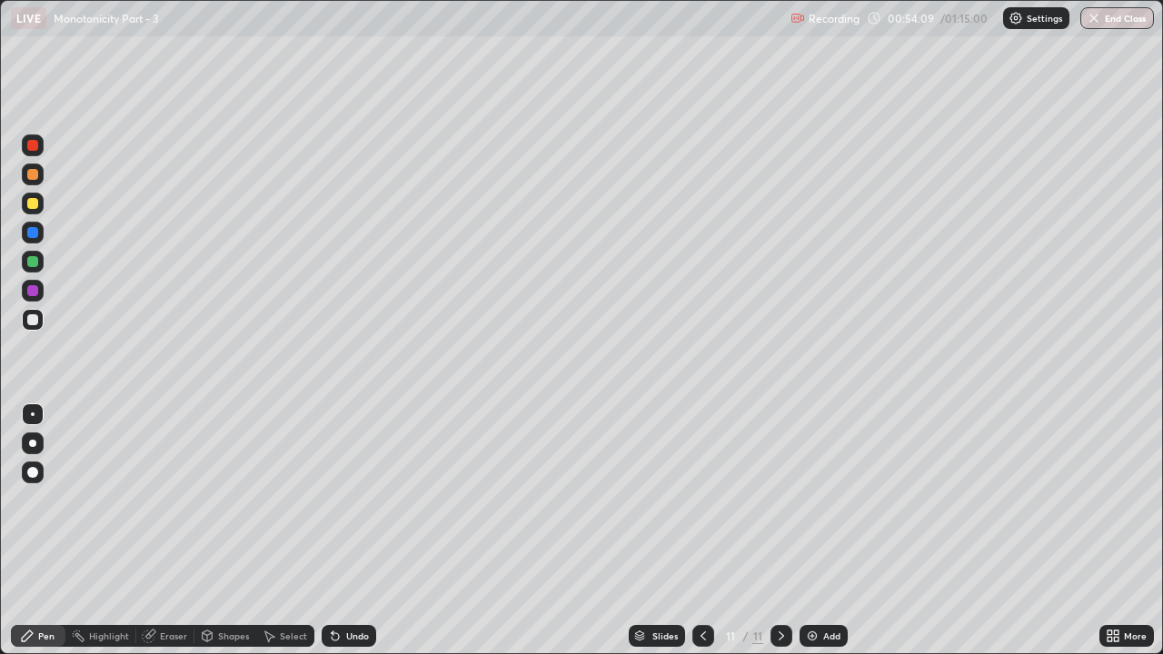
click at [34, 170] on div at bounding box center [32, 174] width 11 height 11
click at [32, 321] on div at bounding box center [32, 319] width 11 height 11
click at [350, 500] on div "Undo" at bounding box center [357, 636] width 23 height 9
click at [35, 203] on div at bounding box center [32, 203] width 11 height 11
click at [33, 314] on div at bounding box center [32, 319] width 11 height 11
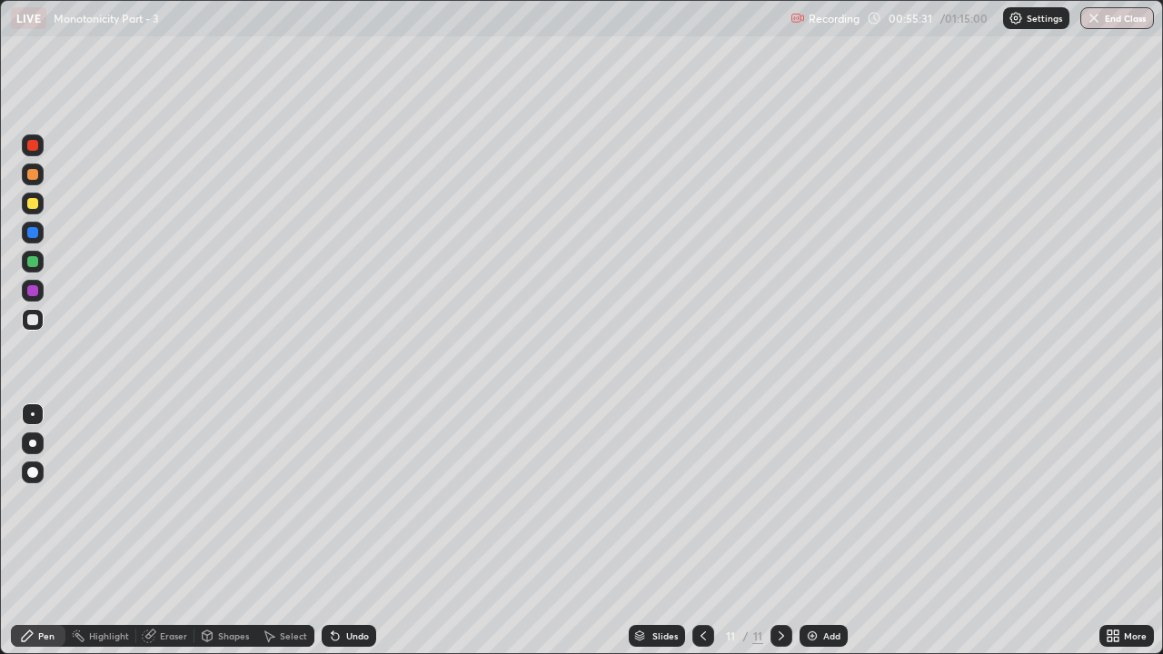
click at [704, 500] on icon at bounding box center [703, 636] width 15 height 15
click at [166, 500] on div "Eraser" at bounding box center [165, 636] width 58 height 22
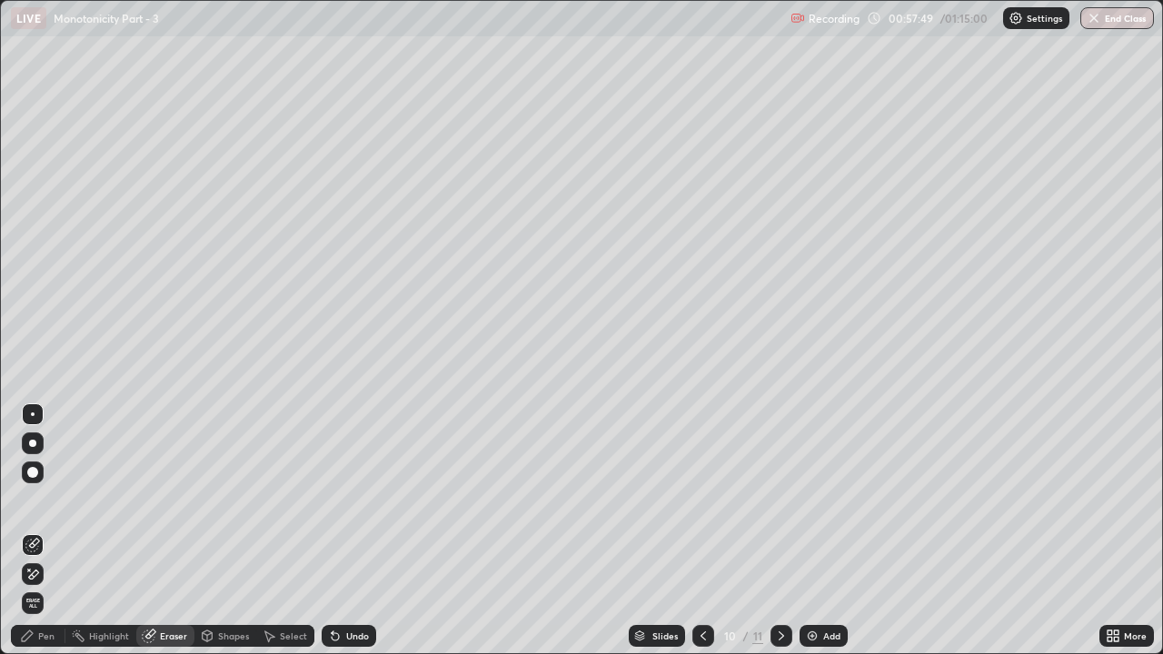
click at [789, 500] on div at bounding box center [782, 636] width 22 height 22
click at [787, 500] on div at bounding box center [782, 636] width 22 height 36
click at [702, 500] on icon at bounding box center [703, 636] width 15 height 15
click at [706, 500] on div at bounding box center [704, 636] width 22 height 36
click at [712, 500] on div at bounding box center [704, 636] width 22 height 22
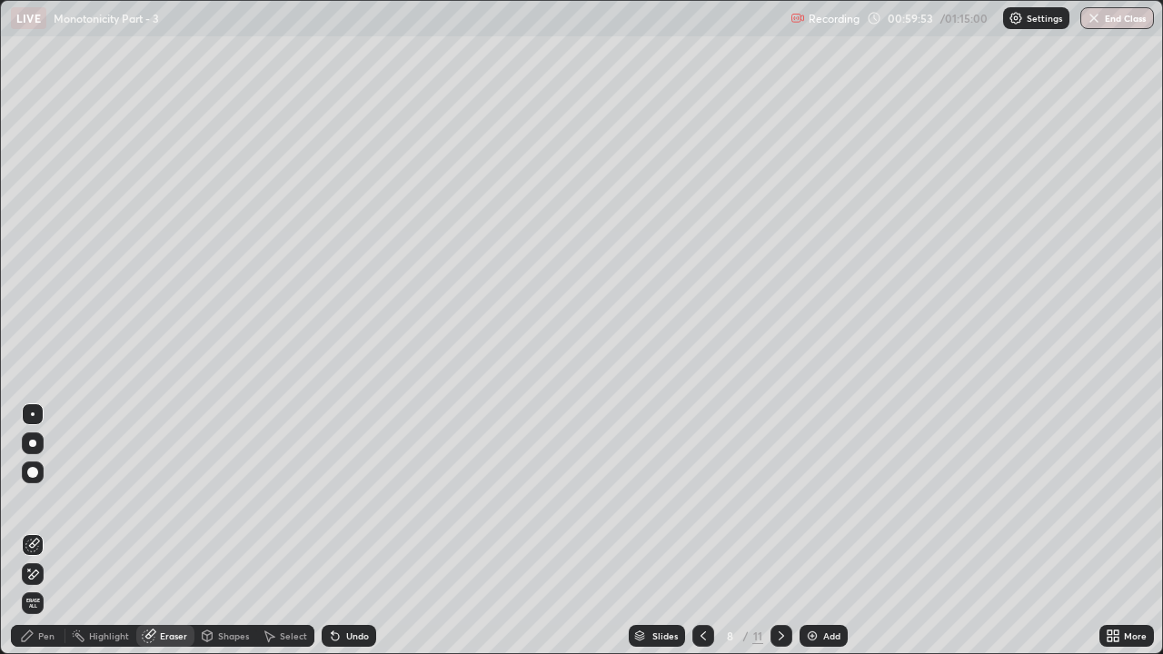
click at [707, 500] on div at bounding box center [704, 636] width 22 height 22
click at [710, 500] on div at bounding box center [704, 636] width 22 height 22
click at [243, 500] on div "Shapes" at bounding box center [226, 636] width 62 height 22
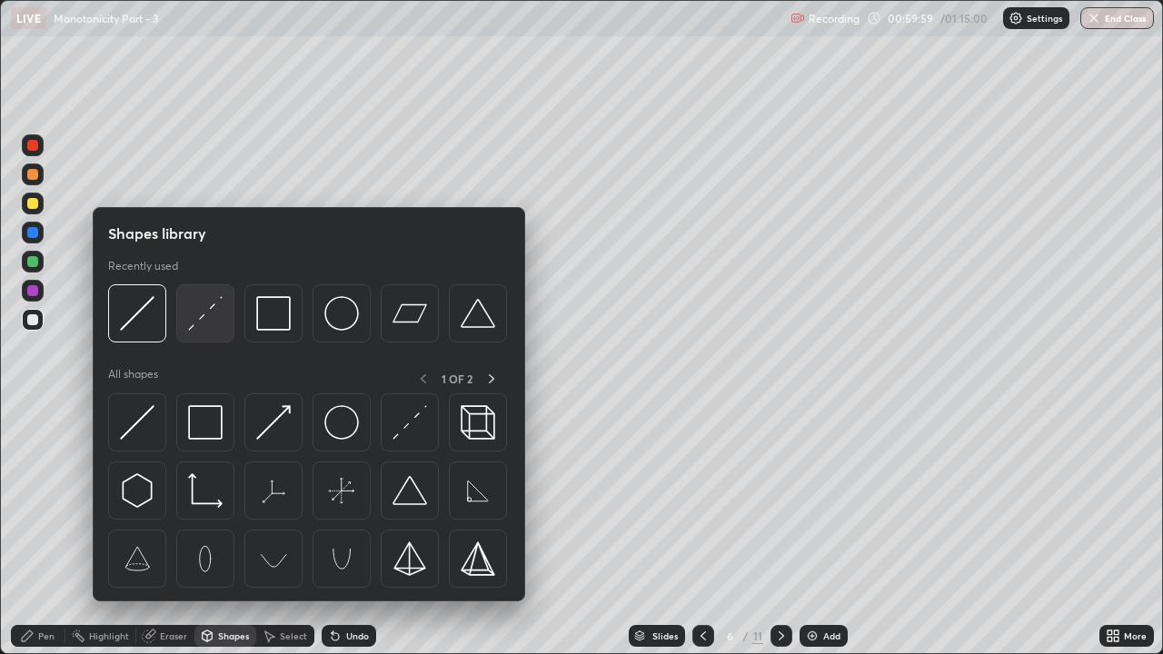
click at [205, 314] on img at bounding box center [205, 313] width 35 height 35
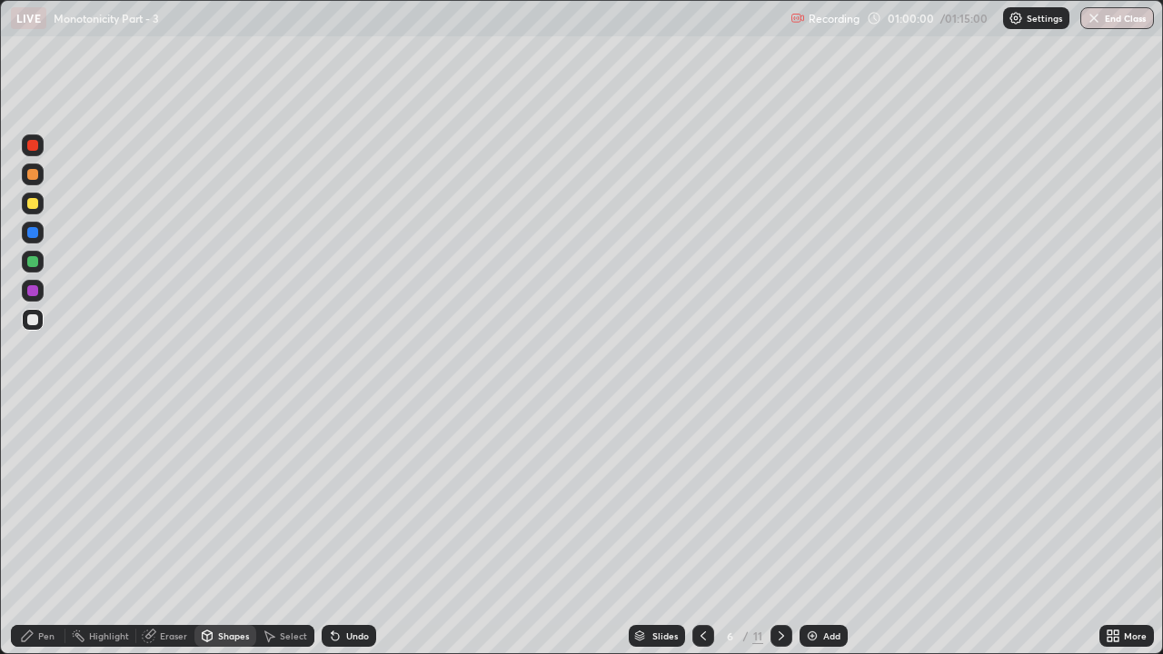
click at [32, 261] on div at bounding box center [32, 261] width 11 height 11
click at [274, 500] on div "Select" at bounding box center [285, 636] width 58 height 22
click at [234, 500] on div "Shapes" at bounding box center [226, 636] width 62 height 22
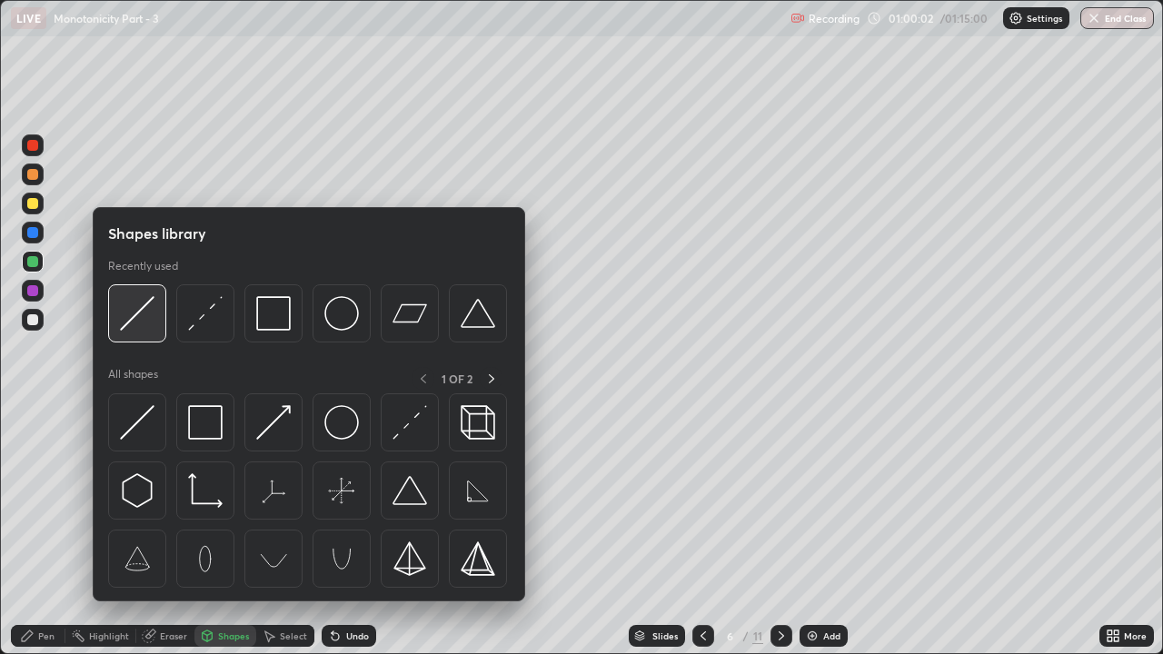
click at [135, 313] on img at bounding box center [137, 313] width 35 height 35
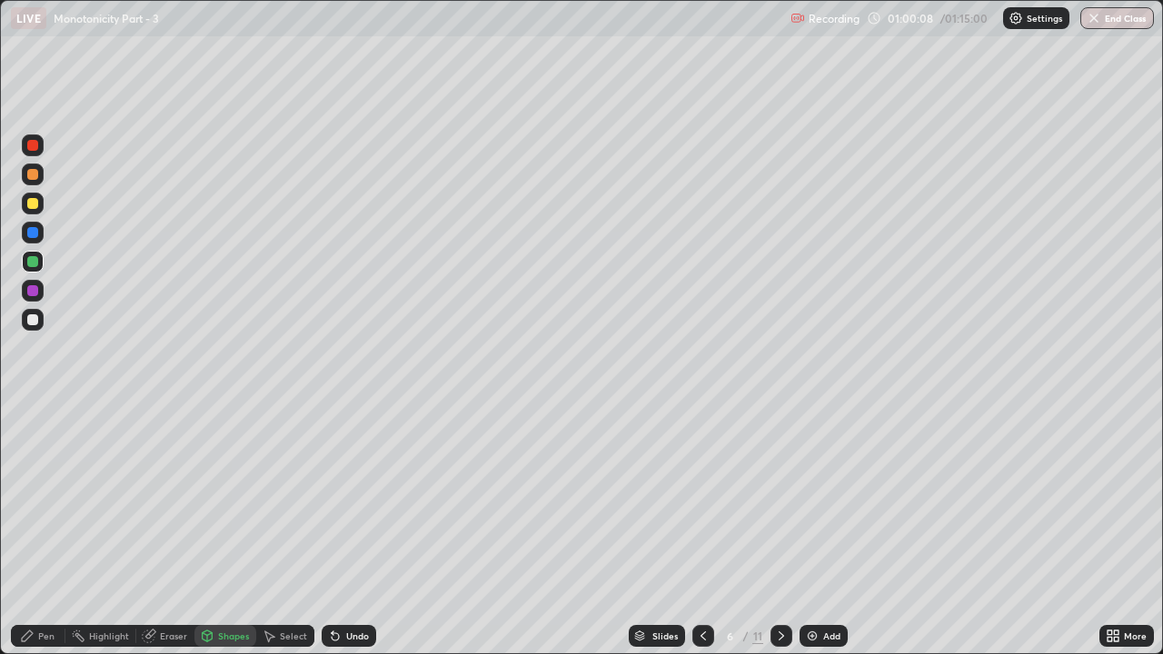
click at [33, 500] on icon at bounding box center [27, 636] width 15 height 15
click at [33, 147] on div at bounding box center [32, 145] width 11 height 11
click at [215, 500] on div "Shapes" at bounding box center [226, 636] width 62 height 22
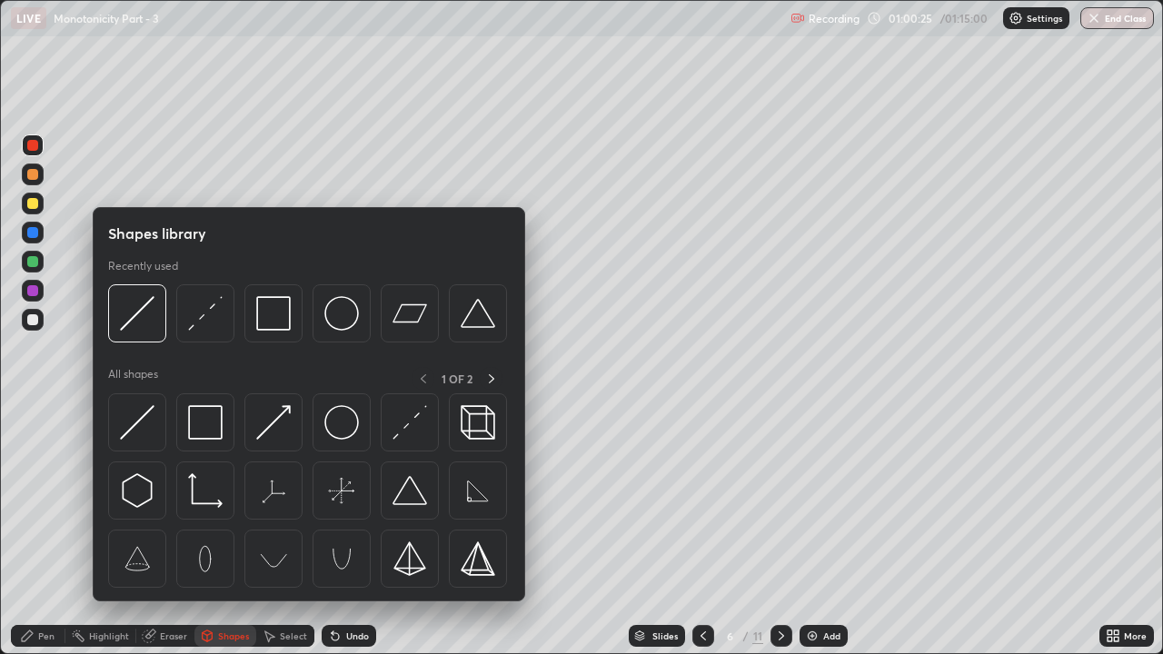
click at [35, 432] on div at bounding box center [32, 374] width 29 height 487
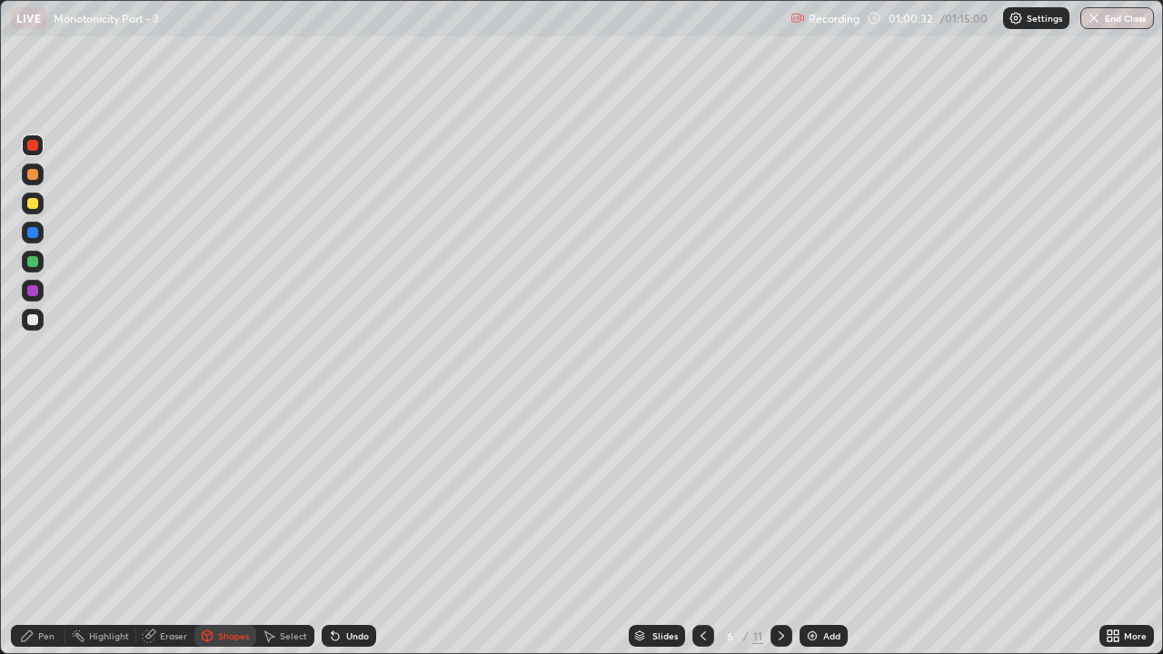
click at [29, 500] on div "Pen" at bounding box center [38, 636] width 55 height 22
click at [702, 500] on icon at bounding box center [703, 636] width 15 height 15
click at [780, 500] on div at bounding box center [782, 636] width 22 height 22
click at [788, 500] on div at bounding box center [782, 636] width 22 height 36
click at [34, 233] on div at bounding box center [32, 232] width 11 height 11
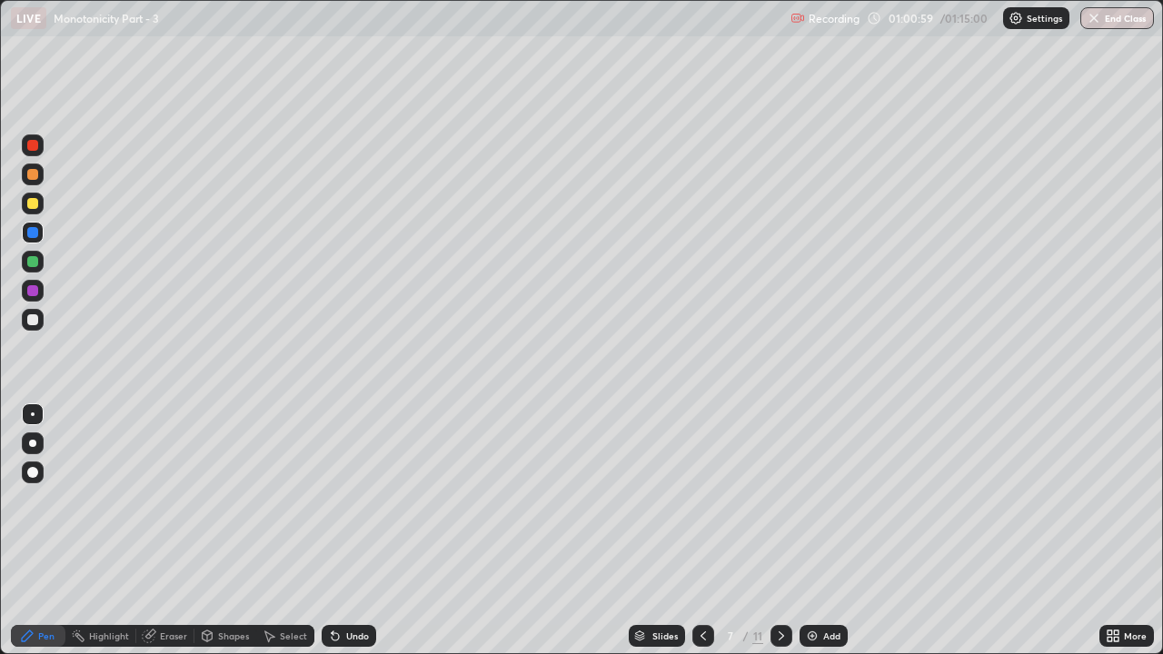
click at [251, 500] on div "Shapes" at bounding box center [226, 636] width 62 height 22
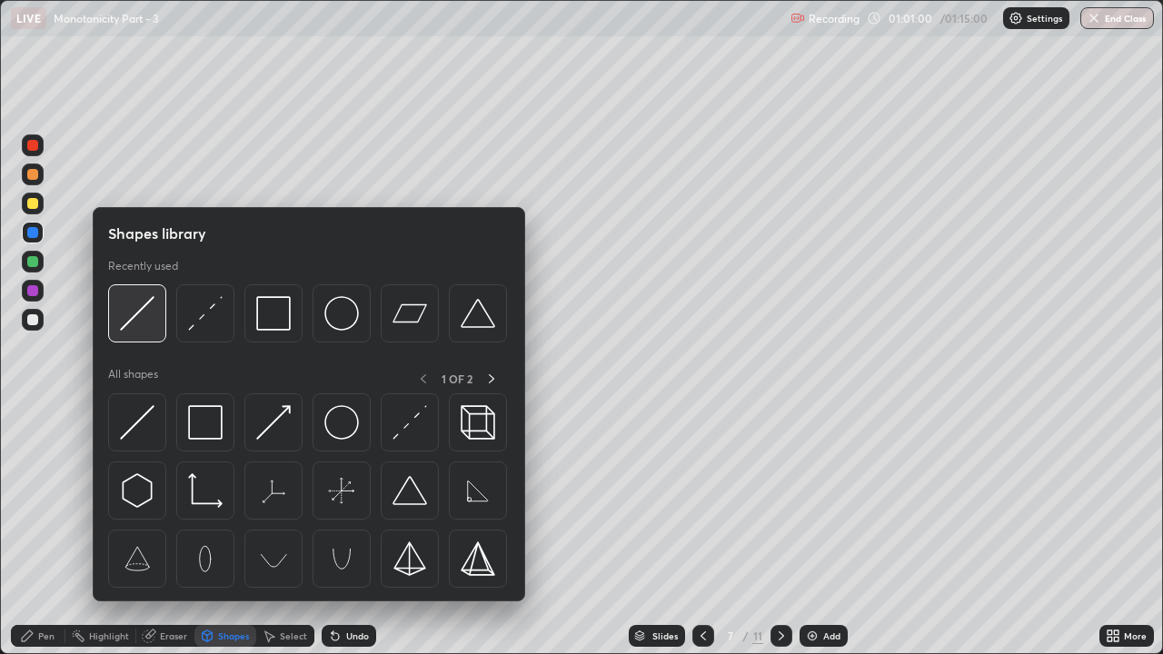
click at [149, 317] on img at bounding box center [137, 313] width 35 height 35
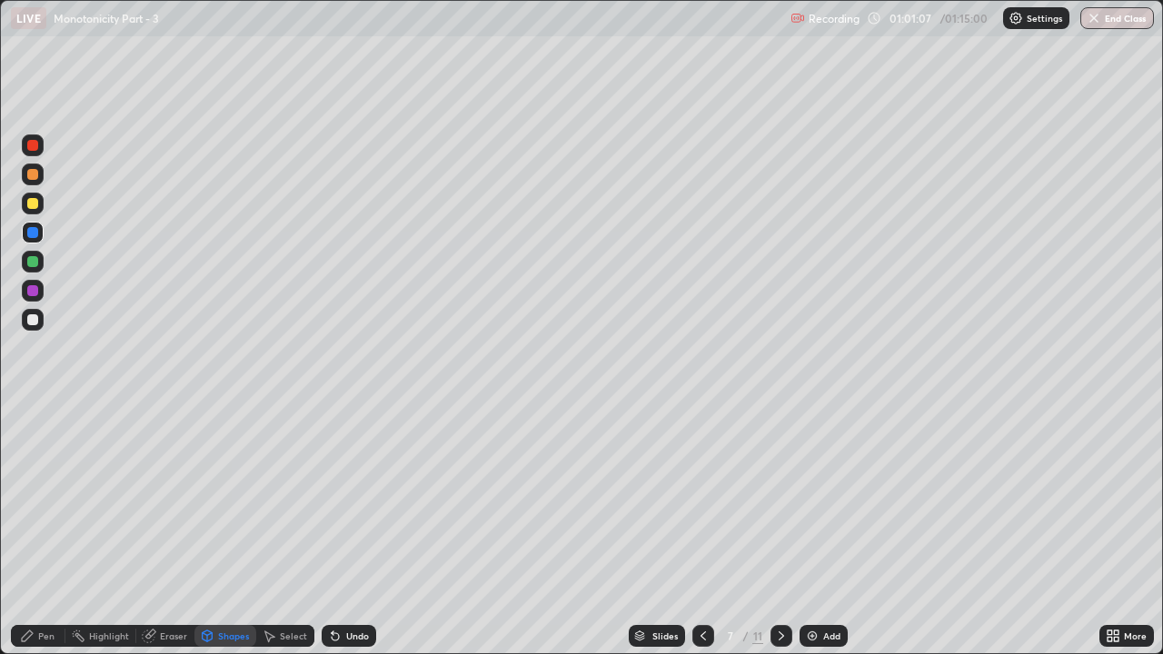
click at [350, 500] on div "Undo" at bounding box center [357, 636] width 23 height 9
click at [37, 500] on div "Pen" at bounding box center [38, 636] width 55 height 22
click at [34, 173] on div at bounding box center [32, 174] width 11 height 11
click at [223, 500] on div "Shapes" at bounding box center [226, 636] width 62 height 22
click at [35, 500] on div "Pen" at bounding box center [38, 636] width 55 height 22
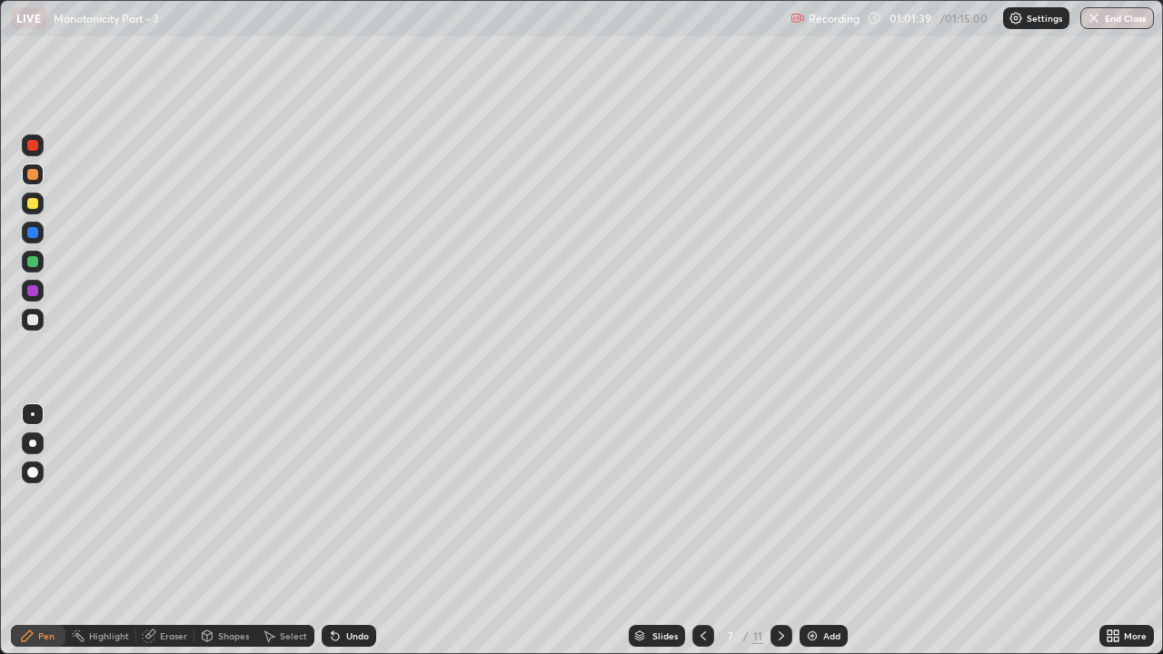
click at [654, 500] on div "Slides" at bounding box center [665, 636] width 25 height 9
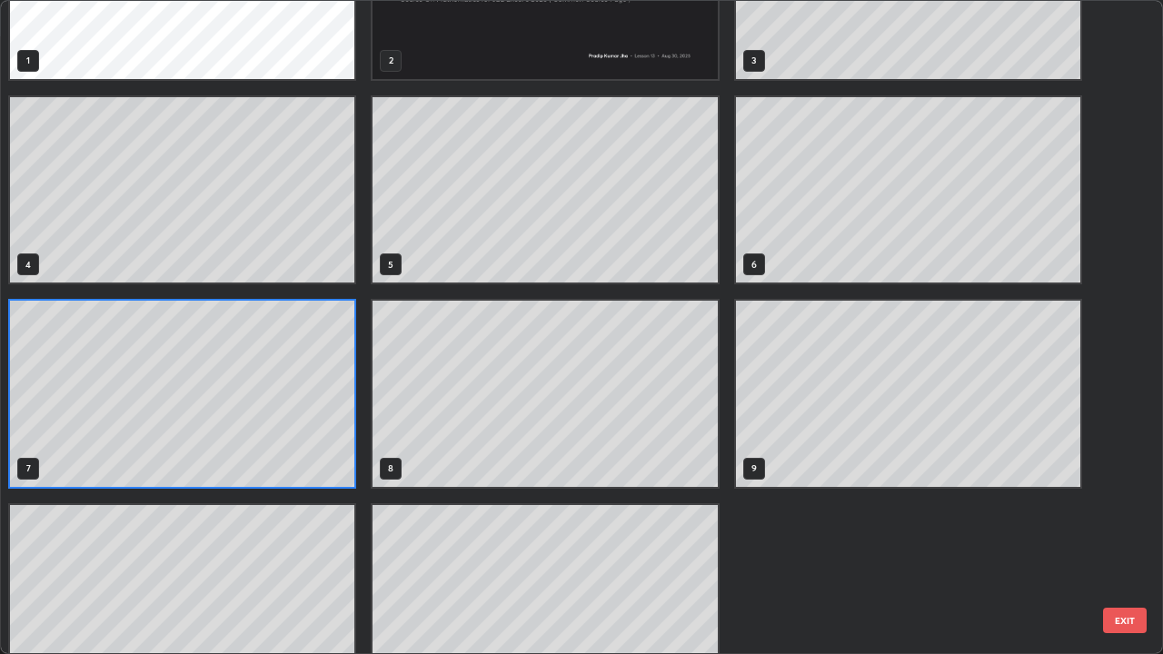
scroll to position [164, 0]
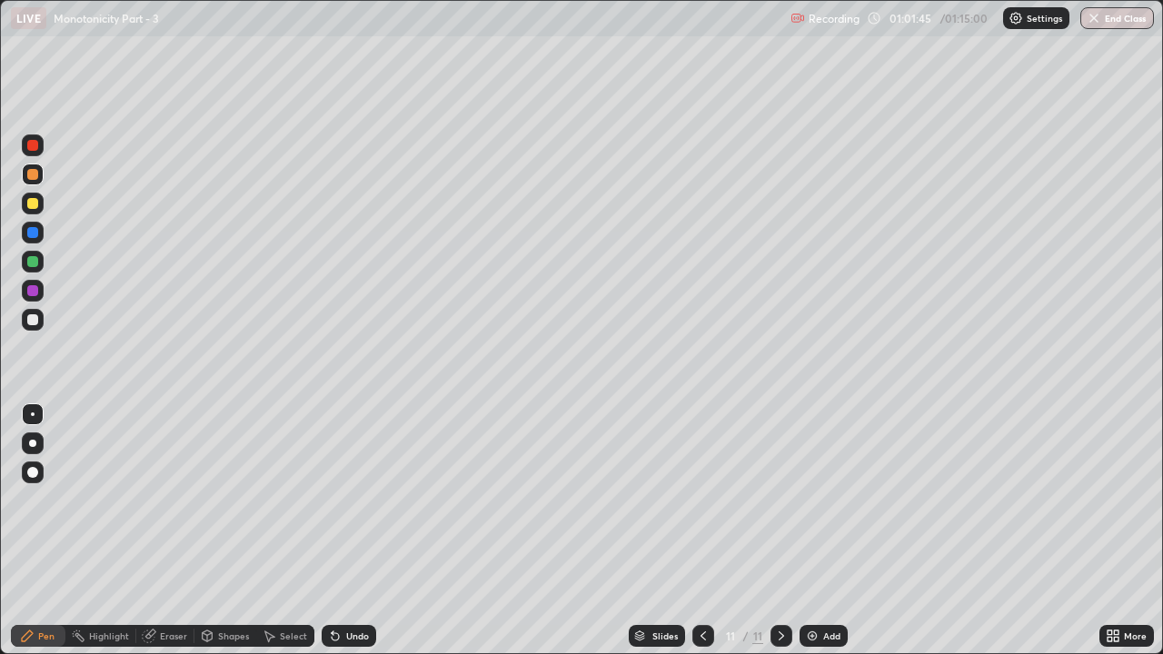
click at [824, 500] on div "Add" at bounding box center [831, 636] width 17 height 9
click at [38, 500] on div "Pen" at bounding box center [46, 636] width 16 height 9
click at [36, 143] on div at bounding box center [32, 145] width 11 height 11
click at [33, 263] on div at bounding box center [32, 261] width 11 height 11
click at [35, 206] on div at bounding box center [32, 203] width 11 height 11
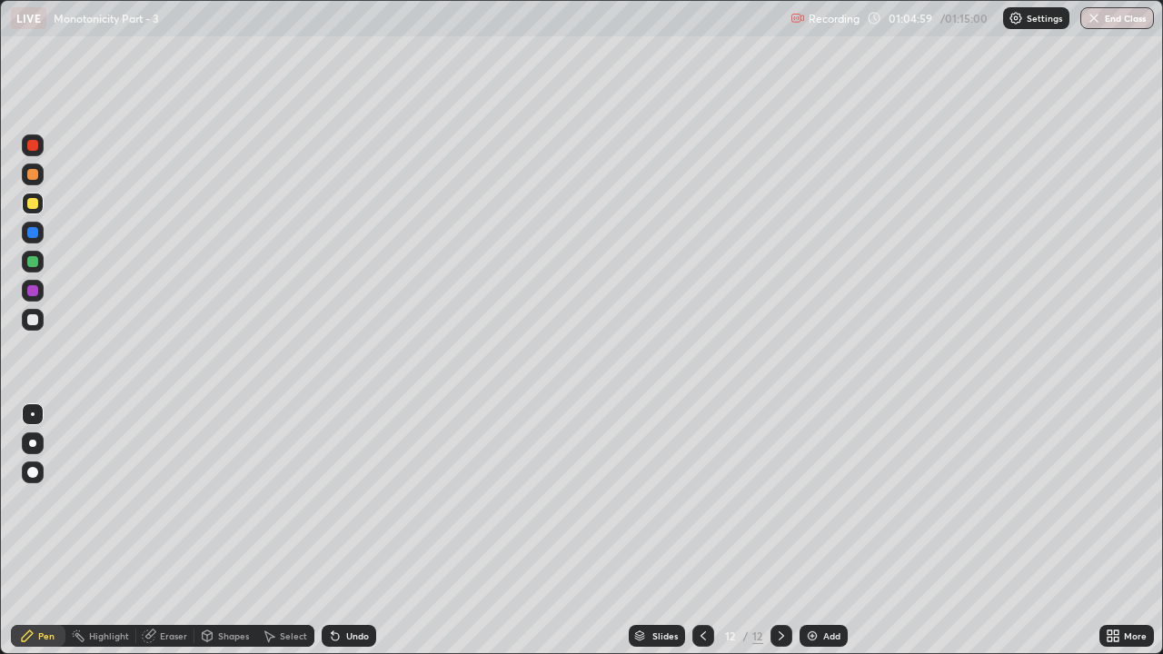
click at [34, 175] on div at bounding box center [32, 174] width 11 height 11
click at [33, 316] on div at bounding box center [32, 319] width 11 height 11
click at [30, 257] on div at bounding box center [32, 261] width 11 height 11
click at [25, 312] on div at bounding box center [33, 320] width 22 height 22
click at [34, 204] on div at bounding box center [32, 203] width 11 height 11
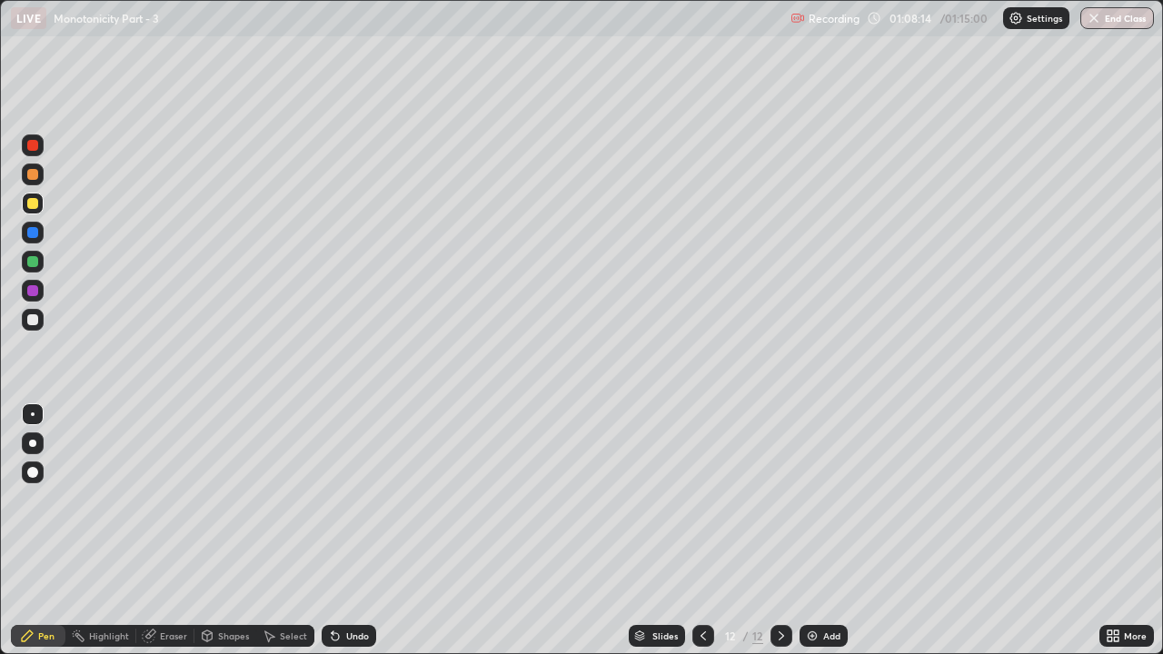
click at [30, 172] on div at bounding box center [32, 174] width 11 height 11
click at [32, 324] on div at bounding box center [32, 319] width 11 height 11
click at [830, 500] on div "Add" at bounding box center [824, 636] width 48 height 22
click at [35, 500] on div "Pen" at bounding box center [38, 636] width 55 height 22
click at [33, 204] on div at bounding box center [32, 203] width 11 height 11
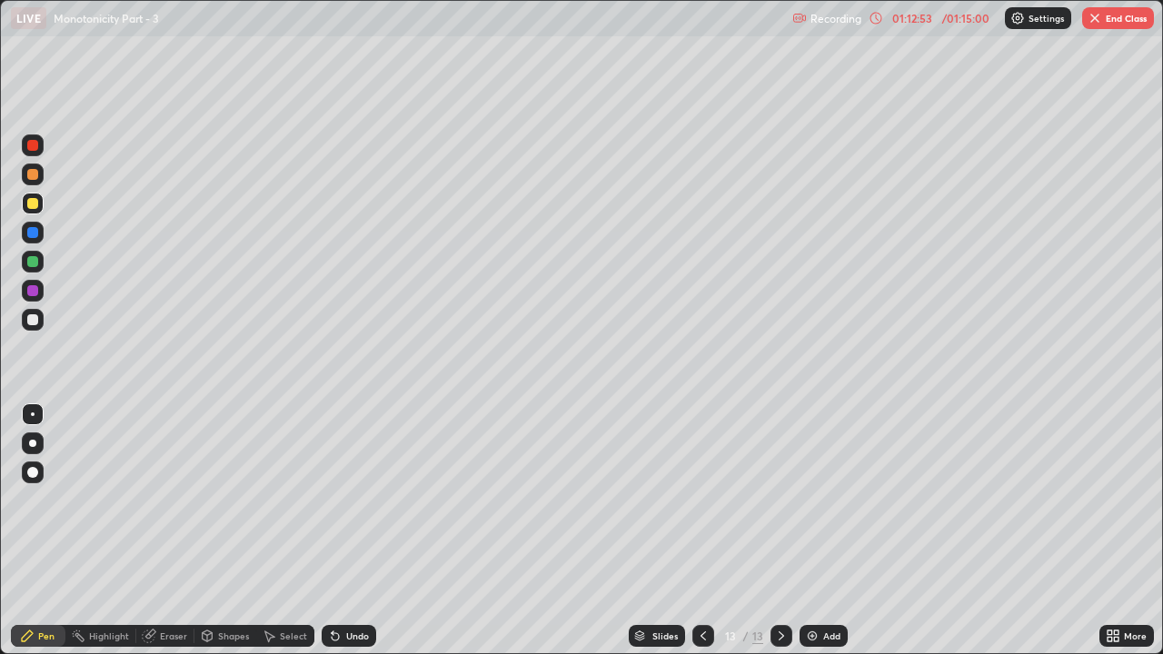
click at [337, 500] on icon at bounding box center [335, 636] width 15 height 15
click at [335, 500] on icon at bounding box center [335, 636] width 15 height 15
click at [33, 318] on div at bounding box center [32, 319] width 11 height 11
click at [1140, 16] on button "End Class" at bounding box center [1119, 18] width 72 height 22
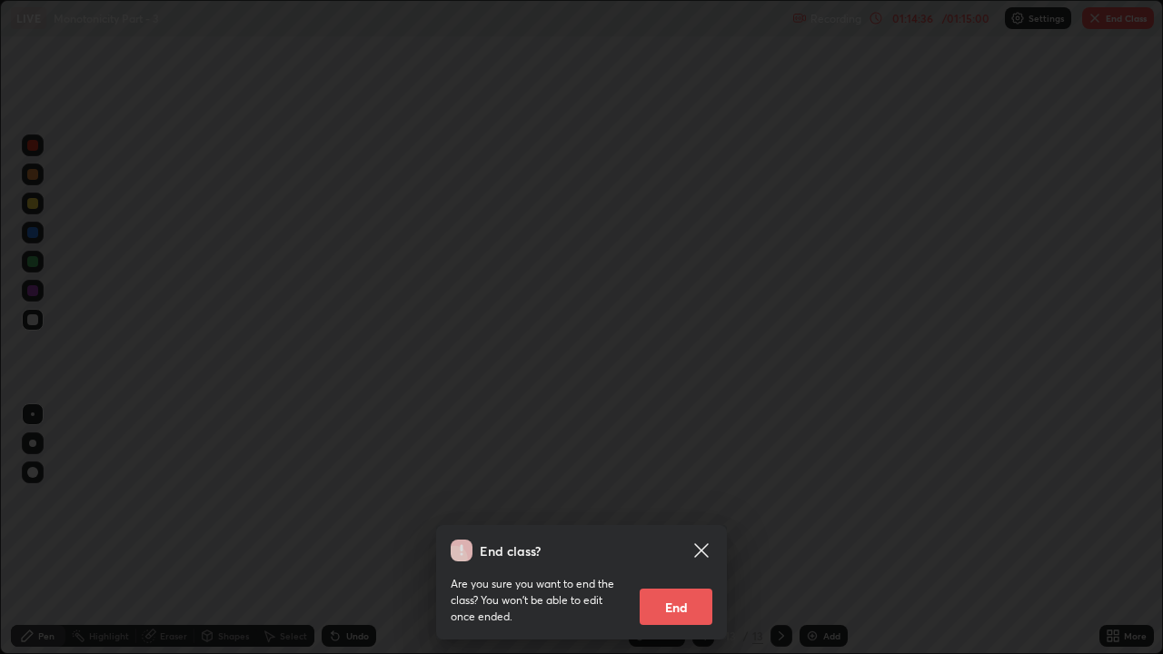
click at [691, 500] on button "End" at bounding box center [676, 607] width 73 height 36
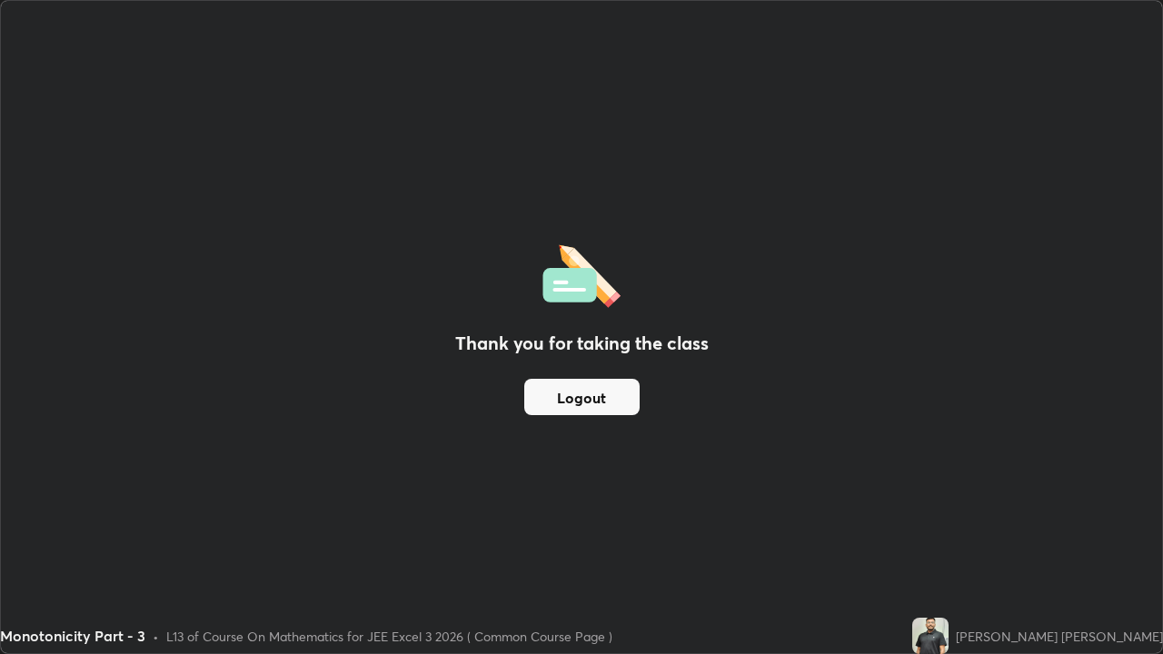
click at [605, 398] on button "Logout" at bounding box center [581, 397] width 115 height 36
click at [605, 404] on button "Logout" at bounding box center [581, 397] width 115 height 36
